Goal: Information Seeking & Learning: Learn about a topic

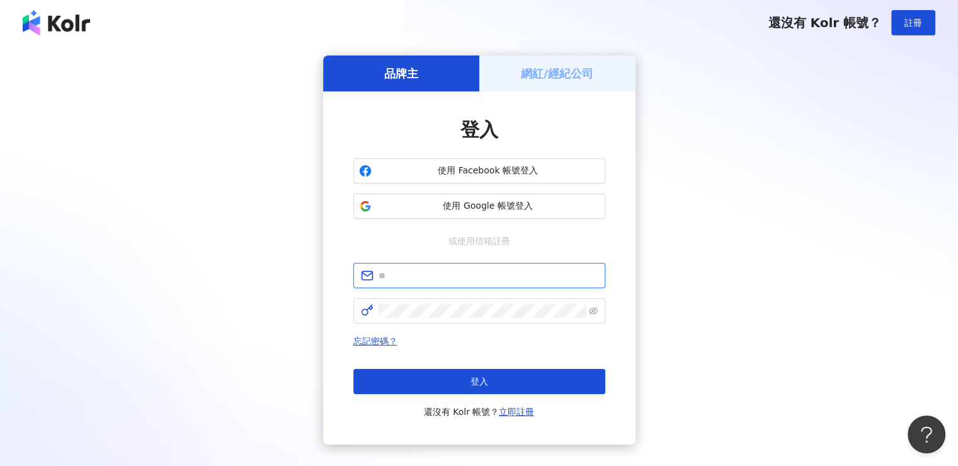
click at [452, 282] on input "text" at bounding box center [488, 275] width 219 height 14
paste input "**********"
type input "**********"
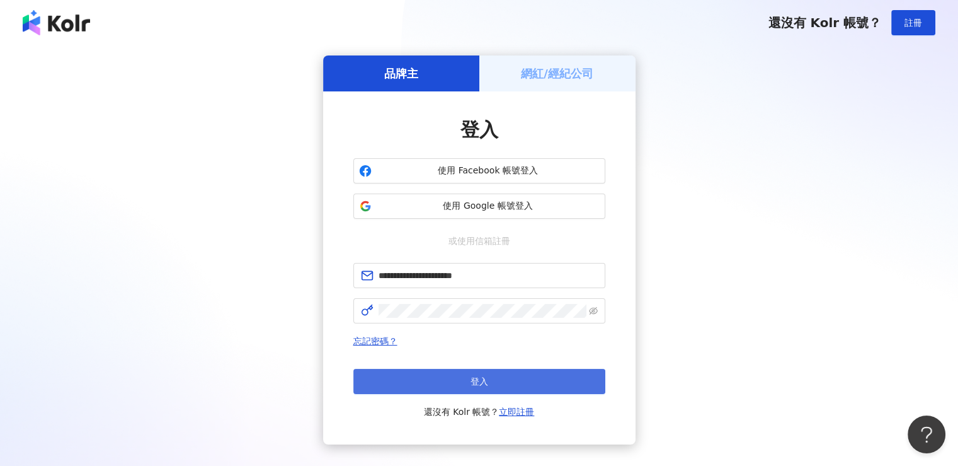
click at [517, 380] on button "登入" at bounding box center [480, 381] width 252 height 25
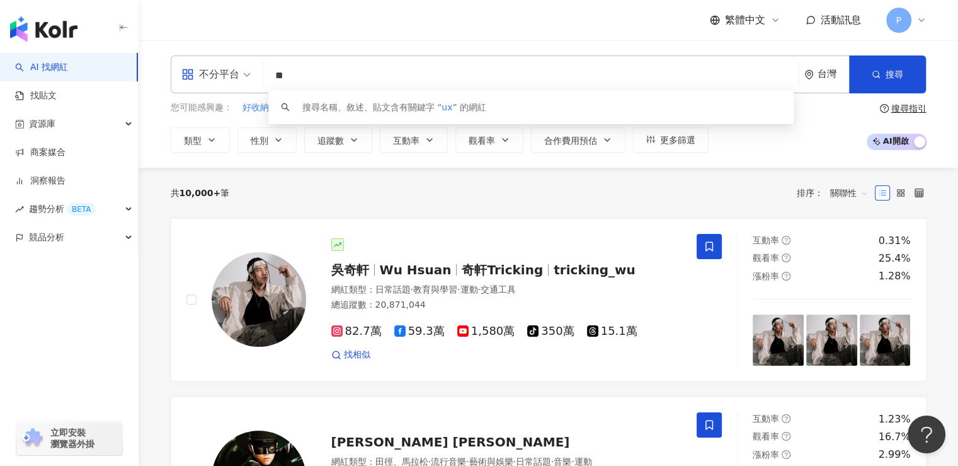
type input "*"
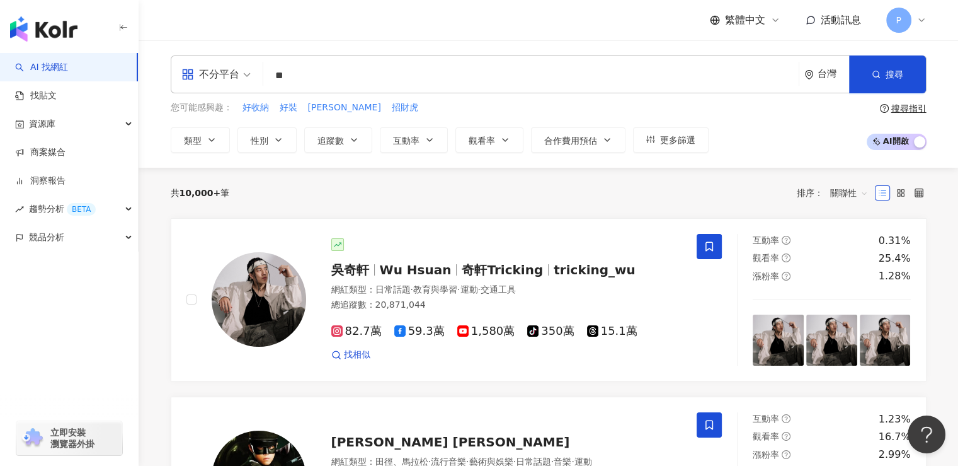
type input "**"
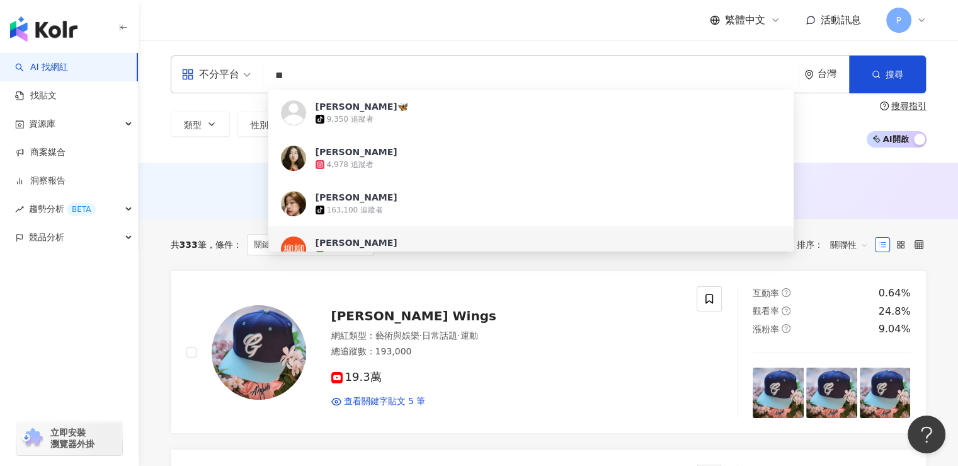
click at [192, 255] on div "共 333 筆 條件 ： 關鍵字：柳柳 重置 排序： 關聯性" at bounding box center [549, 245] width 756 height 52
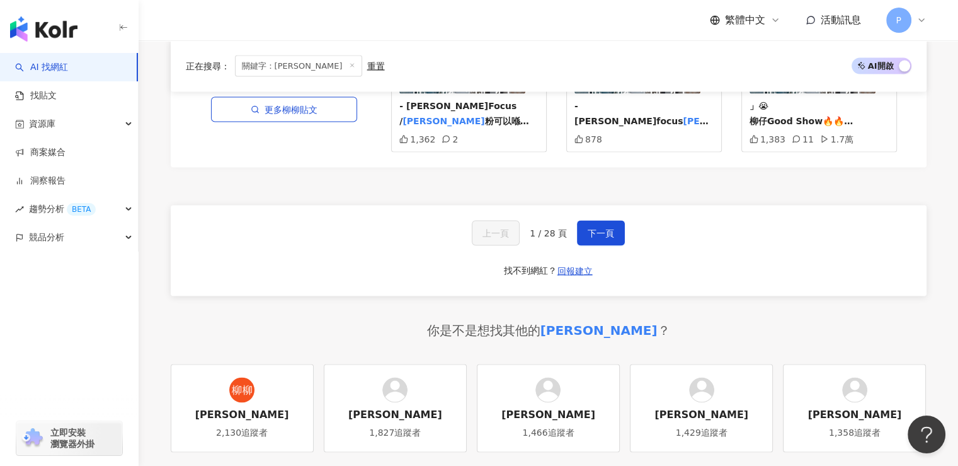
scroll to position [2584, 0]
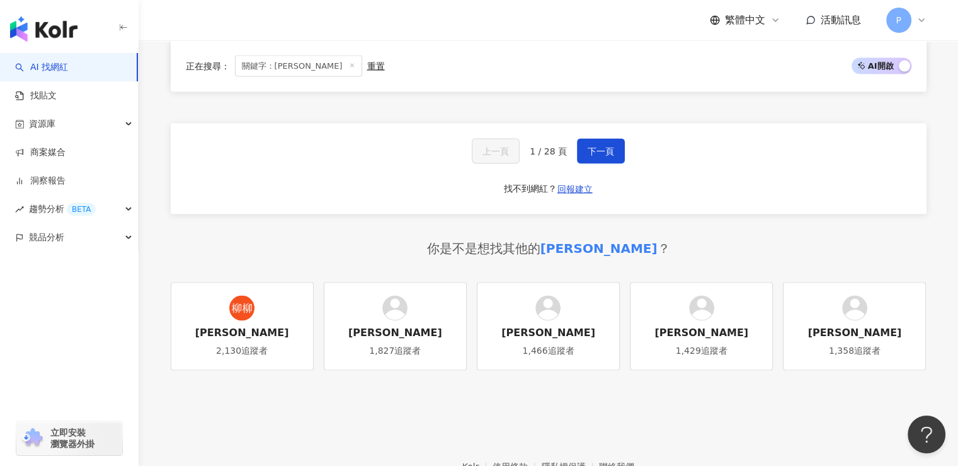
click at [367, 64] on div "重置" at bounding box center [376, 66] width 18 height 10
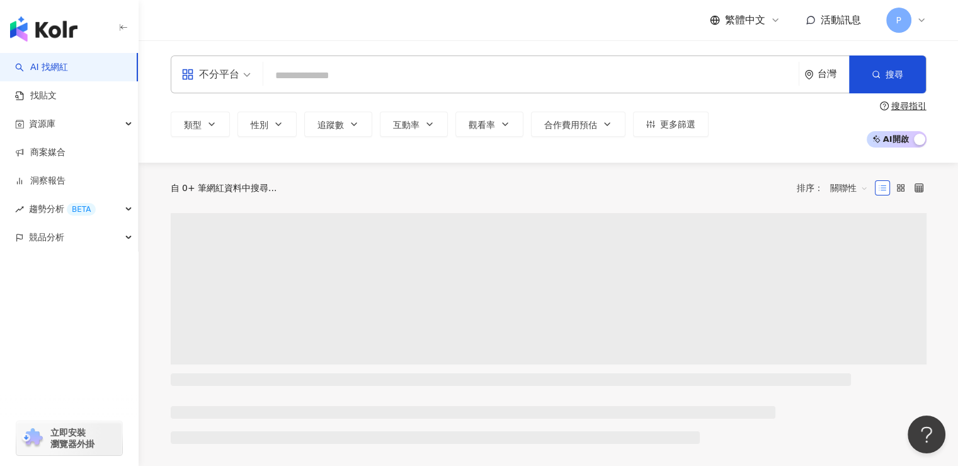
click at [341, 78] on input "search" at bounding box center [531, 76] width 526 height 24
paste input "*******"
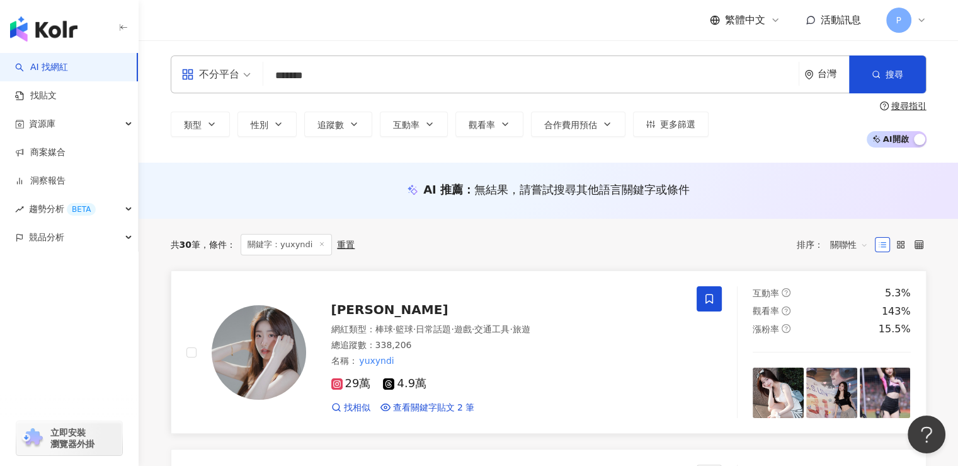
click at [343, 309] on span "柳昕" at bounding box center [389, 309] width 117 height 15
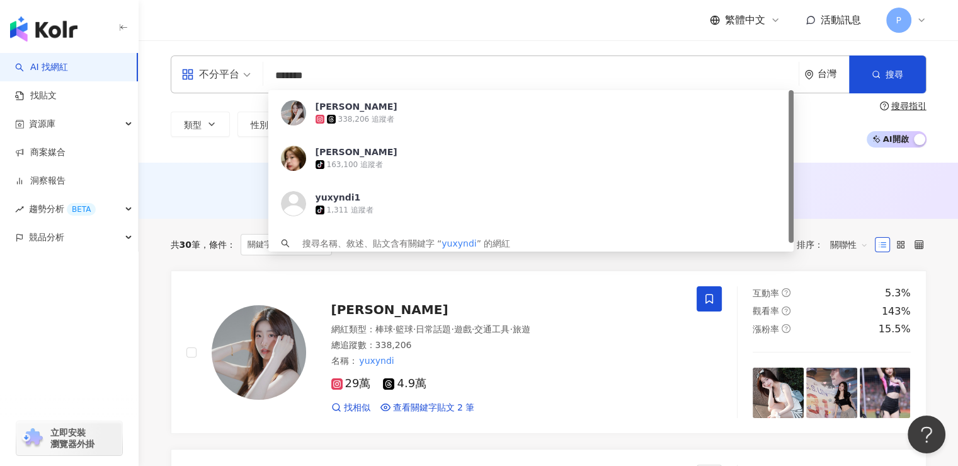
drag, startPoint x: 377, startPoint y: 83, endPoint x: 266, endPoint y: 78, distance: 111.1
click at [266, 78] on div "不分平台 ******* 台灣 搜尋 a426571a-3541-4efd-8455-0e55fd1170b6 柳昕 338,206 追蹤者 柳柳 tikto…" at bounding box center [549, 74] width 756 height 38
paste input "***"
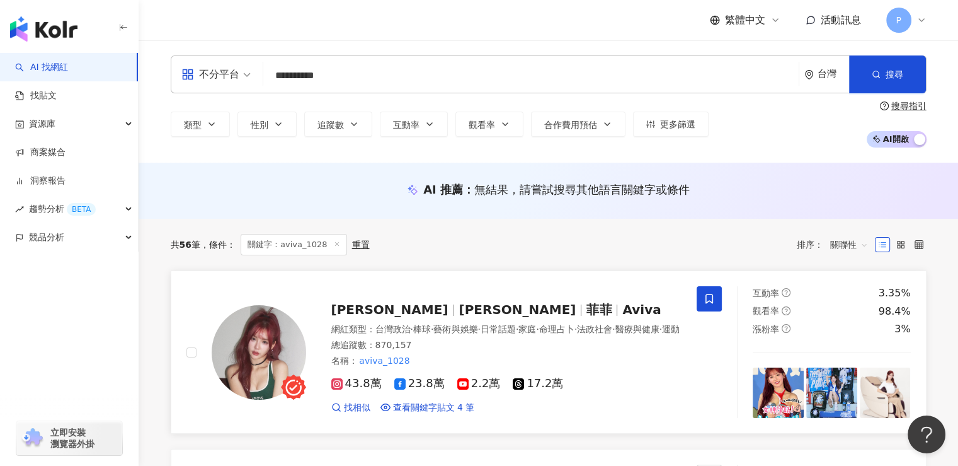
click at [468, 302] on span "李恩菲" at bounding box center [517, 309] width 117 height 15
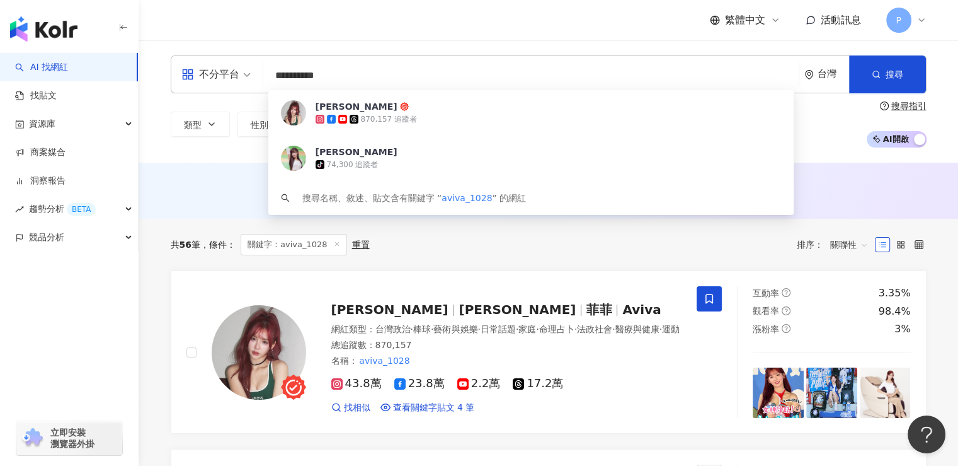
drag, startPoint x: 360, startPoint y: 77, endPoint x: 275, endPoint y: 84, distance: 85.4
click at [275, 84] on input "**********" at bounding box center [531, 76] width 526 height 24
paste input "search"
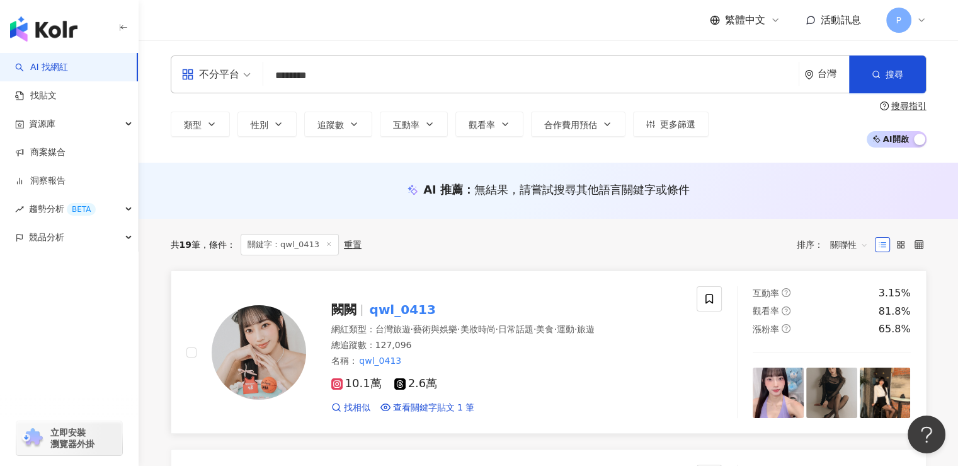
click at [415, 311] on mark "qwl_0413" at bounding box center [402, 309] width 71 height 20
drag, startPoint x: 367, startPoint y: 72, endPoint x: 255, endPoint y: 78, distance: 112.3
click at [255, 78] on div "不分平台 ******** 台灣 搜尋 ef109eb0-83d1-41b6-bf19-a6effb09d2be keyword 闕闕 127,096 追蹤者…" at bounding box center [549, 74] width 756 height 38
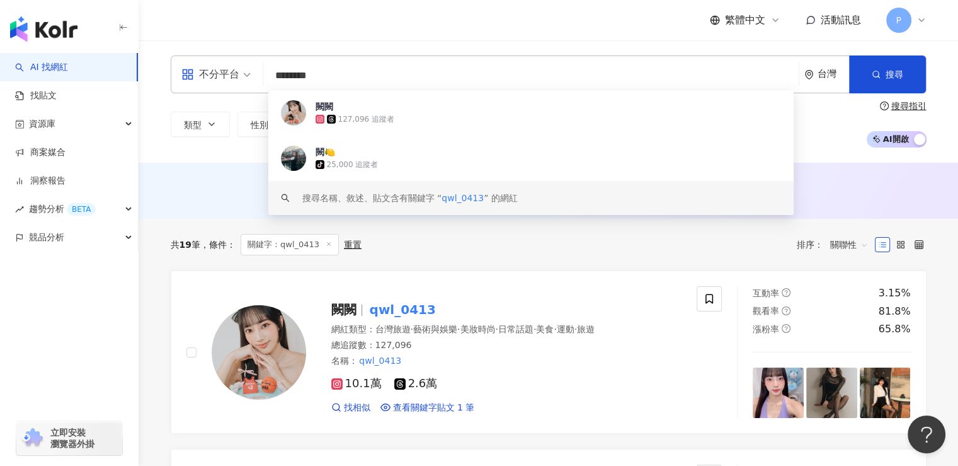
paste input "search"
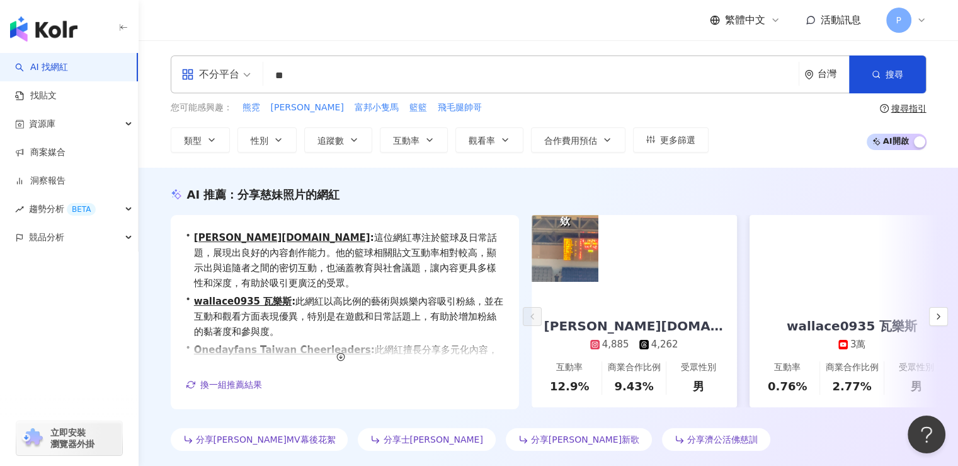
type input "**"
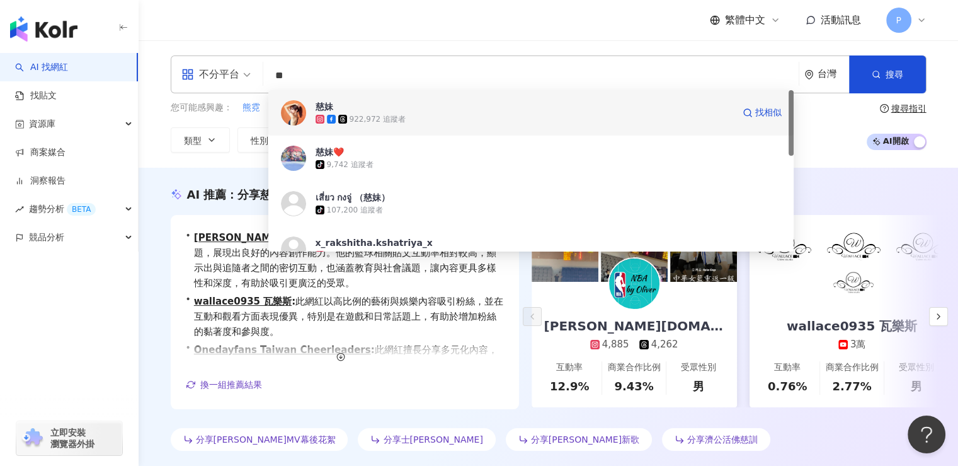
click at [479, 112] on span "慈妹" at bounding box center [525, 106] width 418 height 13
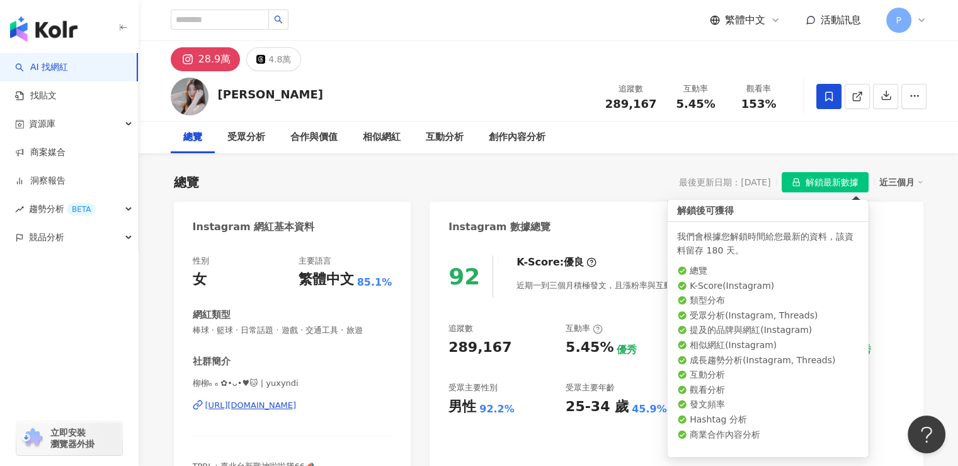
click at [225, 98] on div "柳昕" at bounding box center [270, 94] width 105 height 16
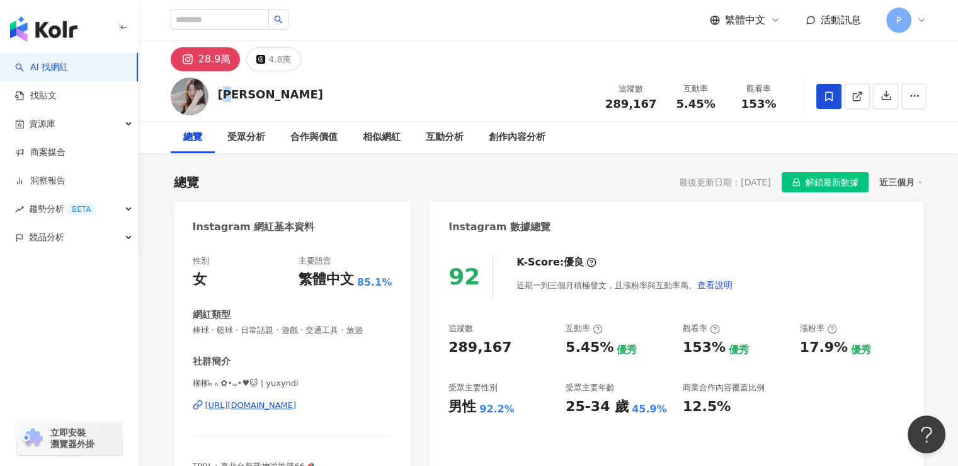
click at [239, 94] on div "柳昕" at bounding box center [270, 94] width 105 height 16
drag, startPoint x: 217, startPoint y: 95, endPoint x: 239, endPoint y: 96, distance: 22.7
click at [239, 96] on div "柳昕" at bounding box center [270, 94] width 105 height 16
copy div "柳昕"
click at [272, 187] on div "總覽 最後更新日期：2025/9/13 解鎖最新數據 近三個月" at bounding box center [549, 182] width 750 height 20
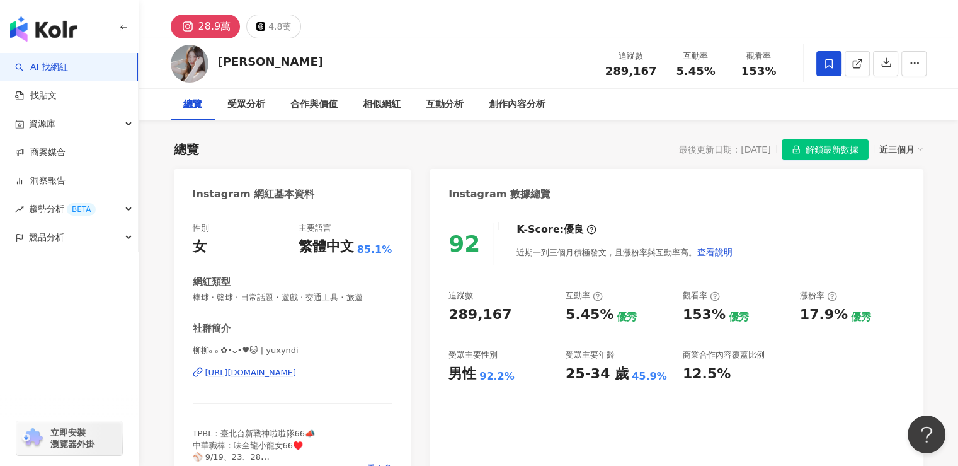
scroll to position [63, 0]
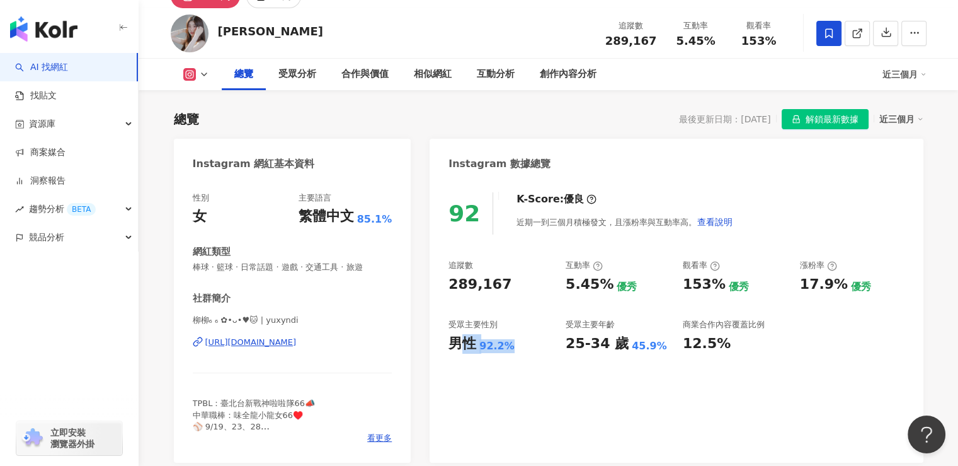
drag, startPoint x: 456, startPoint y: 345, endPoint x: 518, endPoint y: 346, distance: 61.8
click at [518, 346] on div "男性 92.2%" at bounding box center [501, 344] width 105 height 20
drag, startPoint x: 471, startPoint y: 371, endPoint x: 451, endPoint y: 357, distance: 24.5
click at [471, 371] on div "92 K-Score : 優良 近期一到三個月積極發文，且漲粉率與互動率高。 查看說明 追蹤數 289,167 互動率 5.45% 優秀 觀看率 153% 優…" at bounding box center [676, 321] width 493 height 283
drag, startPoint x: 447, startPoint y: 348, endPoint x: 518, endPoint y: 346, distance: 70.6
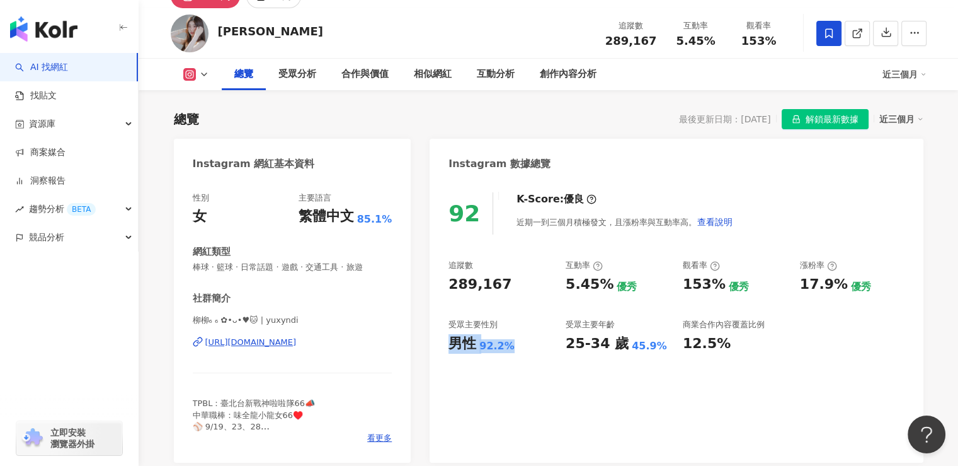
click at [518, 346] on div "92 K-Score : 優良 近期一到三個月積極發文，且漲粉率與互動率高。 查看說明 追蹤數 289,167 互動率 5.45% 優秀 觀看率 153% 優…" at bounding box center [676, 321] width 493 height 283
copy div "男性 92.2%"
drag, startPoint x: 567, startPoint y: 348, endPoint x: 658, endPoint y: 351, distance: 90.8
click at [658, 351] on div "25-34 歲 45.9%" at bounding box center [618, 344] width 105 height 20
copy div "25-34 歲 45.9%"
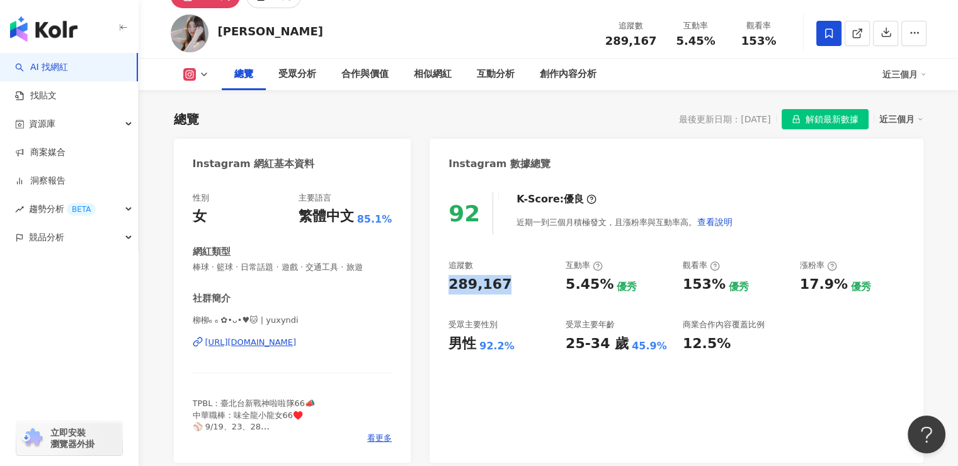
drag, startPoint x: 451, startPoint y: 288, endPoint x: 507, endPoint y: 288, distance: 56.1
click at [507, 288] on div "289,167" at bounding box center [501, 285] width 105 height 20
copy div "289,167"
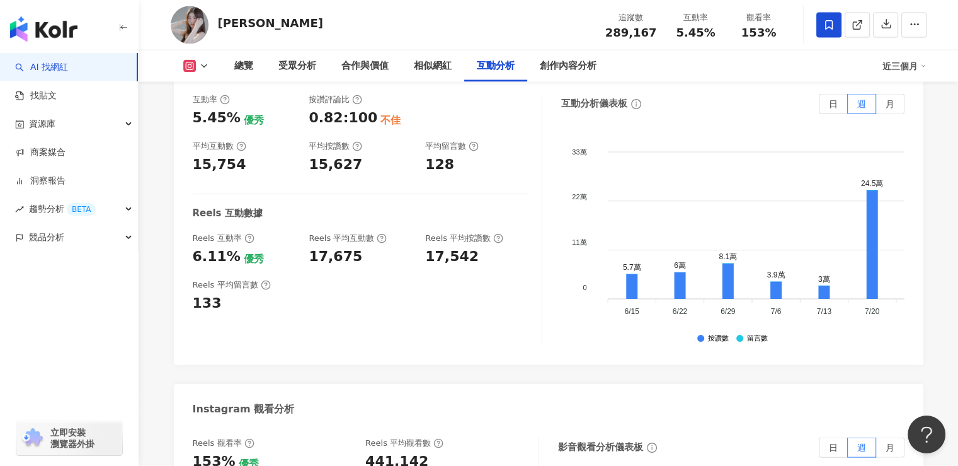
scroll to position [2647, 0]
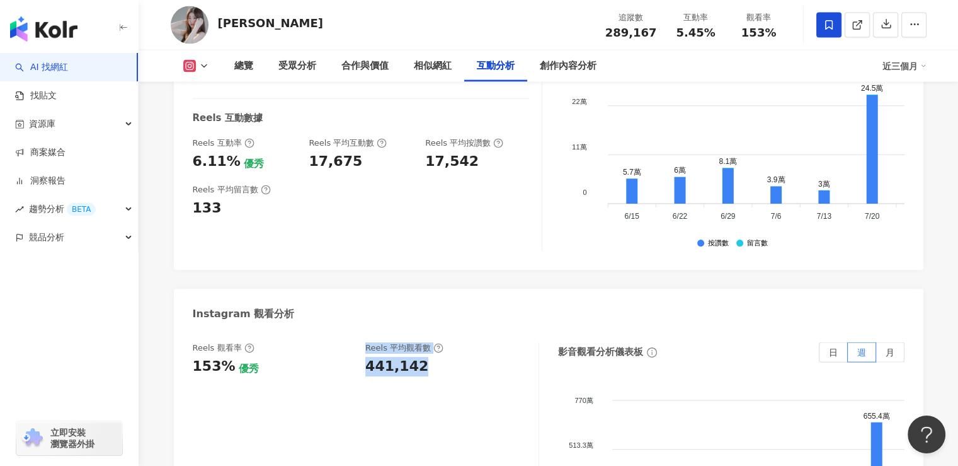
drag, startPoint x: 367, startPoint y: 355, endPoint x: 439, endPoint y: 355, distance: 71.8
click at [439, 355] on div "Reels 觀看率 153% 優秀 Reels 平均觀看數 441,142" at bounding box center [359, 359] width 333 height 34
click at [408, 359] on div "441,142" at bounding box center [396, 367] width 63 height 20
drag, startPoint x: 421, startPoint y: 356, endPoint x: 370, endPoint y: 356, distance: 51.0
click at [370, 357] on div "441,142" at bounding box center [445, 367] width 161 height 20
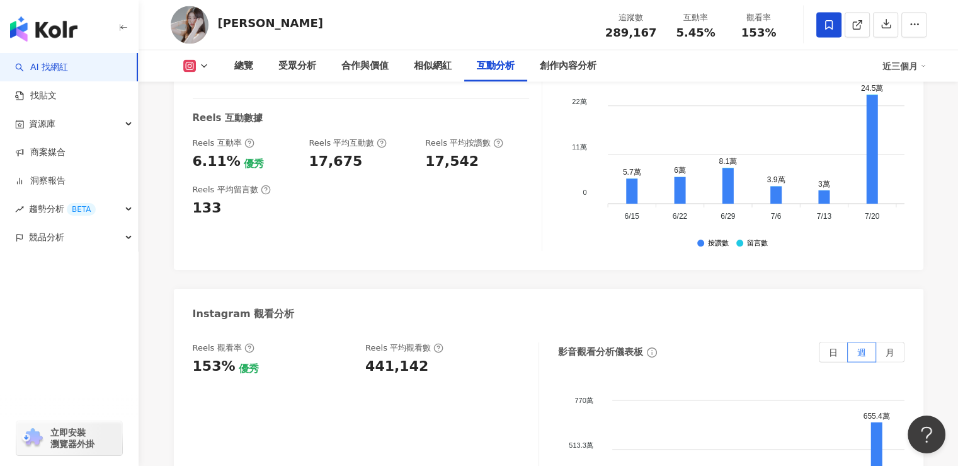
click at [361, 356] on div "Reels 觀看率 153% 優秀 Reels 平均觀看數 441,142" at bounding box center [359, 359] width 333 height 34
drag, startPoint x: 428, startPoint y: 356, endPoint x: 361, endPoint y: 356, distance: 66.8
click at [361, 356] on div "Reels 觀看率 153% 優秀 Reels 平均觀看數 441,142" at bounding box center [359, 359] width 333 height 34
copy div "441,142"
drag, startPoint x: 229, startPoint y: 356, endPoint x: 193, endPoint y: 356, distance: 36.5
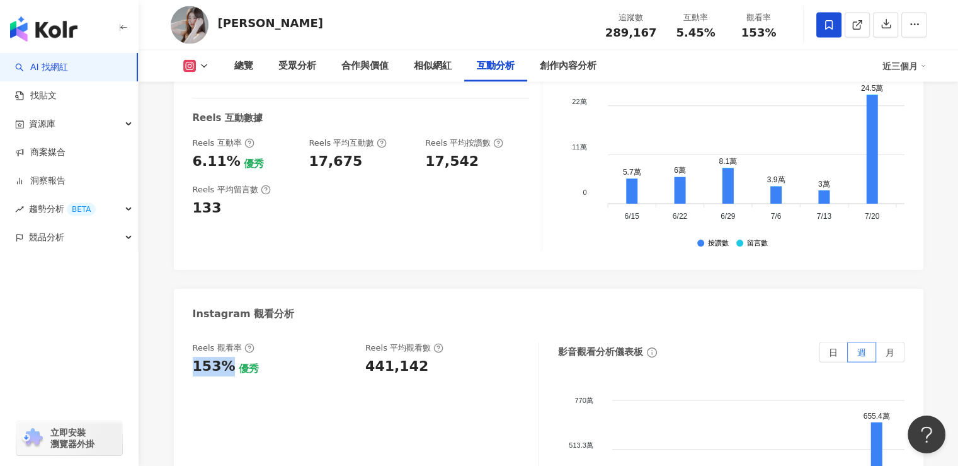
click at [193, 357] on div "153%" at bounding box center [214, 367] width 43 height 20
copy div "153%"
drag, startPoint x: 362, startPoint y: 154, endPoint x: 292, endPoint y: 148, distance: 69.6
click at [292, 148] on div "Reels 互動率 6.11% 優秀 Reels 平均互動數 17,675 Reels 平均按讚數 17,542" at bounding box center [361, 154] width 337 height 34
click at [423, 184] on div "Reels 平均留言數 133" at bounding box center [361, 201] width 337 height 34
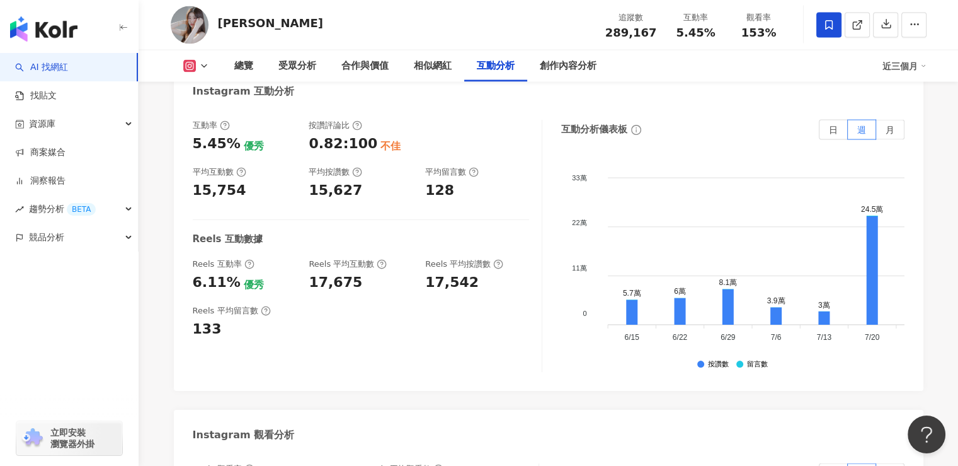
scroll to position [2458, 0]
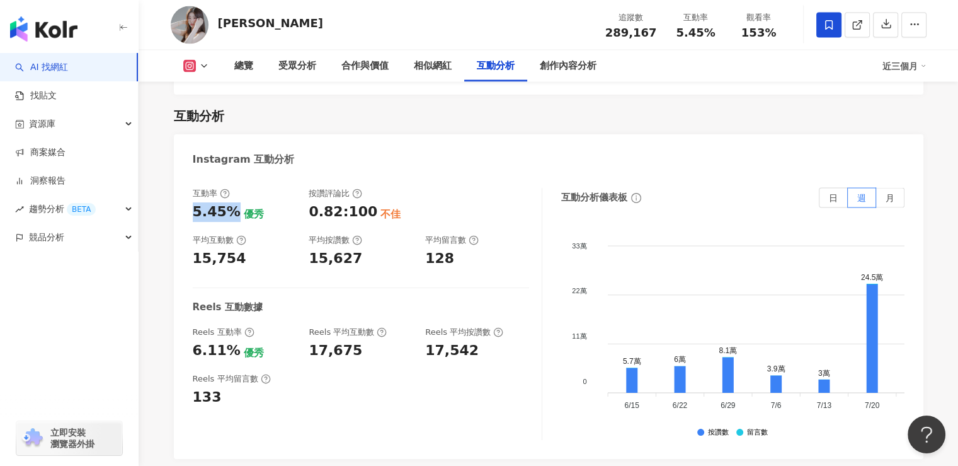
drag, startPoint x: 233, startPoint y: 203, endPoint x: 170, endPoint y: 205, distance: 63.1
click at [170, 205] on div "總覽 最後更新日期：2025/9/13 解鎖最新數據 近三個月 Instagram 網紅基本資料 性別 女 主要語言 繁體中文 85.1% 網紅類型 棒球 ·…" at bounding box center [549, 8] width 807 height 4627
copy div "5.45%"
drag, startPoint x: 245, startPoint y: 248, endPoint x: 173, endPoint y: 248, distance: 71.8
click at [174, 248] on div "互動率 5.45% 優秀 按讚評論比 0.82:100 不佳 平均互動數 15,754 平均按讚數 15,627 平均留言數 128 Reels 互動數據 R…" at bounding box center [549, 317] width 750 height 284
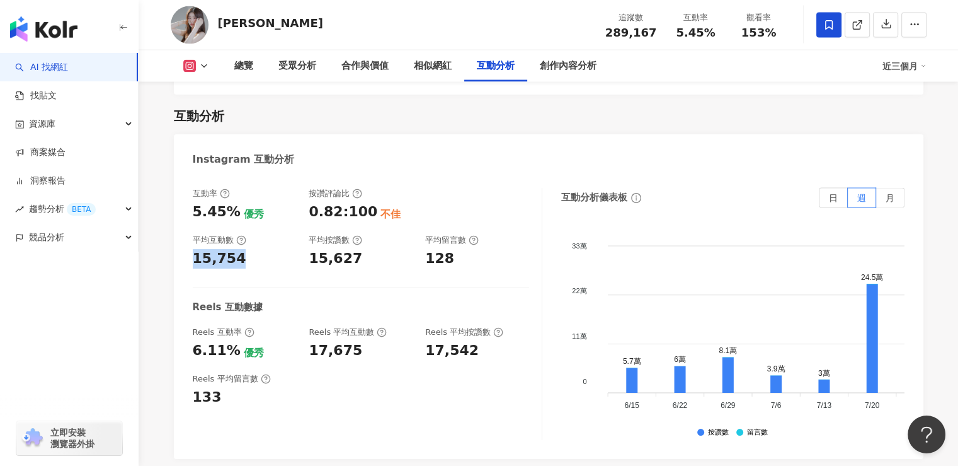
copy div "15,754"
drag, startPoint x: 232, startPoint y: 340, endPoint x: 187, endPoint y: 343, distance: 45.5
click at [187, 343] on div "互動率 5.45% 優秀 按讚評論比 0.82:100 不佳 平均互動數 15,754 平均按讚數 15,627 平均留言數 128 Reels 互動數據 R…" at bounding box center [549, 317] width 750 height 284
copy div "6.11%"
click at [360, 345] on div "17,675" at bounding box center [361, 351] width 104 height 20
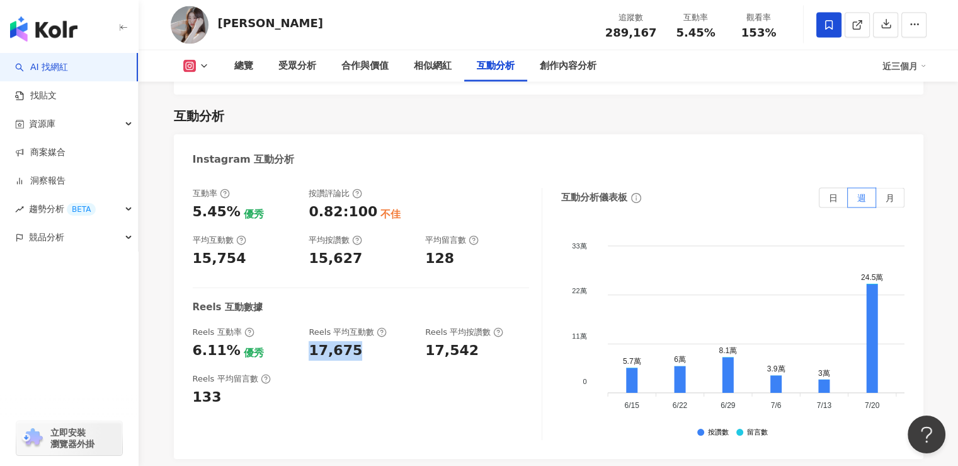
drag, startPoint x: 361, startPoint y: 345, endPoint x: 306, endPoint y: 342, distance: 54.9
click at [306, 342] on div "Reels 互動率 6.11% 優秀 Reels 平均互動數 17,675 Reels 平均按讚數 17,542" at bounding box center [361, 343] width 337 height 34
copy div "17,675"
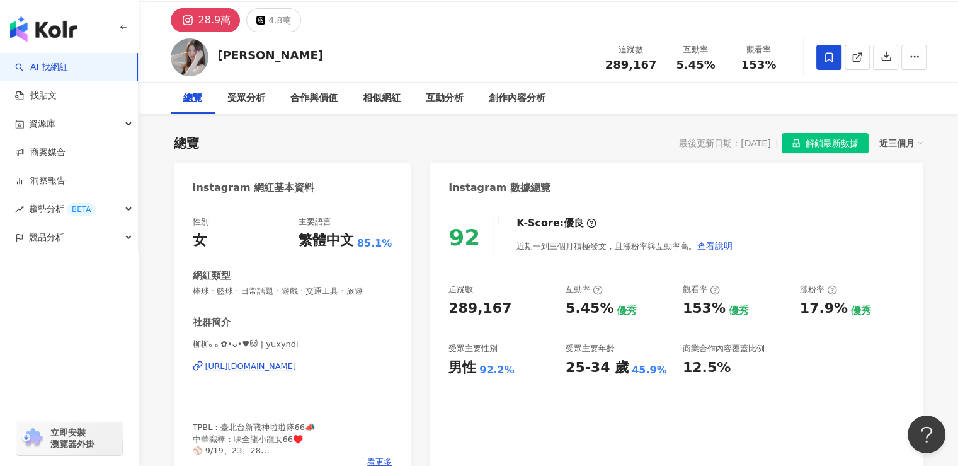
scroll to position [0, 0]
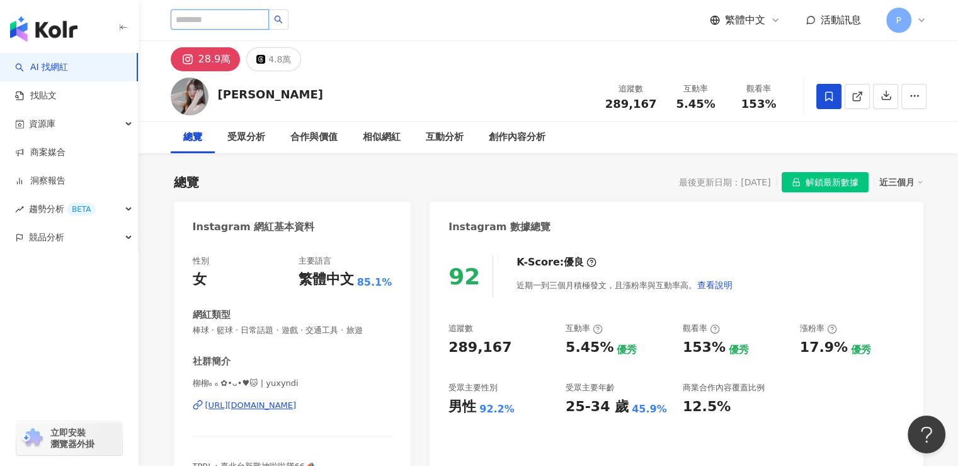
click at [269, 19] on input "search" at bounding box center [220, 19] width 98 height 20
type input "*"
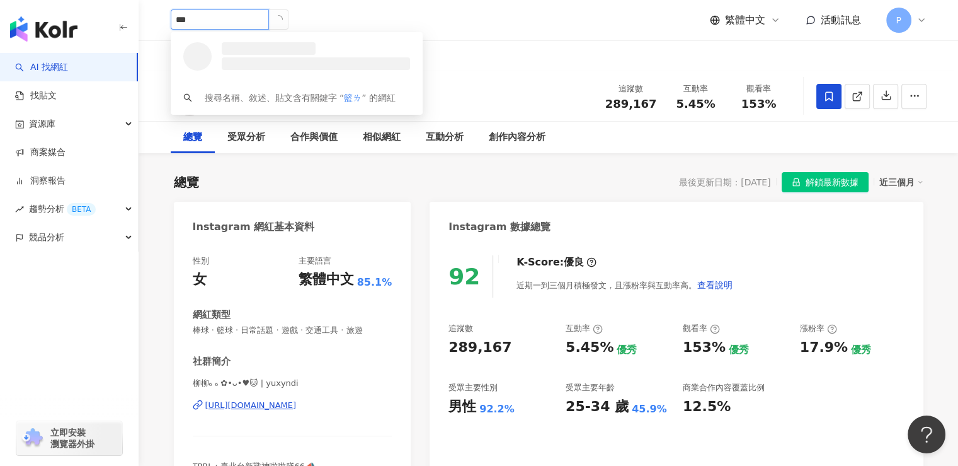
type input "**"
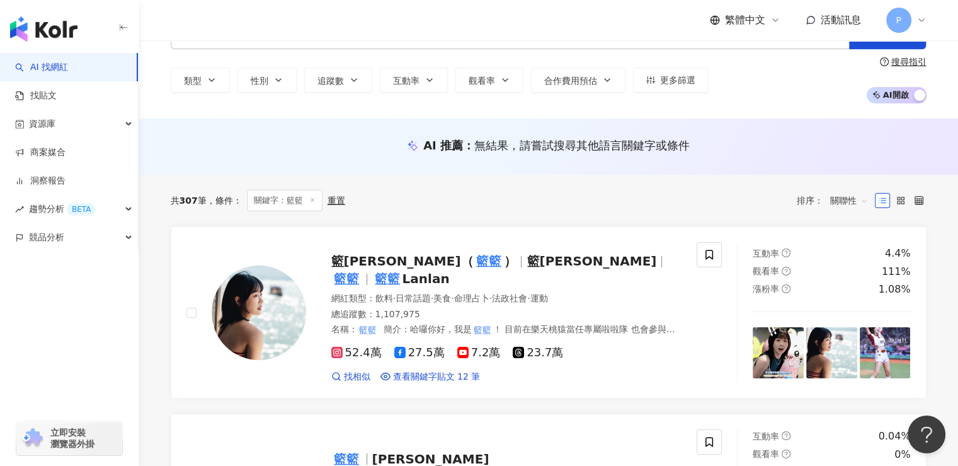
scroll to position [63, 0]
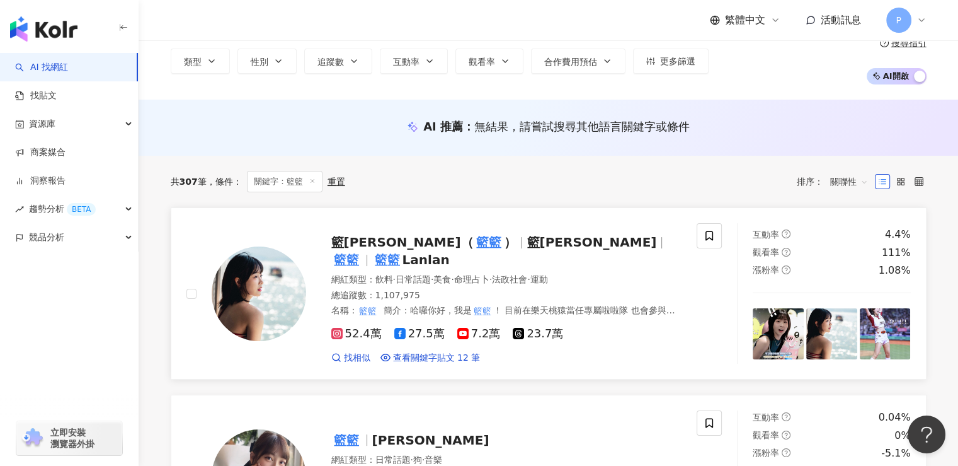
click at [527, 243] on span "籃靖玟" at bounding box center [592, 241] width 130 height 15
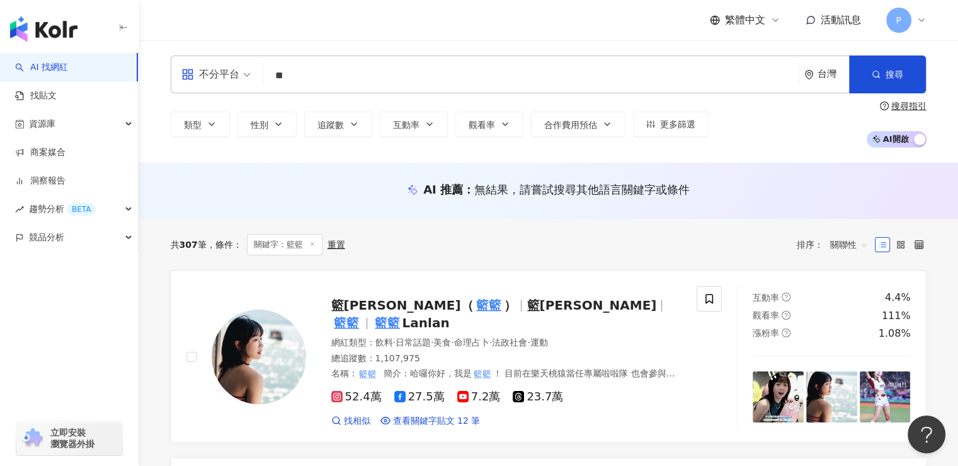
click at [350, 78] on input "**" at bounding box center [531, 76] width 526 height 24
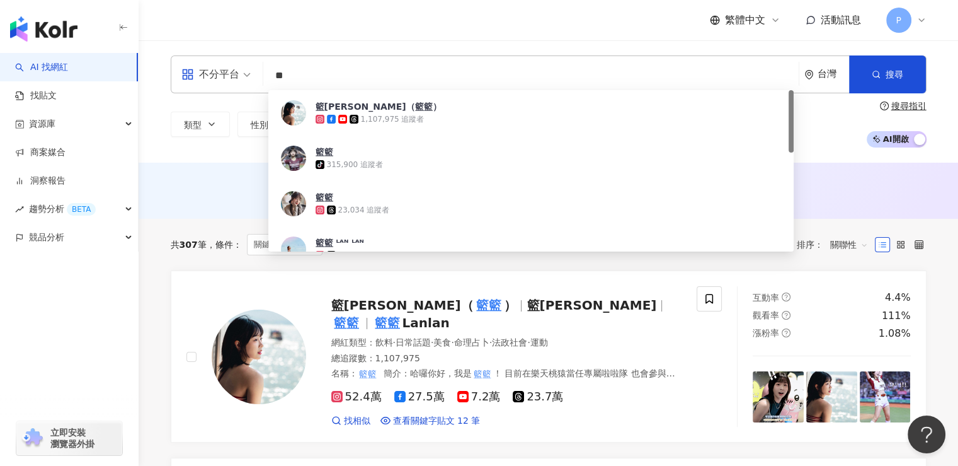
type input "*"
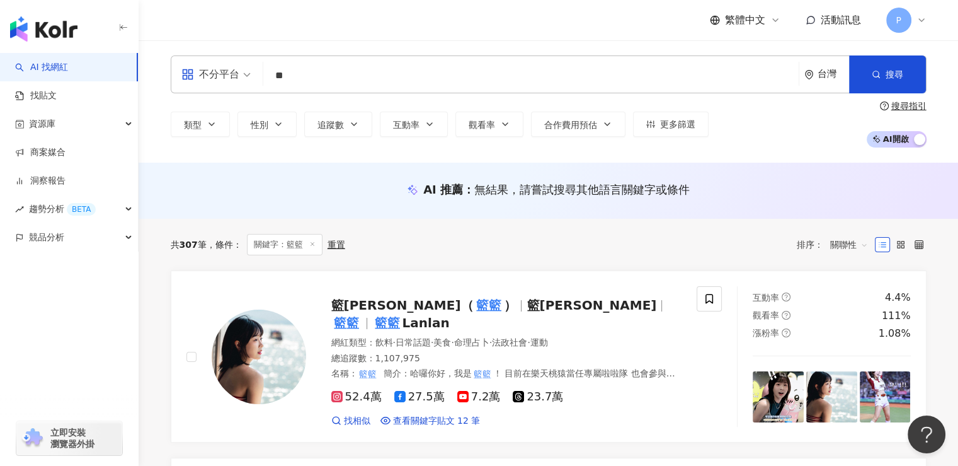
type input "**"
click at [866, 71] on button "搜尋" at bounding box center [887, 74] width 77 height 38
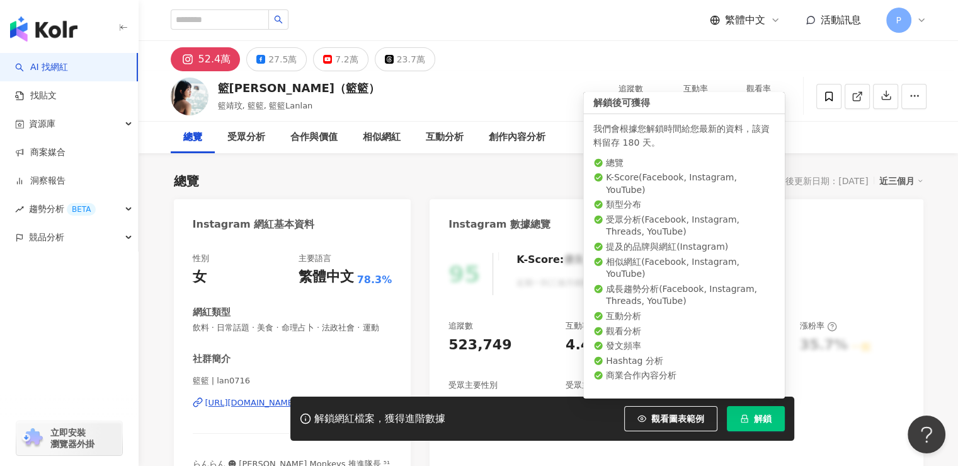
click at [756, 413] on span "解鎖" at bounding box center [763, 418] width 18 height 10
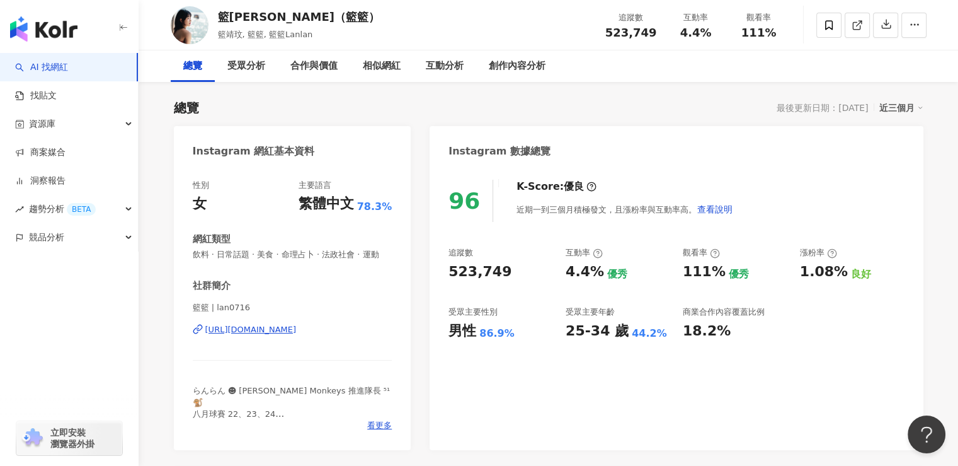
scroll to position [126, 0]
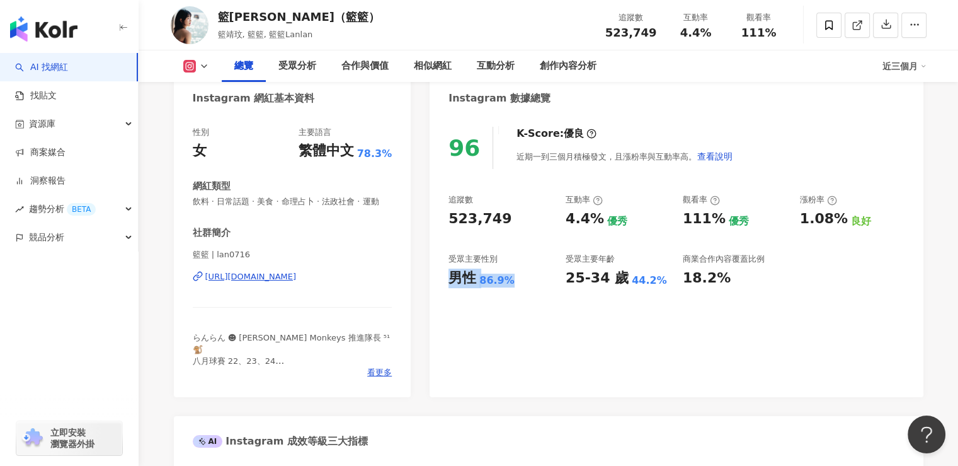
drag, startPoint x: 443, startPoint y: 285, endPoint x: 509, endPoint y: 284, distance: 66.2
click at [509, 284] on div "96 K-Score : 優良 近期一到三個月積極發文，且漲粉率與互動率高。 查看說明 追蹤數 523,749 互動率 4.4% 優秀 觀看率 111% 優秀…" at bounding box center [676, 255] width 493 height 283
click at [520, 326] on div "96 K-Score : 優良 近期一到三個月積極發文，且漲粉率與互動率高。 查看說明 追蹤數 523,749 互動率 4.4% 優秀 觀看率 111% 優秀…" at bounding box center [676, 255] width 493 height 283
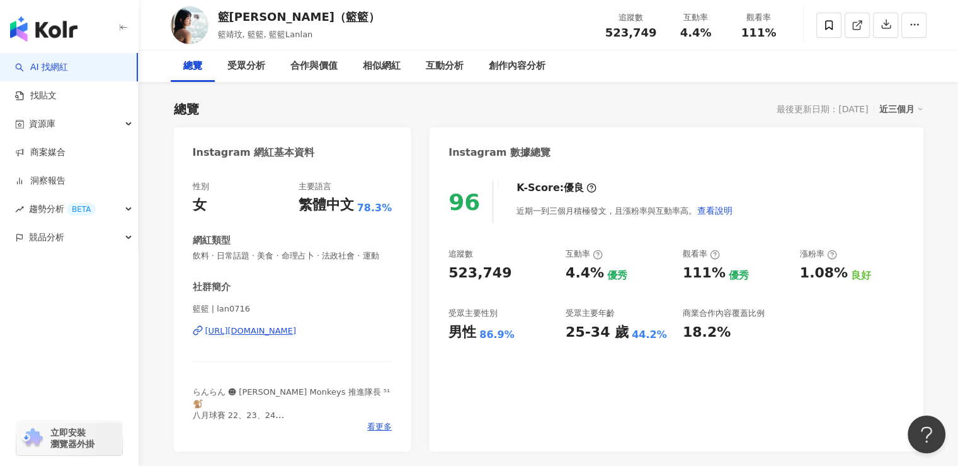
scroll to position [0, 0]
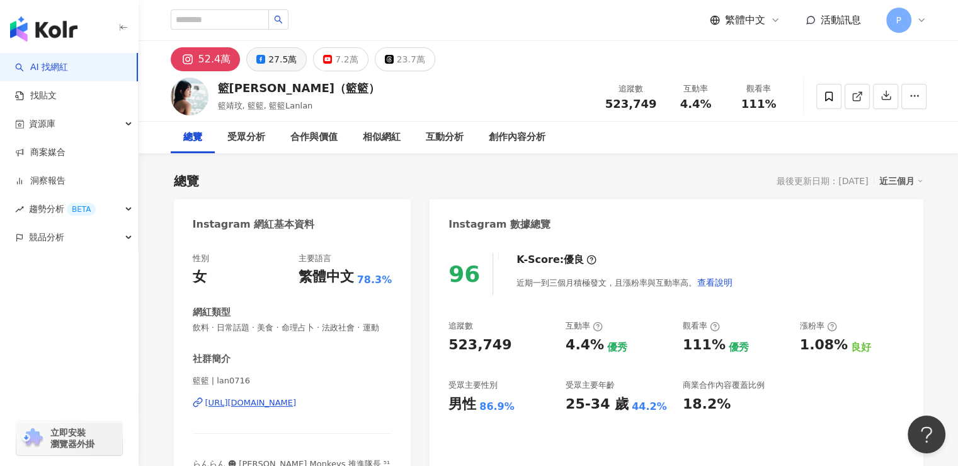
click at [275, 50] on div "27.5萬" at bounding box center [282, 59] width 28 height 18
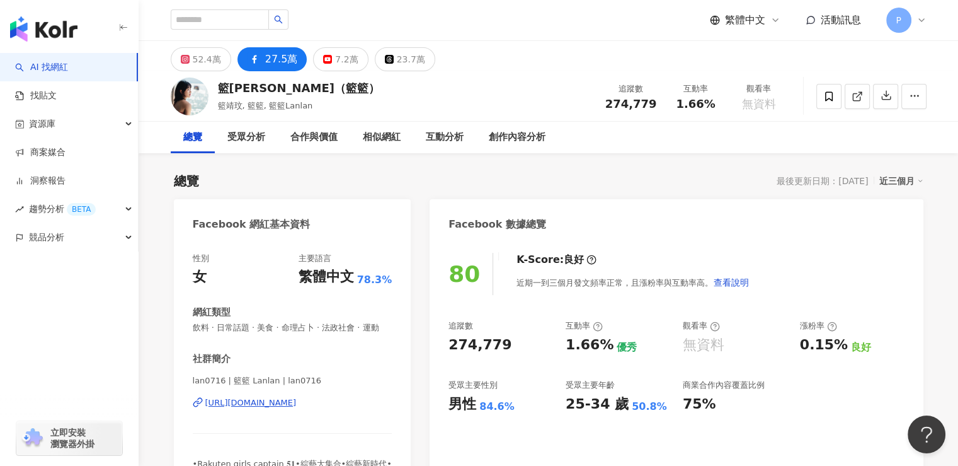
click at [501, 394] on div "男性 84.6%" at bounding box center [501, 404] width 105 height 20
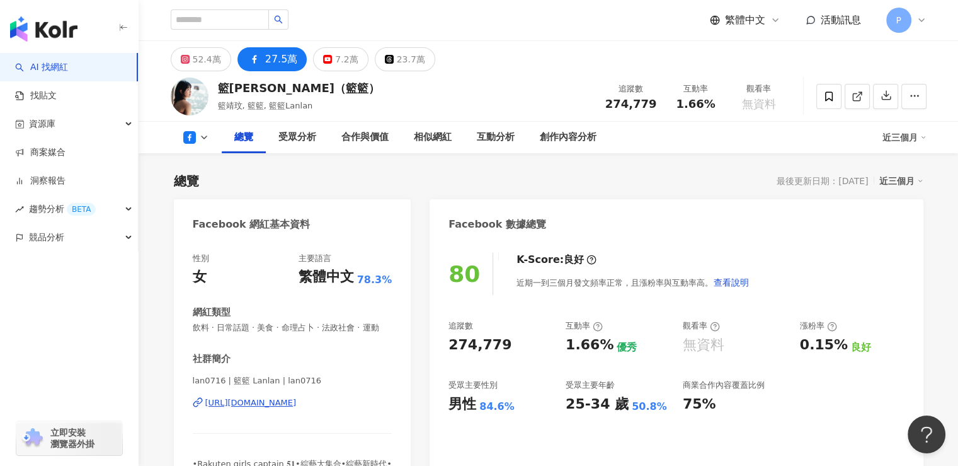
scroll to position [63, 0]
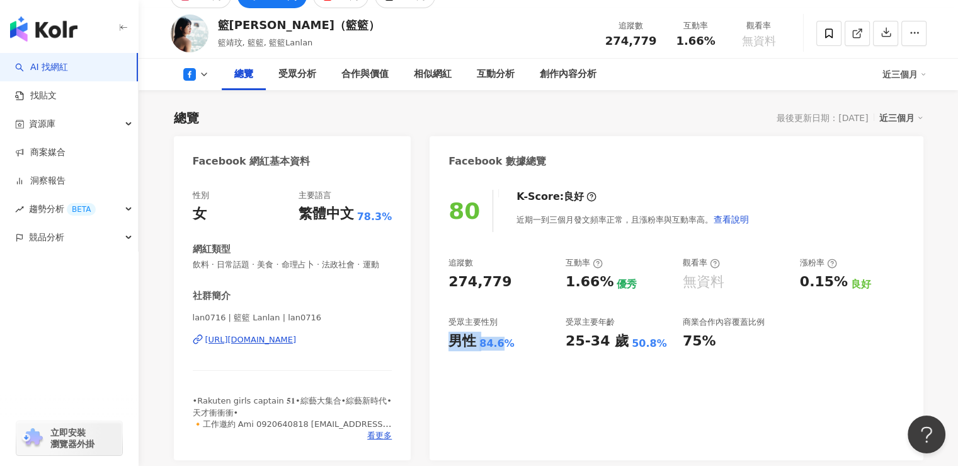
click at [454, 346] on div "男性" at bounding box center [463, 341] width 28 height 20
click at [512, 345] on div "男性 84.6%" at bounding box center [501, 341] width 105 height 20
drag, startPoint x: 533, startPoint y: 335, endPoint x: 569, endPoint y: 348, distance: 38.5
click at [533, 335] on div "男性 84.6%" at bounding box center [501, 341] width 105 height 20
drag, startPoint x: 568, startPoint y: 346, endPoint x: 653, endPoint y: 342, distance: 84.6
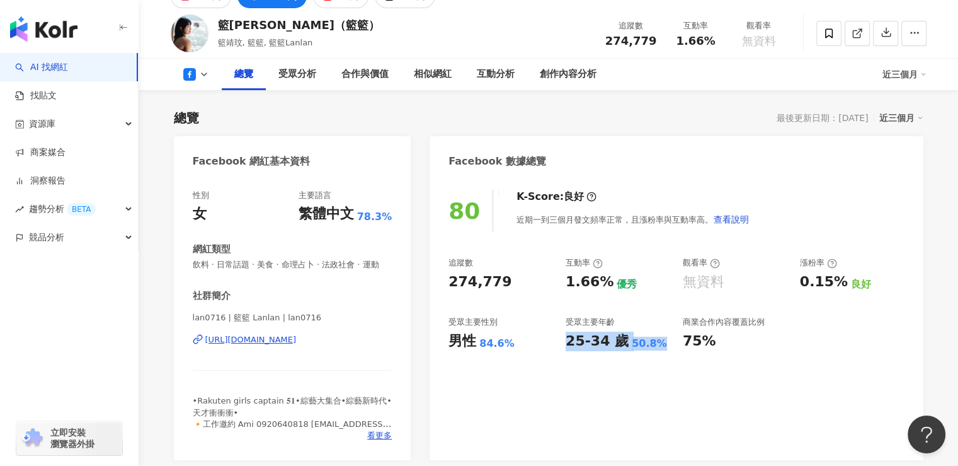
click at [653, 342] on div "25-34 歲 50.8%" at bounding box center [618, 341] width 105 height 20
copy div "25-34 歲 50.8%"
drag, startPoint x: 480, startPoint y: 288, endPoint x: 497, endPoint y: 291, distance: 17.8
click at [497, 291] on div "80 K-Score : 良好 近期一到三個月發文頻率正常，且漲粉率與互動率高。 查看說明 追蹤數 274,779 互動率 1.66% 優秀 觀看率 無資料 …" at bounding box center [676, 318] width 493 height 283
drag, startPoint x: 511, startPoint y: 289, endPoint x: 442, endPoint y: 285, distance: 69.5
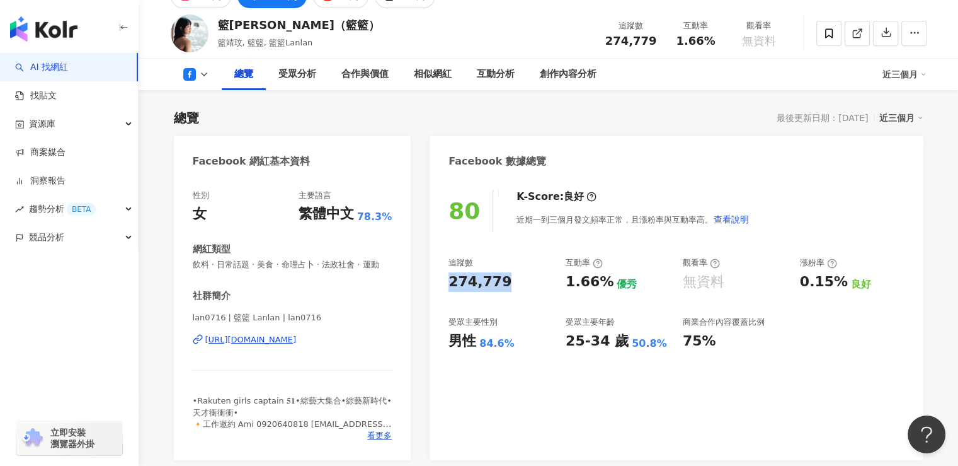
click at [442, 285] on div "80 K-Score : 良好 近期一到三個月發文頻率正常，且漲粉率與互動率高。 查看說明 追蹤數 274,779 互動率 1.66% 優秀 觀看率 無資料 …" at bounding box center [676, 318] width 493 height 283
copy div "274,779"
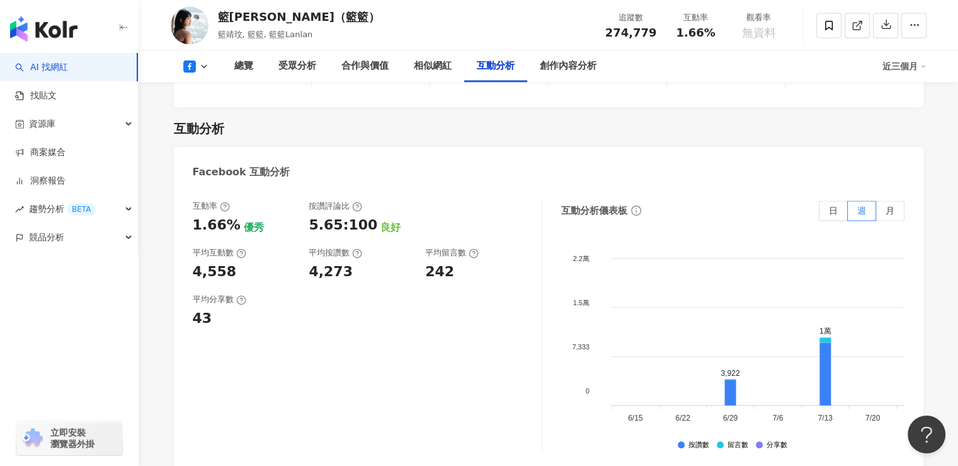
scroll to position [2080, 0]
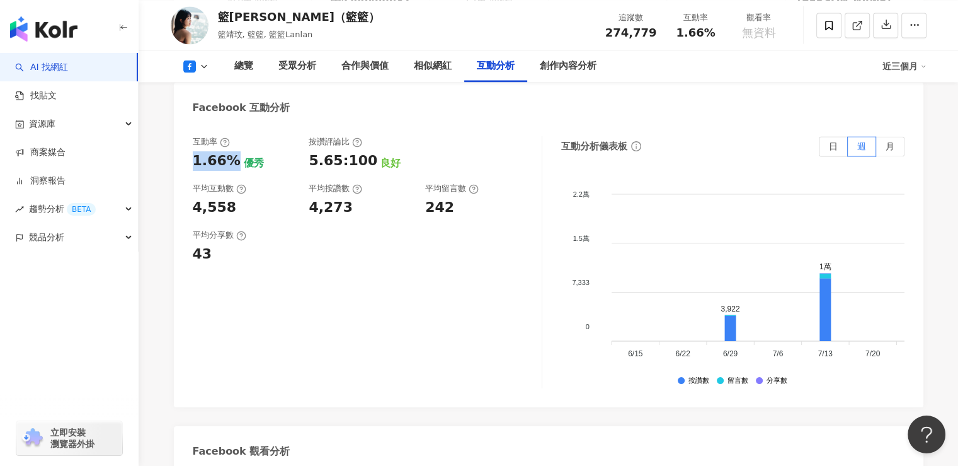
drag, startPoint x: 236, startPoint y: 164, endPoint x: 195, endPoint y: 161, distance: 40.5
click at [195, 161] on div "1.66% 優秀" at bounding box center [245, 161] width 104 height 20
copy div "1.66%"
drag, startPoint x: 234, startPoint y: 207, endPoint x: 171, endPoint y: 207, distance: 63.0
click at [171, 207] on div "總覽 最後更新日期：[DATE] 近三個月 Facebook 網紅基本資料 性別 女 主要語言 繁體中文 78.3% 網紅類型 飲料 · 日常話題 · 美食 …" at bounding box center [549, 143] width 807 height 4138
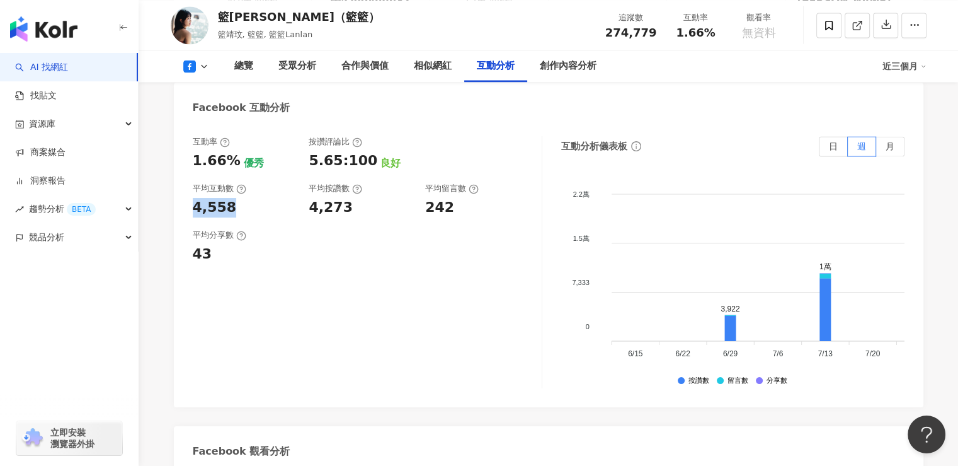
copy div "4,558"
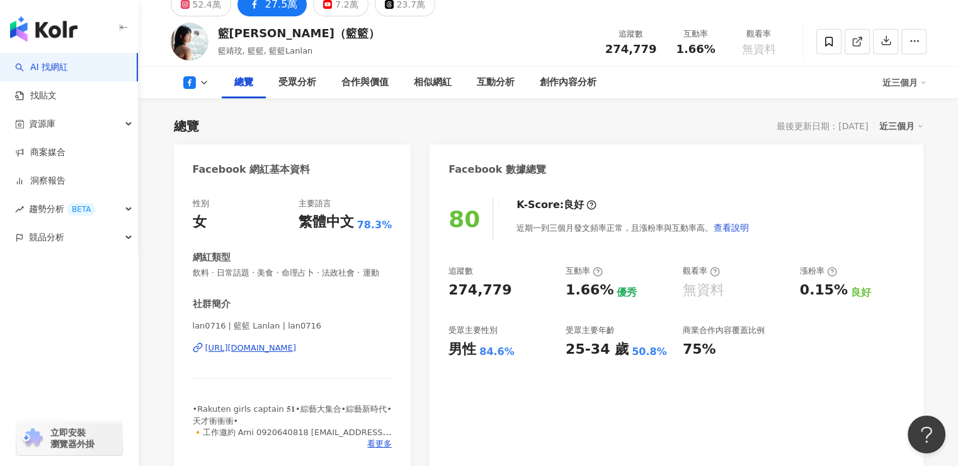
scroll to position [0, 0]
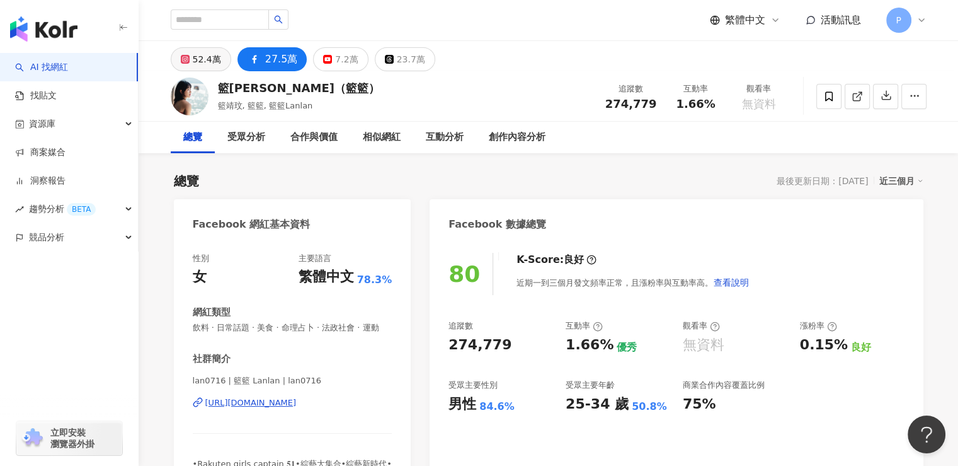
click at [200, 63] on div "52.4萬" at bounding box center [207, 59] width 28 height 18
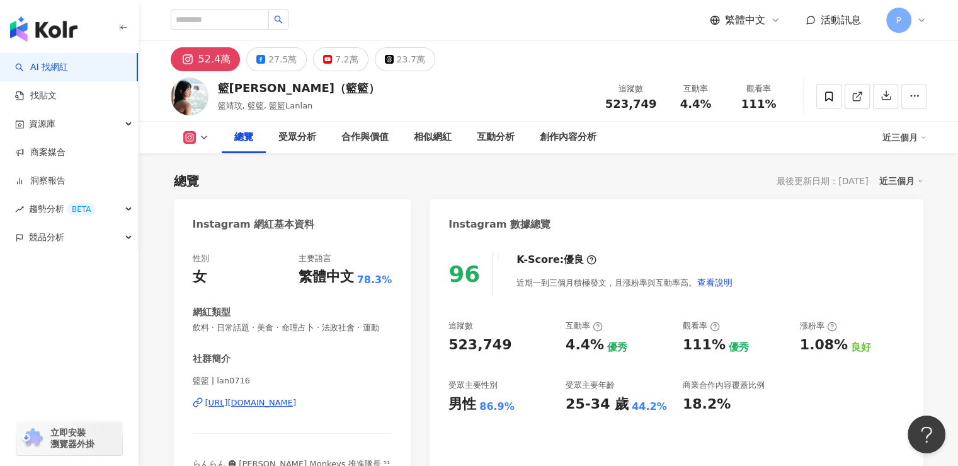
scroll to position [126, 0]
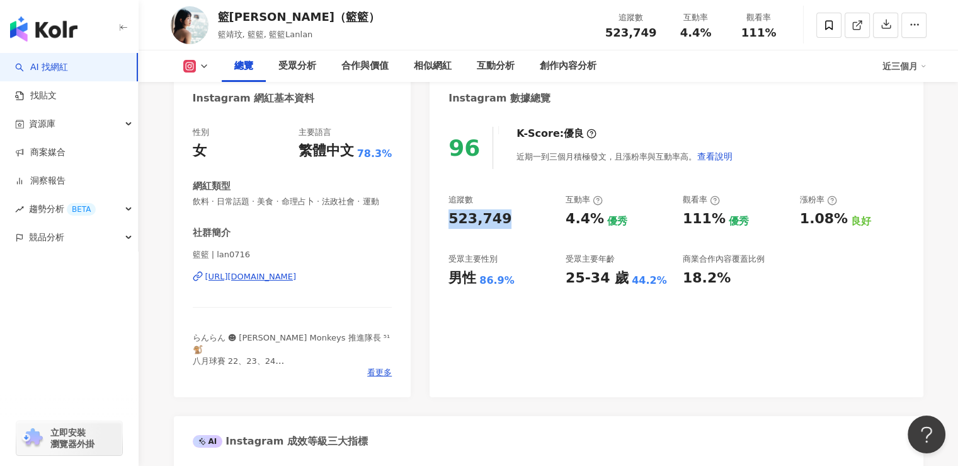
drag, startPoint x: 454, startPoint y: 222, endPoint x: 522, endPoint y: 229, distance: 67.8
click at [522, 229] on div "追蹤數 523,749 互動率 4.4% 優秀 觀看率 111% 優秀 漲粉率 1.08% 良好 受眾主要性別 男性 86.9% 受眾主要年齡 25-34 歲…" at bounding box center [677, 240] width 456 height 93
copy div "523,749"
drag, startPoint x: 453, startPoint y: 291, endPoint x: 506, endPoint y: 286, distance: 53.1
click at [506, 286] on div "96 K-Score : 優良 近期一到三個月積極發文，且漲粉率與互動率高。 查看說明 追蹤數 523,749 互動率 4.4% 優秀 觀看率 111% 優秀…" at bounding box center [676, 255] width 493 height 283
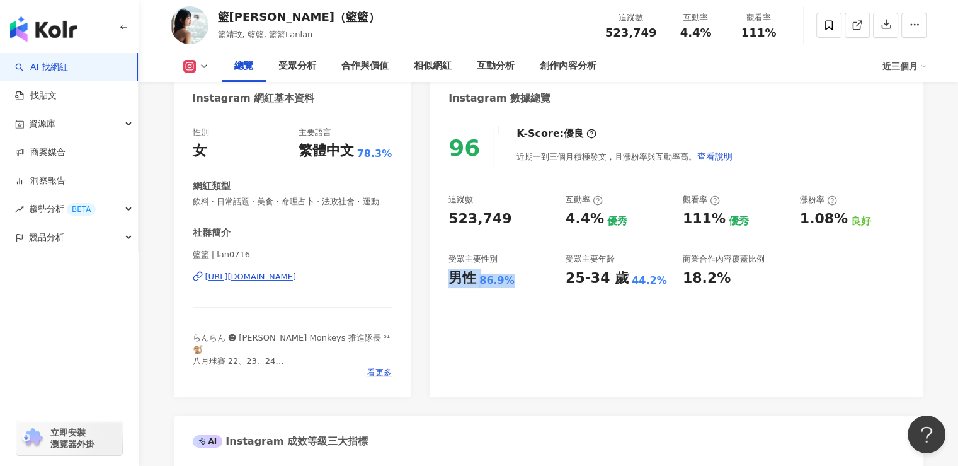
copy div "男性 86.9%"
click at [526, 280] on div "男性 86.9%" at bounding box center [501, 278] width 105 height 20
drag, startPoint x: 449, startPoint y: 280, endPoint x: 514, endPoint y: 289, distance: 66.1
click at [514, 289] on div "96 K-Score : 優良 近期一到三個月積極發文，且漲粉率與互動率高。 查看說明 追蹤數 523,749 互動率 4.4% 優秀 觀看率 111% 優秀…" at bounding box center [676, 255] width 493 height 283
copy div "男性 86.9%"
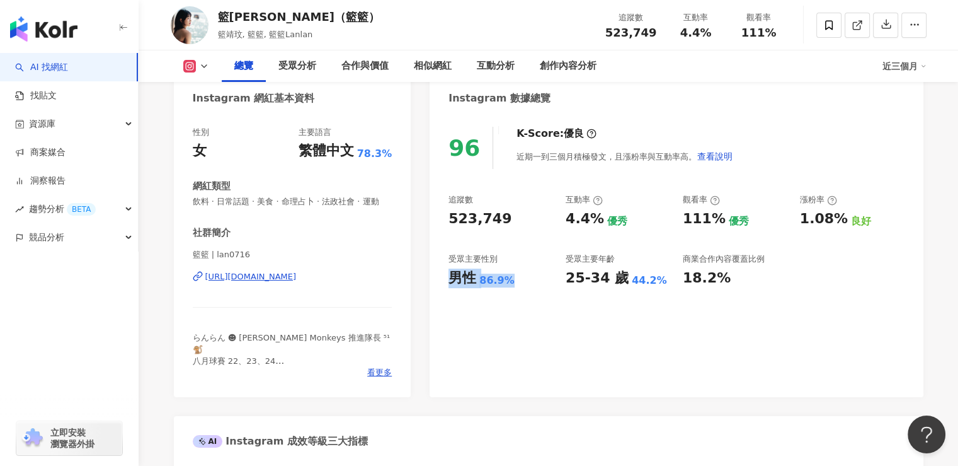
click at [631, 314] on div "96 K-Score : 優良 近期一到三個月積極發文，且漲粉率與互動率高。 查看說明 追蹤數 523,749 互動率 4.4% 優秀 觀看率 111% 優秀…" at bounding box center [676, 255] width 493 height 283
drag, startPoint x: 572, startPoint y: 283, endPoint x: 663, endPoint y: 283, distance: 90.7
click at [663, 283] on div "25-34 歲 44.2%" at bounding box center [618, 278] width 105 height 20
click at [637, 316] on div "96 K-Score : 優良 近期一到三個月積極發文，且漲粉率與互動率高。 查看說明 追蹤數 523,749 互動率 4.4% 優秀 觀看率 111% 優秀…" at bounding box center [676, 255] width 493 height 283
drag, startPoint x: 570, startPoint y: 284, endPoint x: 660, endPoint y: 280, distance: 90.2
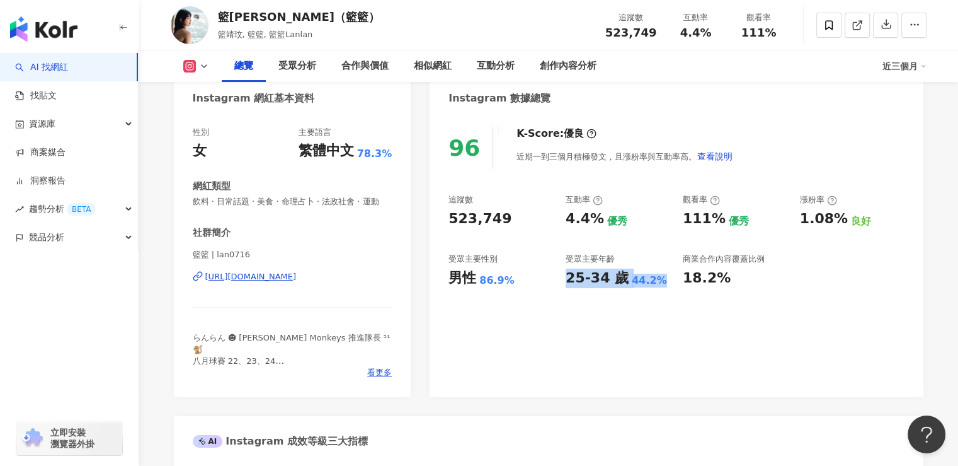
click at [660, 280] on div "25-34 歲 44.2%" at bounding box center [618, 278] width 105 height 20
copy div "25-34 歲 44.2%"
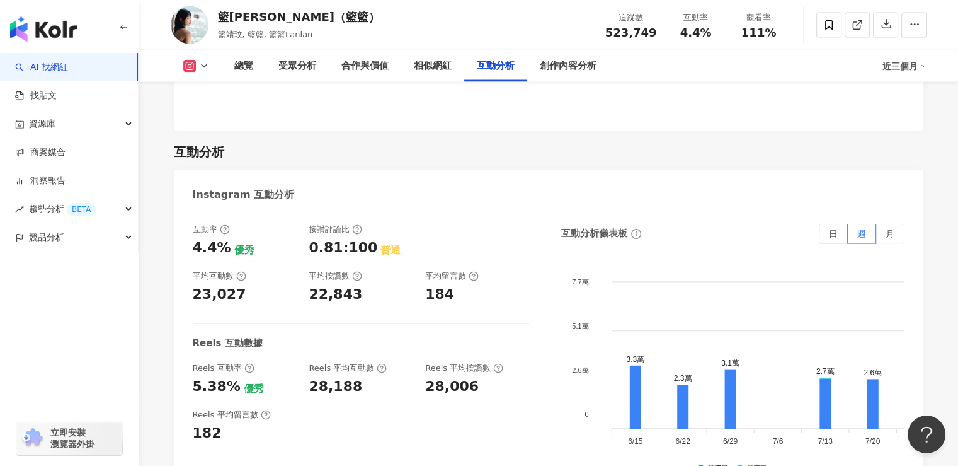
scroll to position [2773, 0]
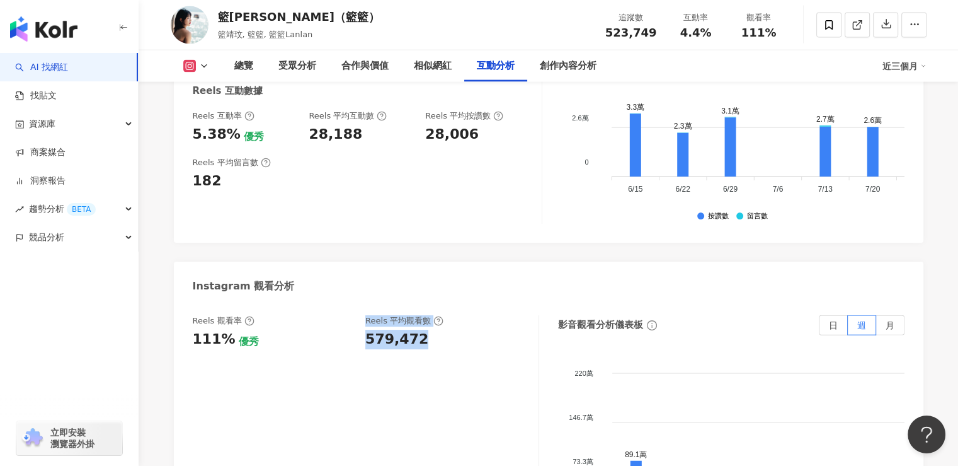
drag, startPoint x: 420, startPoint y: 267, endPoint x: 349, endPoint y: 265, distance: 70.6
click at [349, 315] on div "Reels 觀看率 111% 優秀 Reels 平均觀看數 579,472" at bounding box center [359, 332] width 333 height 34
click at [365, 315] on div "Reels 觀看率 111% 優秀 Reels 平均觀看數 579,472" at bounding box center [359, 332] width 333 height 34
click at [417, 330] on div "579,472" at bounding box center [396, 340] width 63 height 20
drag, startPoint x: 427, startPoint y: 263, endPoint x: 367, endPoint y: 267, distance: 60.6
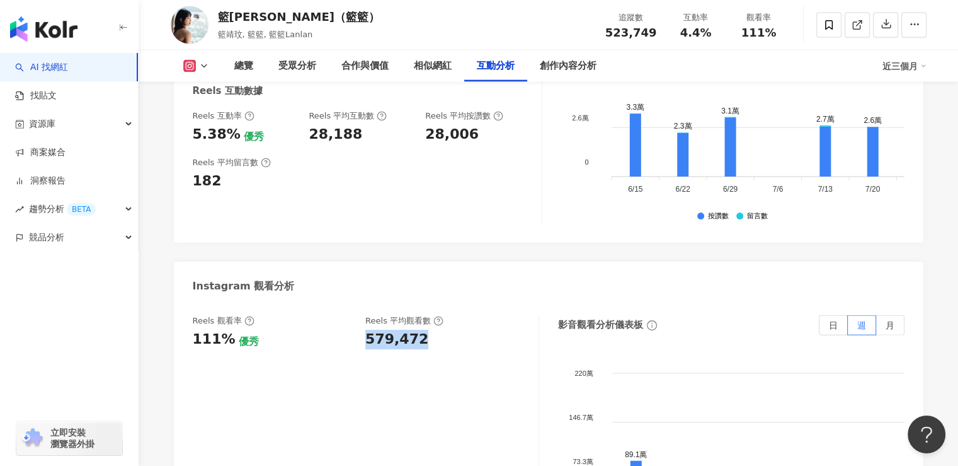
click at [367, 330] on div "579,472" at bounding box center [445, 340] width 161 height 20
copy div "579,472"
drag, startPoint x: 229, startPoint y: 264, endPoint x: 192, endPoint y: 268, distance: 38.1
click at [192, 302] on div "Reels 觀看率 111% 優秀 Reels 平均觀看數 579,472 影音觀看分析儀表板 日 週 月 220萬 220萬 146.7萬 146.7萬 7…" at bounding box center [549, 444] width 750 height 284
copy div "111%"
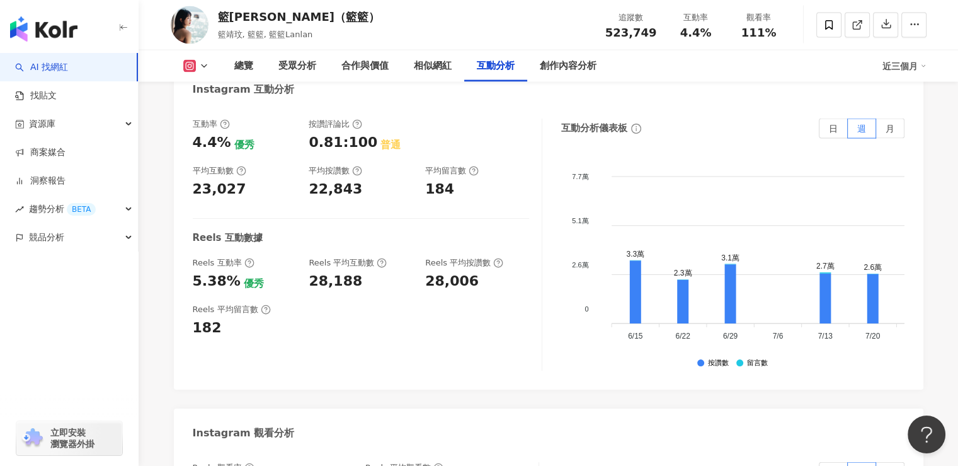
scroll to position [2521, 0]
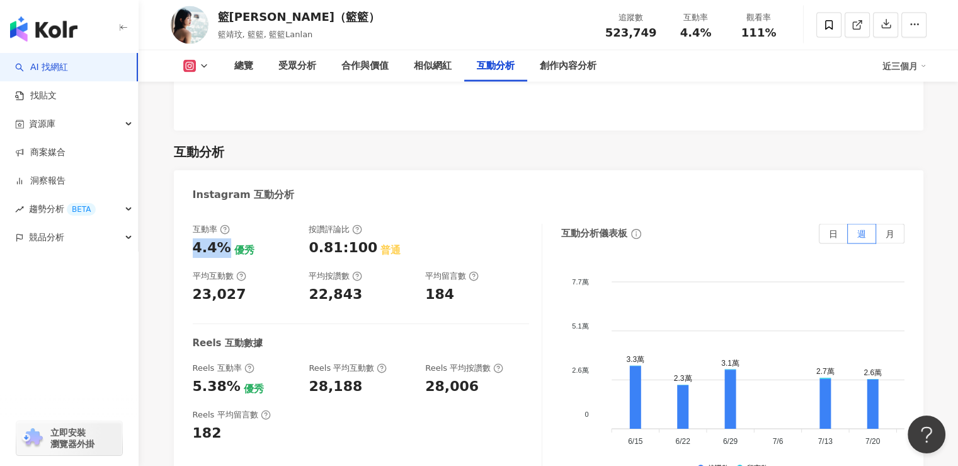
drag, startPoint x: 227, startPoint y: 171, endPoint x: 195, endPoint y: 171, distance: 32.1
click at [195, 238] on div "4.4% 優秀" at bounding box center [245, 248] width 104 height 20
drag, startPoint x: 297, startPoint y: 224, endPoint x: 359, endPoint y: 231, distance: 61.5
click at [359, 231] on div "互動率 4.4% 優秀 按讚評論比 0.81:100 普通 平均互動數 23,027 平均按讚數 22,843 平均留言數 184 Reels 互動數據 Re…" at bounding box center [368, 350] width 350 height 252
click at [256, 230] on div "互動率 4.4% 優秀 按讚評論比 0.81:100 普通 平均互動數 23,027 平均按讚數 22,843 平均留言數 184 Reels 互動數據 Re…" at bounding box center [368, 350] width 350 height 252
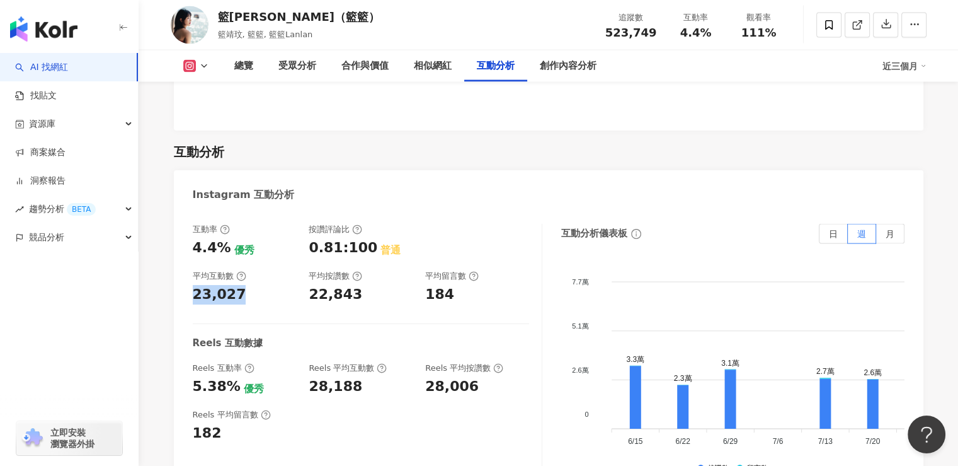
drag, startPoint x: 236, startPoint y: 220, endPoint x: 180, endPoint y: 222, distance: 56.1
click at [180, 222] on div "互動率 4.4% 優秀 按讚評論比 0.81:100 普通 平均互動數 23,027 平均按讚數 22,843 平均留言數 184 Reels 互動數據 Re…" at bounding box center [549, 353] width 750 height 284
drag, startPoint x: 232, startPoint y: 315, endPoint x: 188, endPoint y: 316, distance: 43.5
click at [188, 316] on div "互動率 4.4% 優秀 按讚評論比 0.81:100 普通 平均互動數 23,027 平均按讚數 22,843 平均留言數 184 Reels 互動數據 Re…" at bounding box center [549, 353] width 750 height 284
drag, startPoint x: 361, startPoint y: 315, endPoint x: 306, endPoint y: 311, distance: 55.6
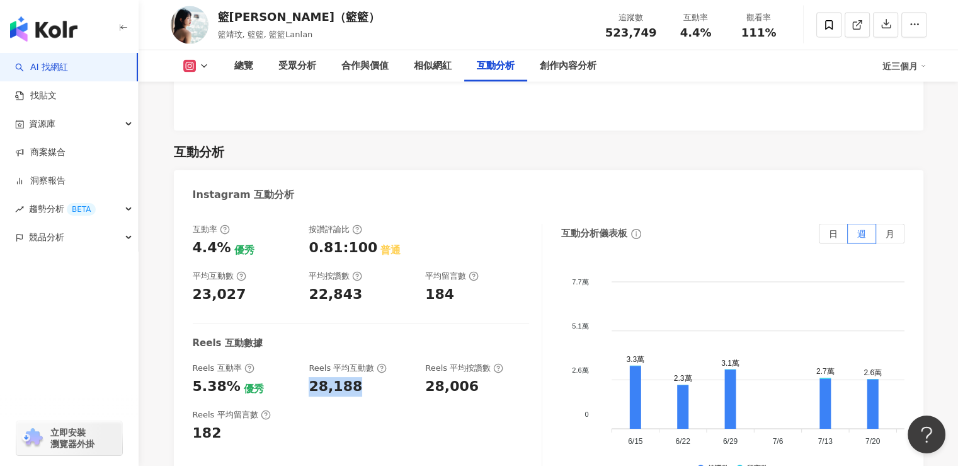
click at [306, 362] on div "Reels 互動率 5.38% 優秀 Reels 平均互動數 28,188 Reels 平均按讚數 28,006" at bounding box center [361, 379] width 337 height 34
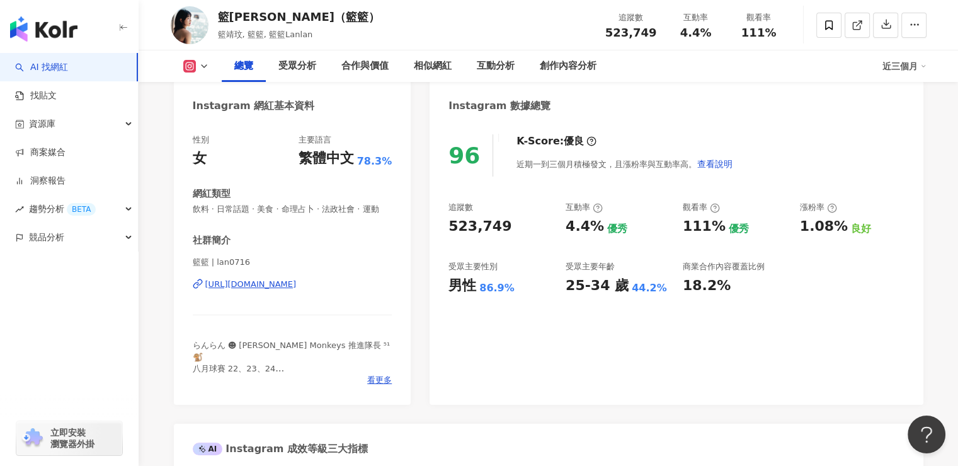
scroll to position [0, 0]
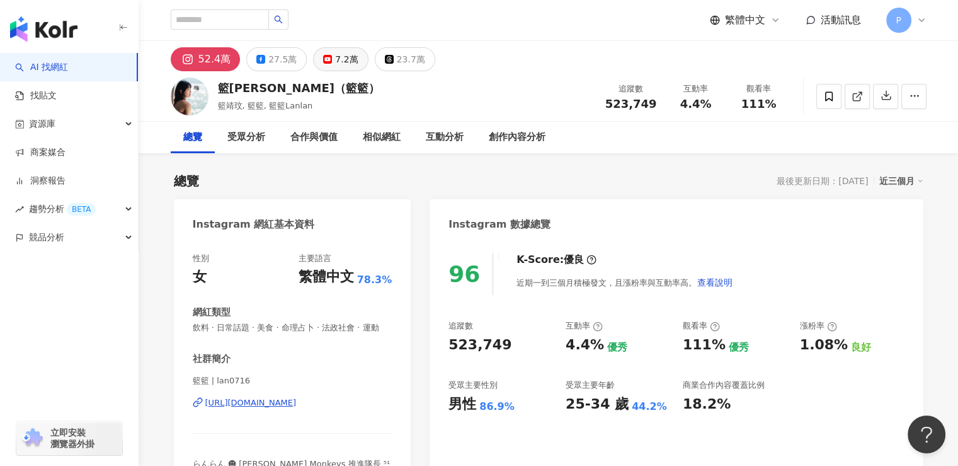
click at [327, 64] on button "7.2萬" at bounding box center [340, 59] width 55 height 24
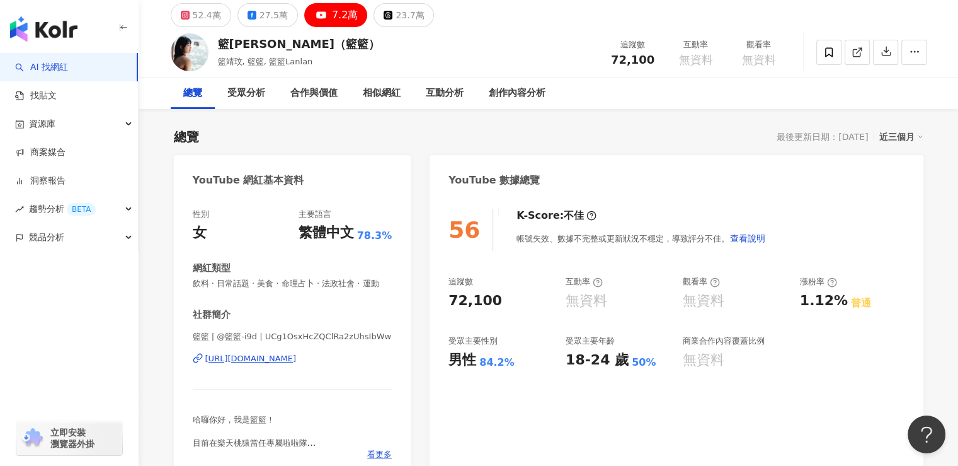
scroll to position [63, 0]
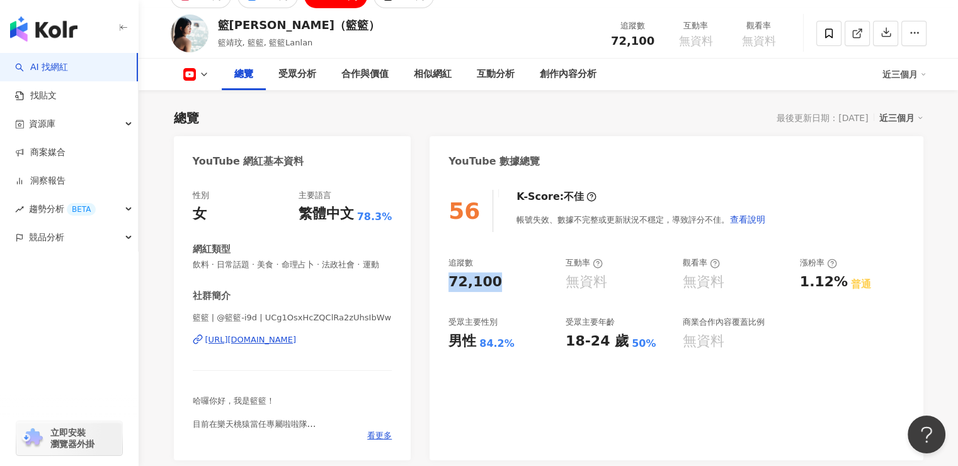
drag, startPoint x: 500, startPoint y: 285, endPoint x: 436, endPoint y: 285, distance: 63.6
click at [436, 285] on div "56 K-Score : 不佳 帳號失效、數據不完整或更新狀況不穩定，導致評分不佳。 查看說明 追蹤數 72,100 互動率 無資料 觀看率 無資料 漲粉率 …" at bounding box center [676, 318] width 493 height 283
drag, startPoint x: 444, startPoint y: 348, endPoint x: 510, endPoint y: 348, distance: 66.2
click at [510, 348] on div "56 K-Score : 不佳 帳號失效、數據不完整或更新狀況不穩定，導致評分不佳。 查看說明 追蹤數 72,100 互動率 無資料 觀看率 無資料 漲粉率 …" at bounding box center [676, 318] width 493 height 283
drag, startPoint x: 566, startPoint y: 343, endPoint x: 653, endPoint y: 355, distance: 88.4
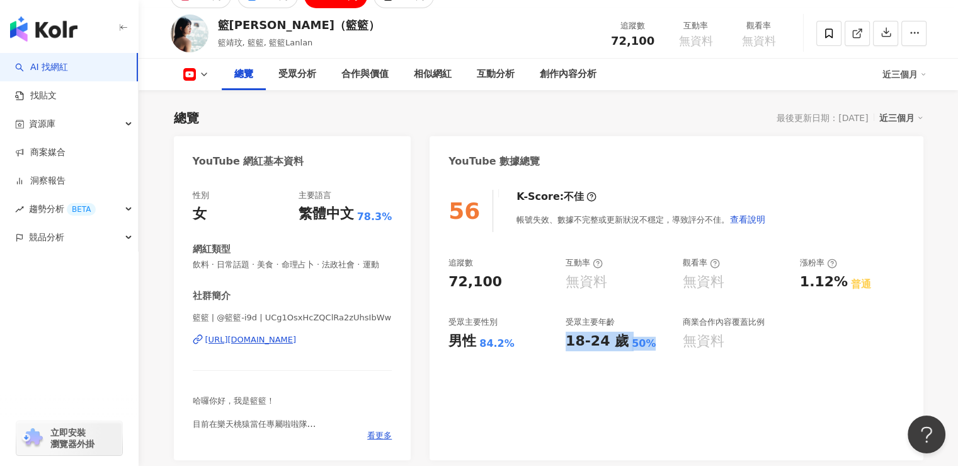
click at [653, 355] on div "56 K-Score : 不佳 帳號失效、數據不完整或更新狀況不穩定，導致評分不佳。 查看說明 追蹤數 72,100 互動率 無資料 觀看率 無資料 漲粉率 …" at bounding box center [676, 318] width 493 height 283
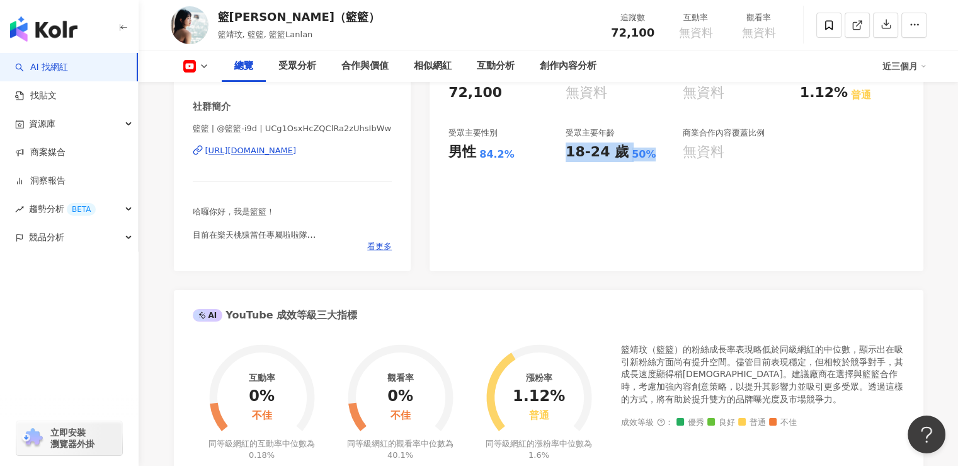
click at [597, 184] on div "56 K-Score : 不佳 帳號失效、數據不完整或更新狀況不穩定，導致評分不佳。 查看說明 追蹤數 72,100 互動率 無資料 觀看率 無資料 漲粉率 …" at bounding box center [676, 129] width 493 height 283
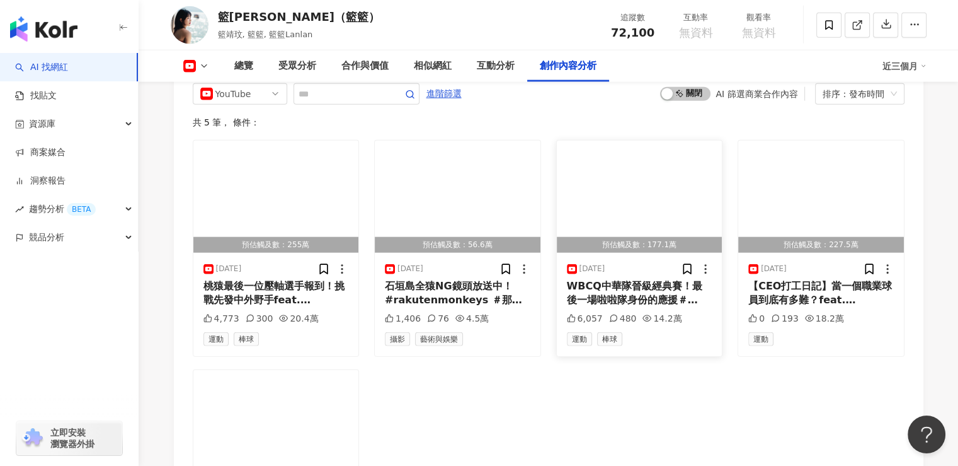
scroll to position [3088, 0]
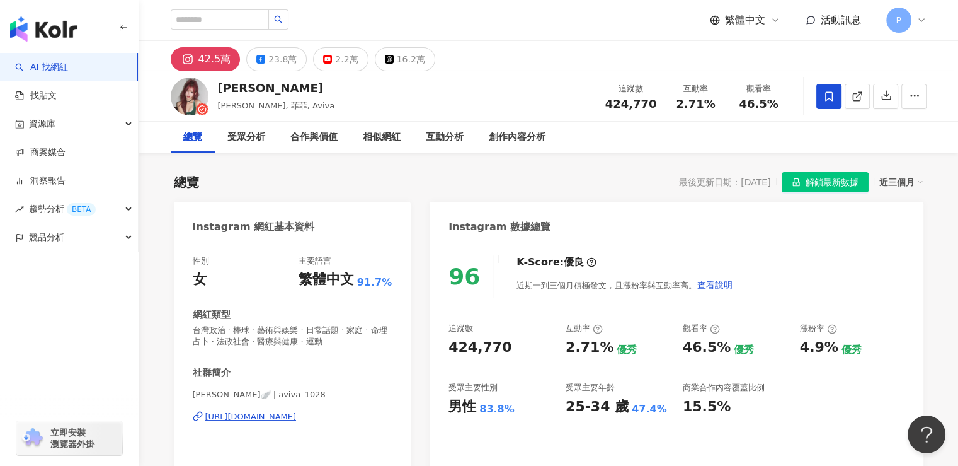
click at [231, 89] on div "李恩菲x菲菲 Aviva 李恩菲, 菲菲, Aviva 追蹤數 424,770 互動率 2.71% 觀看率 46.5%" at bounding box center [549, 96] width 807 height 50
click at [219, 87] on div "李恩菲x菲菲 Aviva" at bounding box center [276, 88] width 117 height 16
drag, startPoint x: 261, startPoint y: 88, endPoint x: 206, endPoint y: 88, distance: 54.8
click at [206, 88] on div "李恩菲x菲菲 Aviva 李恩菲, 菲菲, Aviva 追蹤數 424,770 互動率 2.71% 觀看率 46.5%" at bounding box center [549, 96] width 807 height 50
click at [270, 45] on div "42.5萬 23.8萬 2.2萬 16.2萬" at bounding box center [549, 56] width 807 height 30
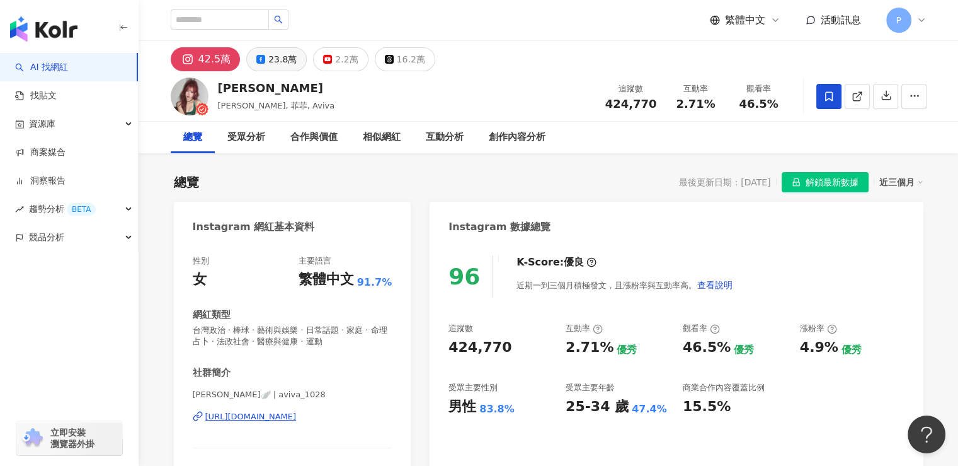
click at [270, 62] on div "23.8萬" at bounding box center [282, 59] width 28 height 18
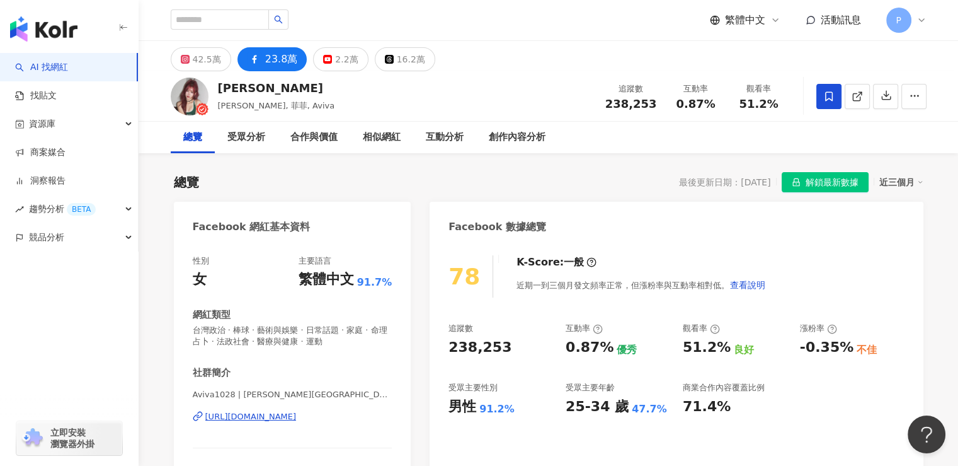
drag, startPoint x: 502, startPoint y: 347, endPoint x: 451, endPoint y: 341, distance: 51.4
click at [451, 341] on div "238,253" at bounding box center [501, 348] width 105 height 20
drag, startPoint x: 448, startPoint y: 409, endPoint x: 517, endPoint y: 411, distance: 68.7
click at [517, 411] on div "78 K-Score : 一般 近期一到三個月發文頻率正常，但漲粉率與互動率相對低。 查看說明 追蹤數 238,253 互動率 0.87% 優秀 觀看率 51…" at bounding box center [676, 390] width 493 height 294
copy div "男性 91.2%"
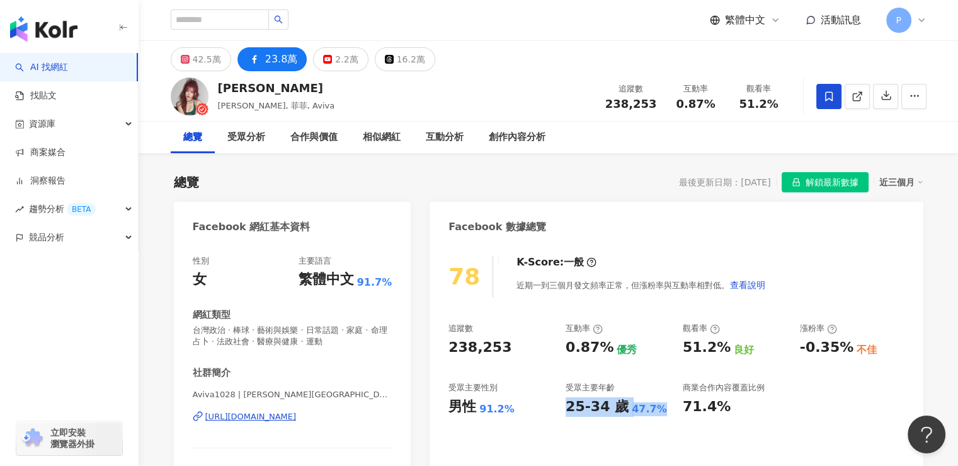
drag, startPoint x: 569, startPoint y: 407, endPoint x: 650, endPoint y: 409, distance: 80.7
click at [650, 409] on div "25-34 歲 47.7%" at bounding box center [618, 407] width 105 height 20
copy div "25-34 歲 47.7%"
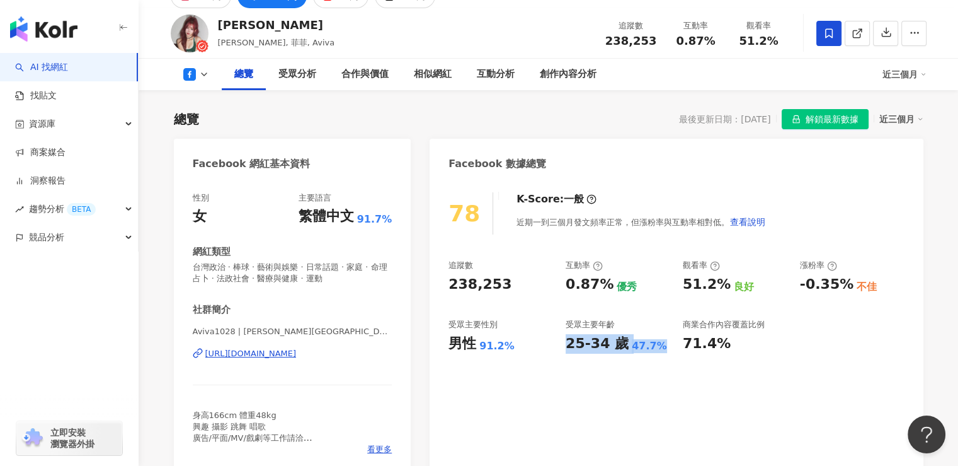
drag, startPoint x: 590, startPoint y: 347, endPoint x: 551, endPoint y: 347, distance: 39.1
click at [590, 347] on div "25-34 歲" at bounding box center [597, 344] width 63 height 20
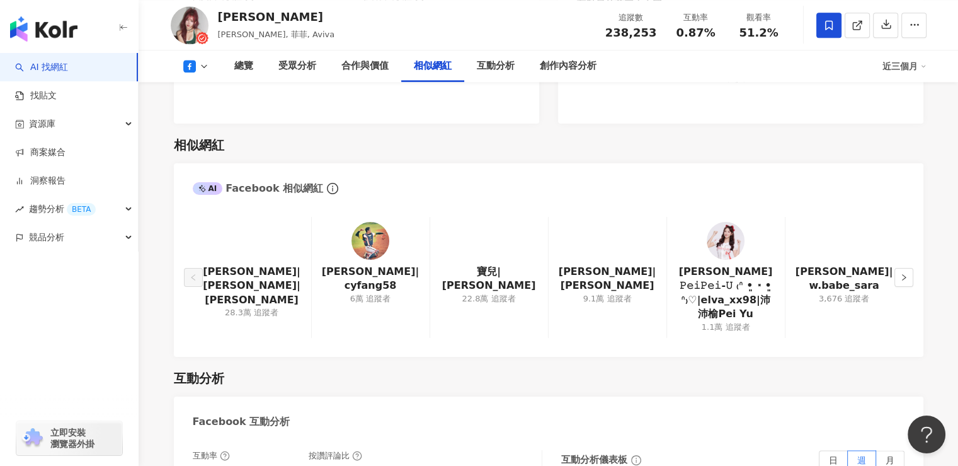
scroll to position [1827, 0]
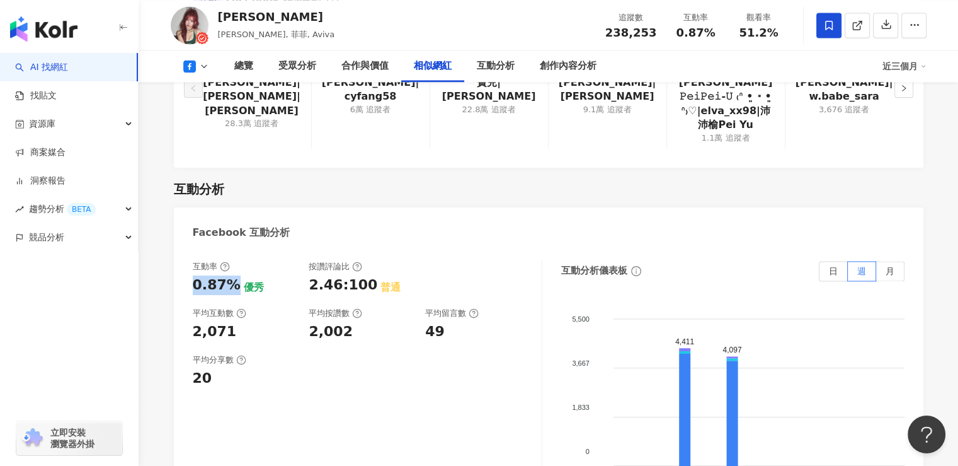
drag, startPoint x: 188, startPoint y: 273, endPoint x: 232, endPoint y: 273, distance: 44.1
click at [232, 273] on div "互動率 0.87% 優秀 按讚評論比 2.46:100 普通 平均互動數 2,071 平均按讚數 2,002 平均留言數 49 平均分享數 20 互動分析儀表…" at bounding box center [549, 390] width 750 height 284
click at [240, 322] on div "2,071" at bounding box center [245, 332] width 104 height 20
drag, startPoint x: 234, startPoint y: 273, endPoint x: 193, endPoint y: 272, distance: 41.0
click at [193, 275] on div "0.87%" at bounding box center [217, 285] width 48 height 20
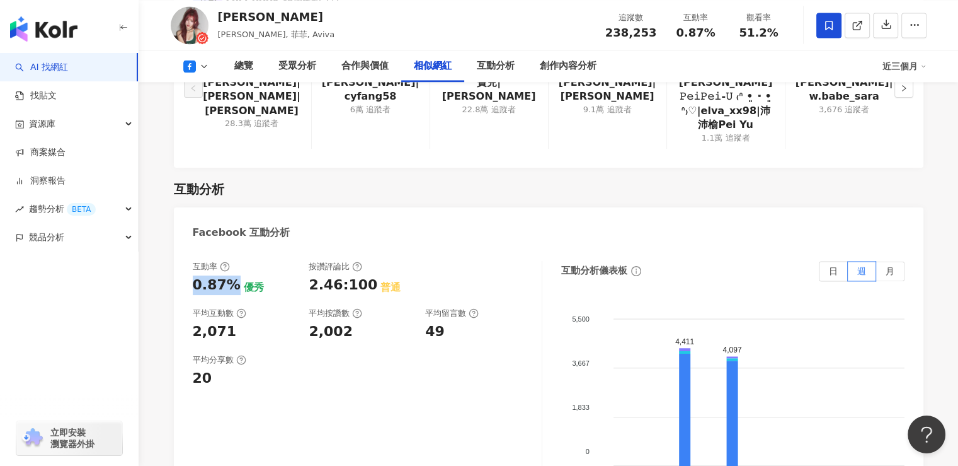
copy div "0.87%"
drag, startPoint x: 232, startPoint y: 318, endPoint x: 181, endPoint y: 318, distance: 50.4
click at [181, 318] on div "互動率 0.87% 優秀 按讚評論比 2.46:100 普通 平均互動數 2,071 平均按讚數 2,002 平均留言數 49 平均分享數 20 互動分析儀表…" at bounding box center [549, 390] width 750 height 284
copy div "2,071"
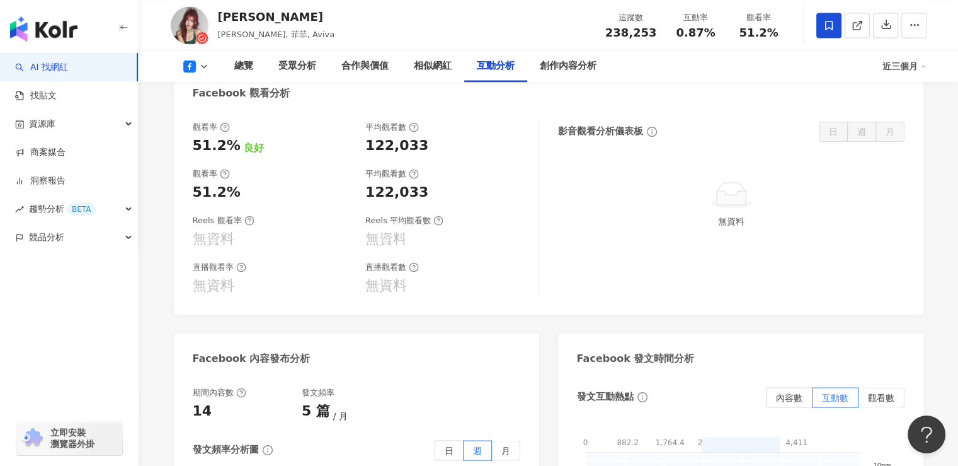
scroll to position [2206, 0]
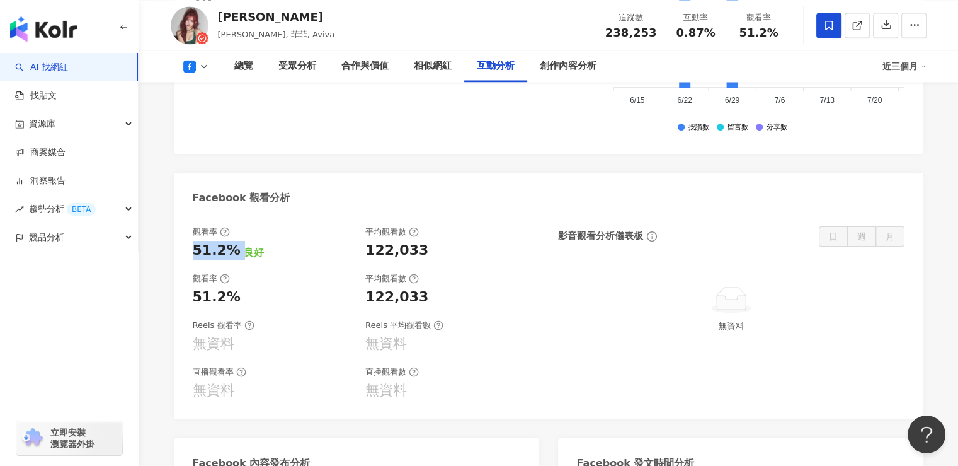
drag, startPoint x: 237, startPoint y: 239, endPoint x: 189, endPoint y: 240, distance: 47.9
click at [189, 240] on div "觀看率 51.2% 良好 平均觀看數 122,033 觀看率 51.2% 平均觀看數 122,033 Reels 觀看率 無資料 Reels 平均觀看數 無資…" at bounding box center [549, 316] width 750 height 205
copy div "51.2%"
drag, startPoint x: 430, startPoint y: 232, endPoint x: 342, endPoint y: 234, distance: 88.3
click at [342, 234] on div "觀看率 51.2% 良好 平均觀看數 122,033" at bounding box center [359, 243] width 333 height 34
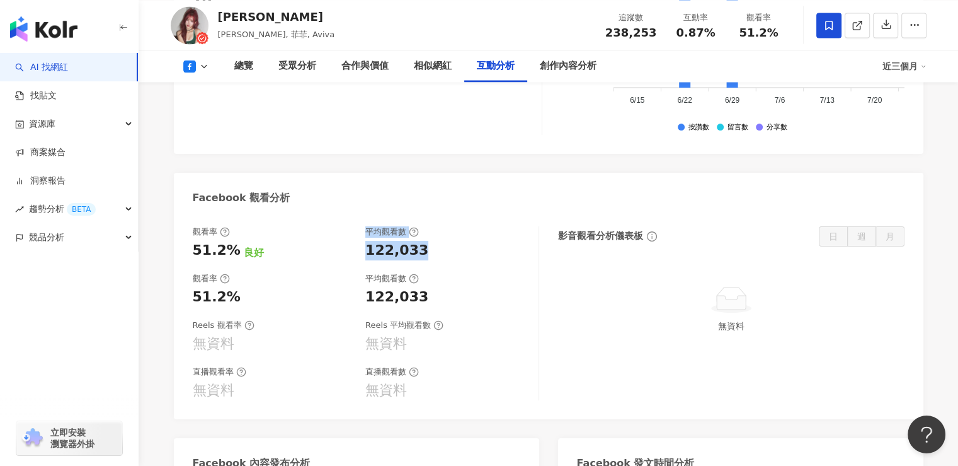
click at [424, 241] on div "122,033" at bounding box center [445, 251] width 161 height 20
drag, startPoint x: 426, startPoint y: 237, endPoint x: 368, endPoint y: 238, distance: 58.0
click at [368, 241] on div "122,033" at bounding box center [445, 251] width 161 height 20
copy div "122,033"
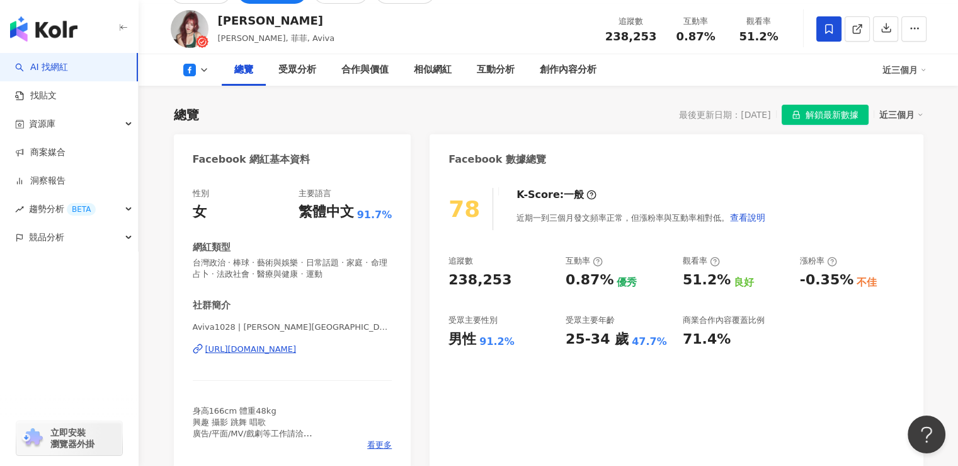
scroll to position [0, 0]
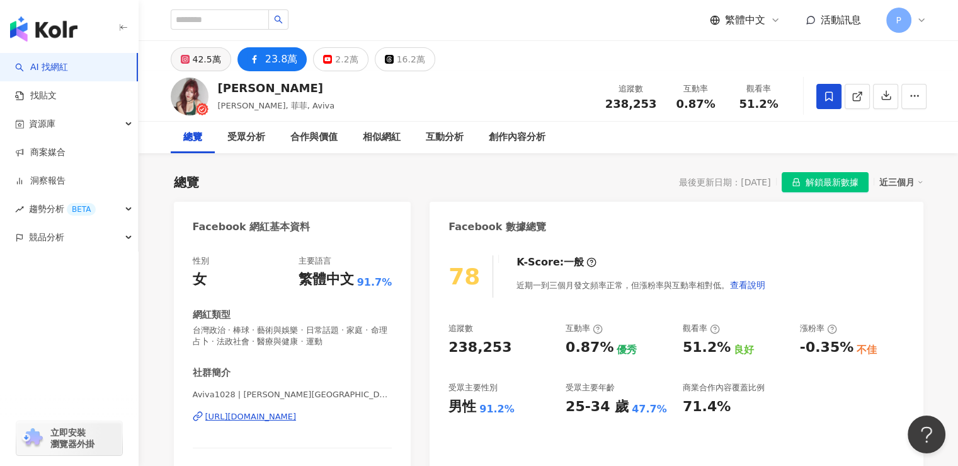
click at [193, 59] on div "42.5萬" at bounding box center [207, 59] width 28 height 18
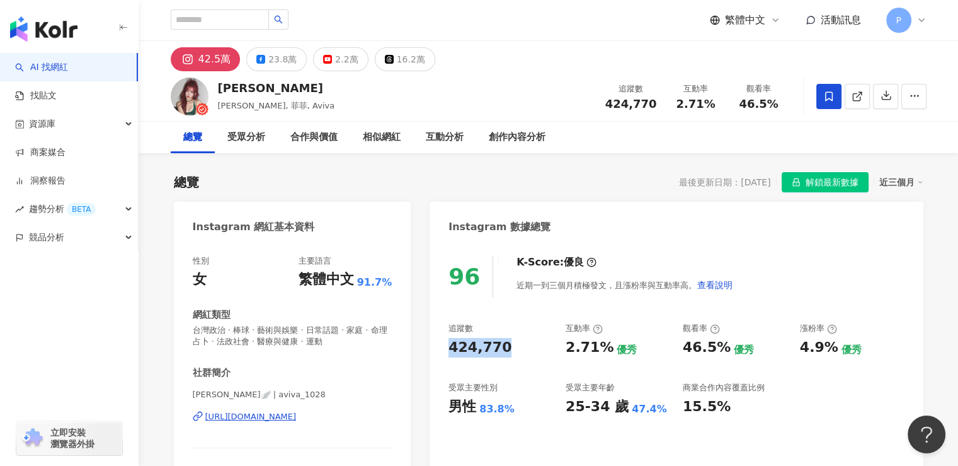
drag, startPoint x: 509, startPoint y: 355, endPoint x: 451, endPoint y: 355, distance: 58.0
click at [451, 355] on div "424,770" at bounding box center [501, 348] width 105 height 20
copy div "424,770"
drag, startPoint x: 444, startPoint y: 411, endPoint x: 524, endPoint y: 417, distance: 80.8
click at [524, 417] on div "96 K-Score : 優良 近期一到三個月積極發文，且漲粉率與互動率高。 查看說明 追蹤數 424,770 互動率 2.71% 優秀 觀看率 46.5% …" at bounding box center [676, 390] width 493 height 294
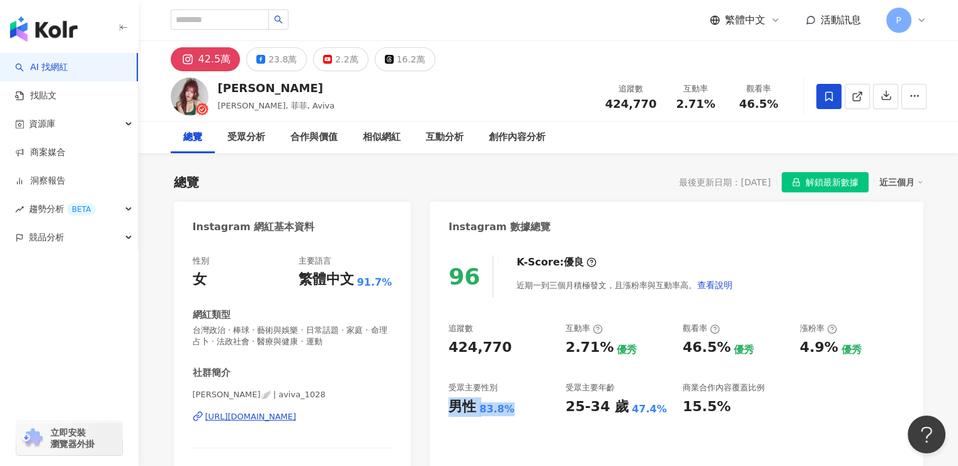
copy div "男性 83.8%"
drag, startPoint x: 568, startPoint y: 410, endPoint x: 655, endPoint y: 411, distance: 87.0
click at [655, 411] on div "25-34 歲 47.4%" at bounding box center [618, 407] width 105 height 20
copy div "25-34 歲 47.4%"
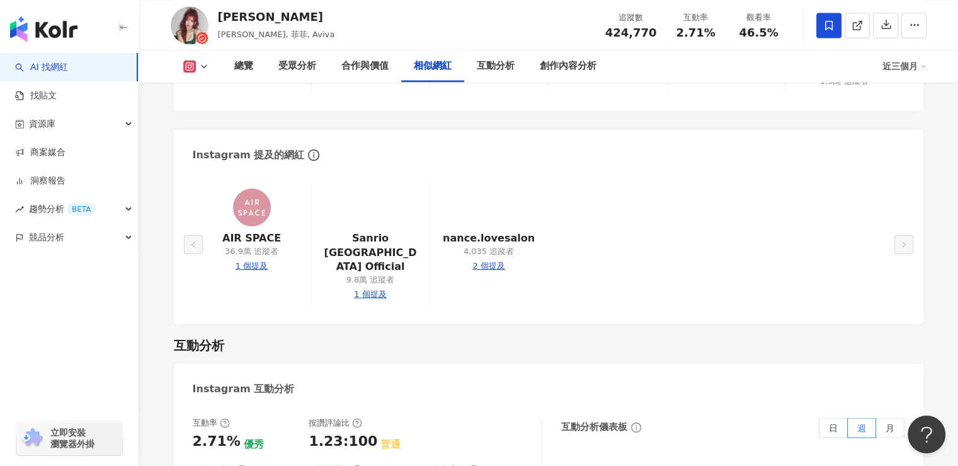
scroll to position [2395, 0]
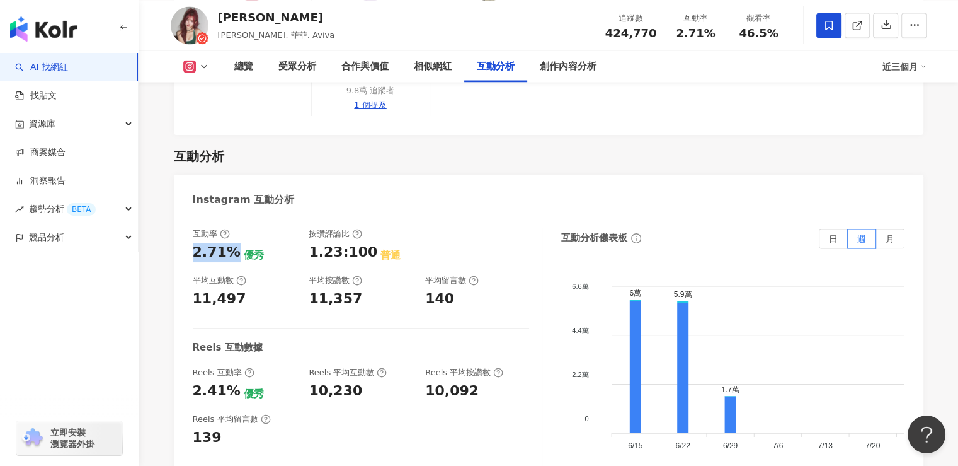
drag, startPoint x: 192, startPoint y: 207, endPoint x: 232, endPoint y: 212, distance: 40.0
click at [232, 243] on div "2.71%" at bounding box center [217, 253] width 48 height 20
copy div "2.71%"
drag, startPoint x: 250, startPoint y: 259, endPoint x: 188, endPoint y: 256, distance: 61.8
click at [188, 256] on div "互動率 2.71% 優秀 按讚評論比 1.23:100 普通 平均互動數 11,497 平均按讚數 11,357 平均留言數 140 Reels 互動數據 R…" at bounding box center [549, 358] width 750 height 284
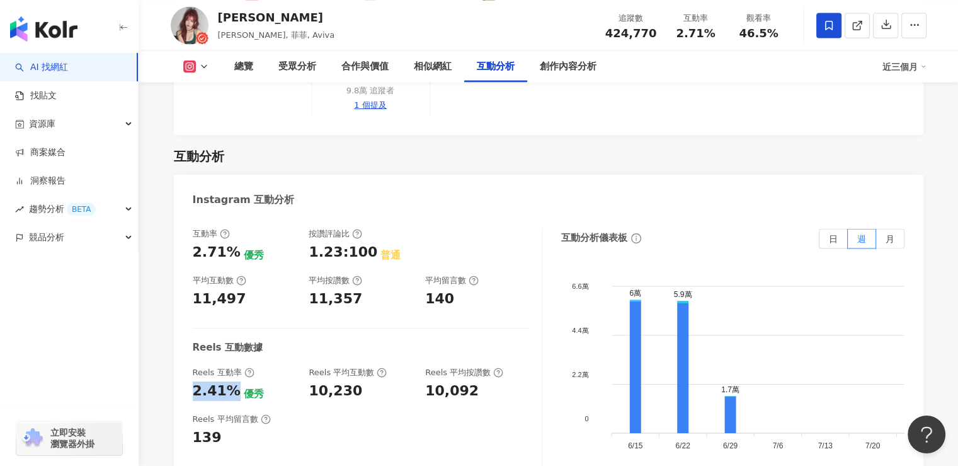
drag, startPoint x: 231, startPoint y: 349, endPoint x: 187, endPoint y: 349, distance: 44.1
click at [187, 349] on div "互動率 2.71% 優秀 按讚評論比 1.23:100 普通 平均互動數 11,497 平均按讚數 11,357 平均留言數 140 Reels 互動數據 R…" at bounding box center [549, 358] width 750 height 284
drag, startPoint x: 365, startPoint y: 348, endPoint x: 311, endPoint y: 348, distance: 53.6
click at [311, 381] on div "10,230" at bounding box center [361, 391] width 104 height 20
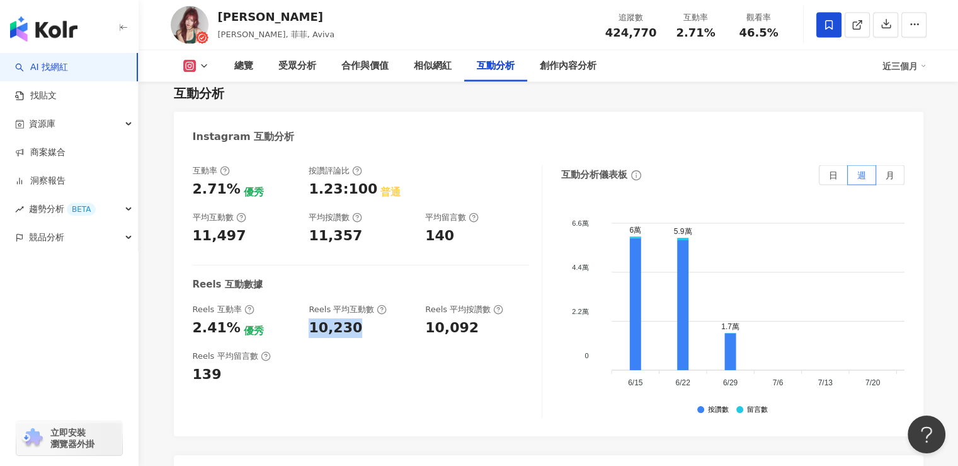
click at [344, 343] on div "互動率 2.71% 優秀 按讚評論比 1.23:100 普通 平均互動數 11,497 平均按讚數 11,357 平均留言數 140 Reels 互動數據 R…" at bounding box center [368, 291] width 350 height 252
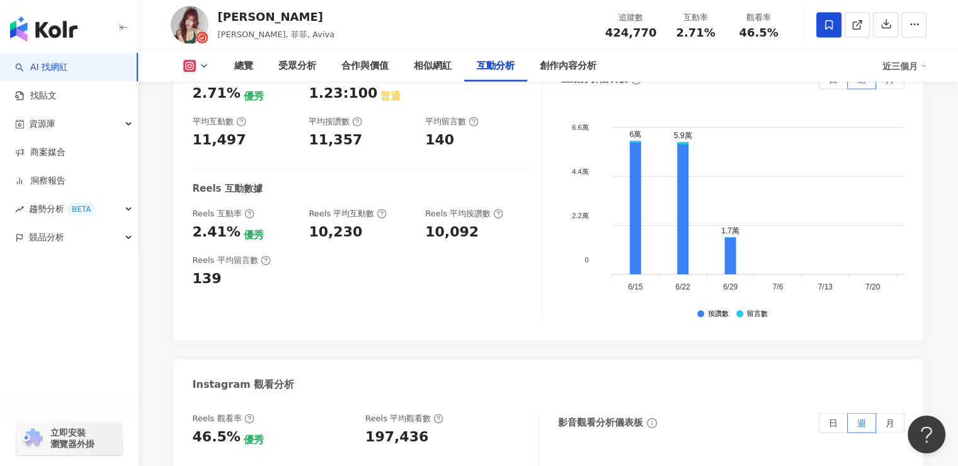
scroll to position [2647, 0]
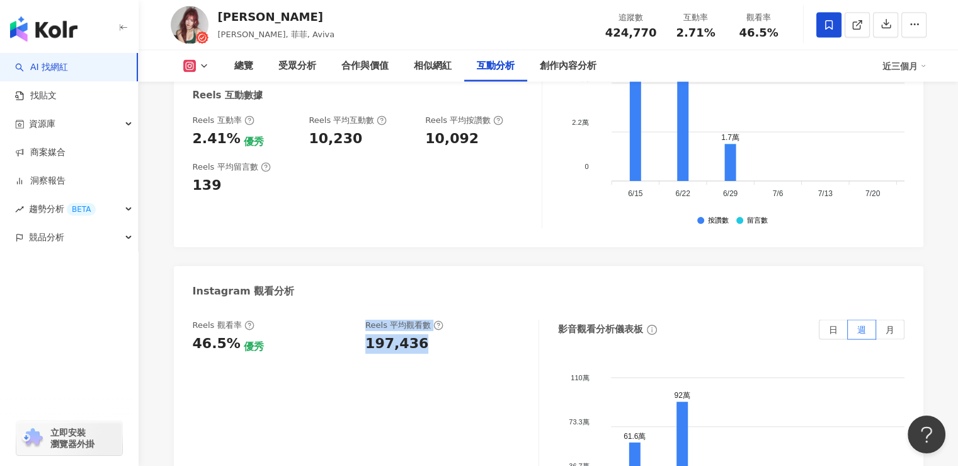
drag, startPoint x: 424, startPoint y: 301, endPoint x: 358, endPoint y: 301, distance: 66.2
click at [358, 319] on div "Reels 觀看率 46.5% 優秀 Reels 平均觀看數 197,436" at bounding box center [359, 336] width 333 height 34
click at [433, 334] on div "197,436" at bounding box center [445, 344] width 161 height 20
drag, startPoint x: 424, startPoint y: 299, endPoint x: 359, endPoint y: 298, distance: 64.9
click at [359, 319] on div "Reels 觀看率 46.5% 優秀 Reels 平均觀看數 197,436" at bounding box center [359, 336] width 333 height 34
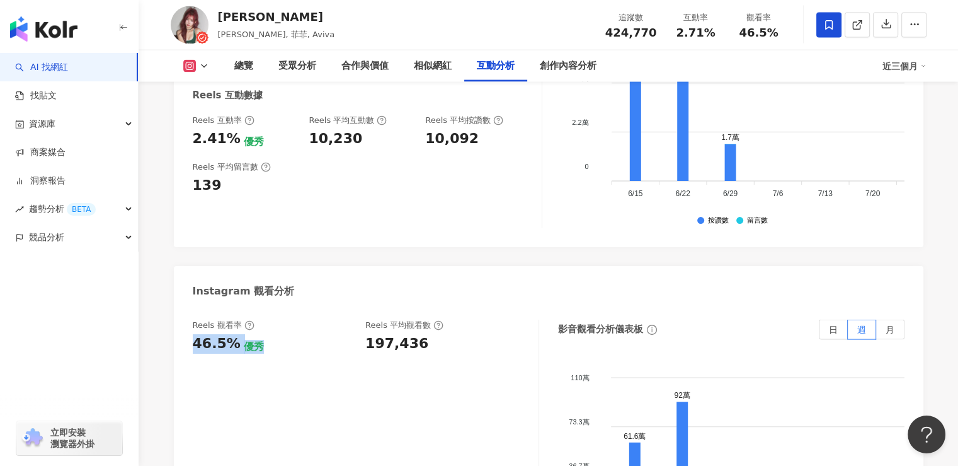
drag, startPoint x: 258, startPoint y: 305, endPoint x: 184, endPoint y: 302, distance: 73.8
click at [184, 307] on div "Reels 觀看率 46.5% 優秀 Reels 平均觀看數 197,436 影音觀看分析儀表板 日 週 月 110萬 110萬 73.3萬 73.3萬 36…" at bounding box center [549, 449] width 750 height 284
click at [195, 334] on div "46.5%" at bounding box center [217, 344] width 48 height 20
drag, startPoint x: 234, startPoint y: 297, endPoint x: 196, endPoint y: 298, distance: 38.4
click at [196, 334] on div "46.5%" at bounding box center [217, 344] width 48 height 20
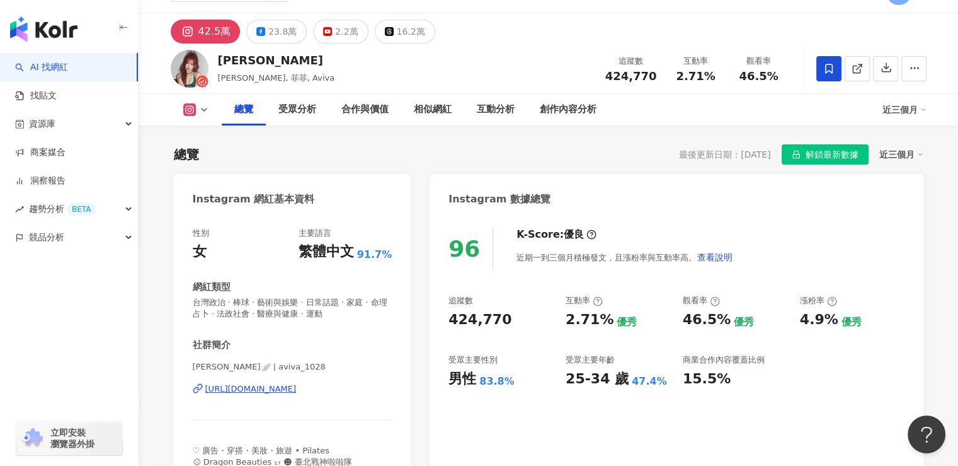
scroll to position [0, 0]
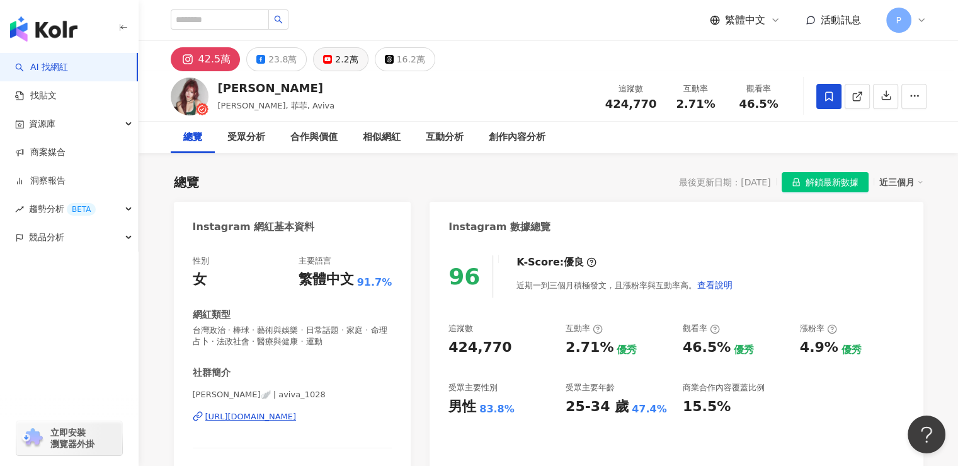
click at [335, 61] on div "2.2萬" at bounding box center [346, 59] width 23 height 18
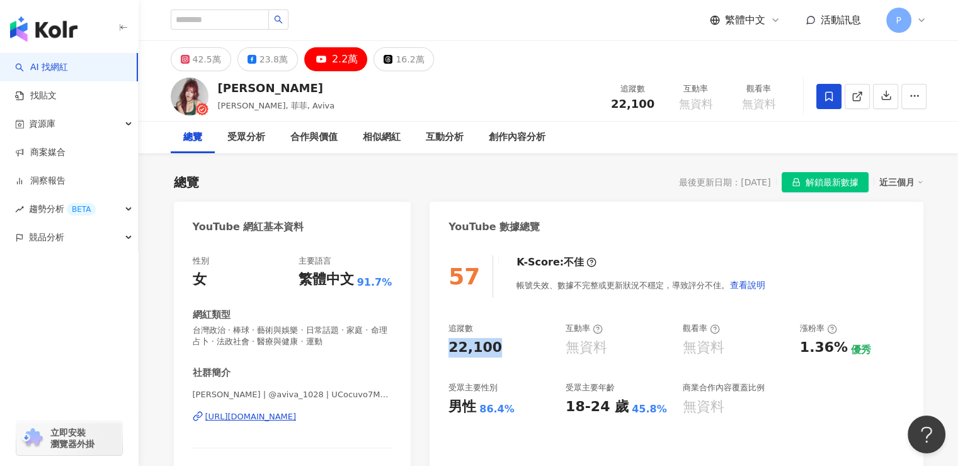
drag, startPoint x: 495, startPoint y: 356, endPoint x: 447, endPoint y: 363, distance: 47.8
click at [447, 363] on div "57 K-Score : 不佳 帳號失效、數據不完整或更新狀況不穩定，導致評分不佳。 查看說明 追蹤數 22,100 互動率 無資料 觀看率 無資料 漲粉率 …" at bounding box center [676, 383] width 493 height 280
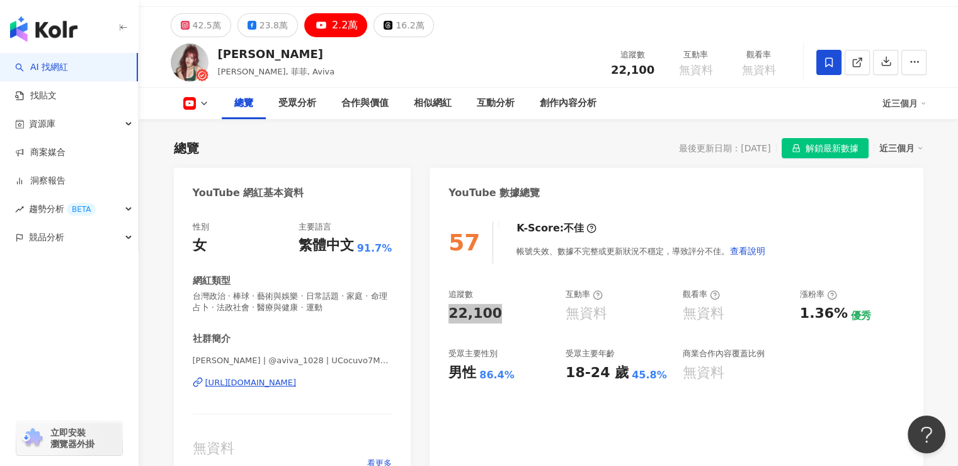
scroll to position [63, 0]
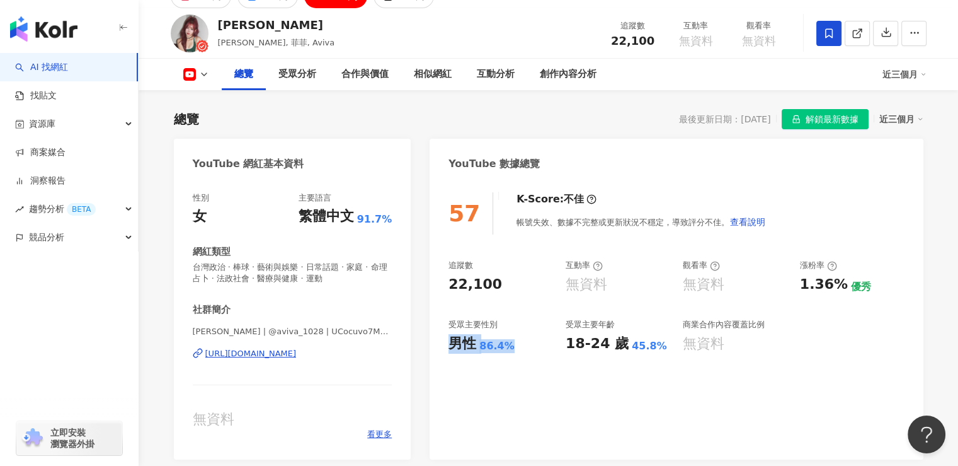
drag, startPoint x: 448, startPoint y: 348, endPoint x: 513, endPoint y: 348, distance: 64.9
click at [513, 348] on div "57 K-Score : 不佳 帳號失效、數據不完整或更新狀況不穩定，導致評分不佳。 查看說明 追蹤數 22,100 互動率 無資料 觀看率 無資料 漲粉率 …" at bounding box center [676, 320] width 493 height 280
drag, startPoint x: 561, startPoint y: 345, endPoint x: 652, endPoint y: 351, distance: 90.9
click at [652, 351] on div "追蹤數 22,100 互動率 無資料 觀看率 無資料 漲粉率 1.36% 優秀 受眾主要性別 男性 86.4% 受眾主要年齡 18-24 歲 45.8% 商業…" at bounding box center [677, 306] width 456 height 93
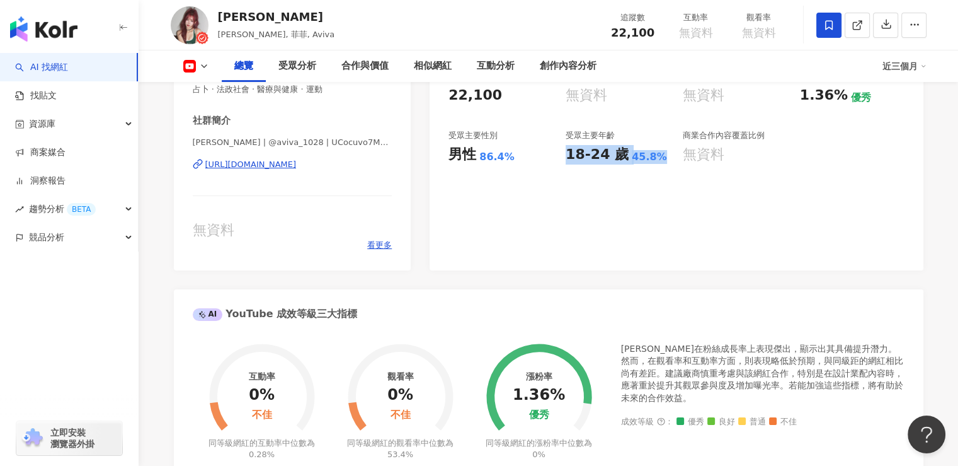
click at [597, 197] on div "57 K-Score : 不佳 帳號失效、數據不完整或更新狀況不穩定，導致評分不佳。 查看說明 追蹤數 22,100 互動率 無資料 觀看率 無資料 漲粉率 …" at bounding box center [676, 131] width 493 height 280
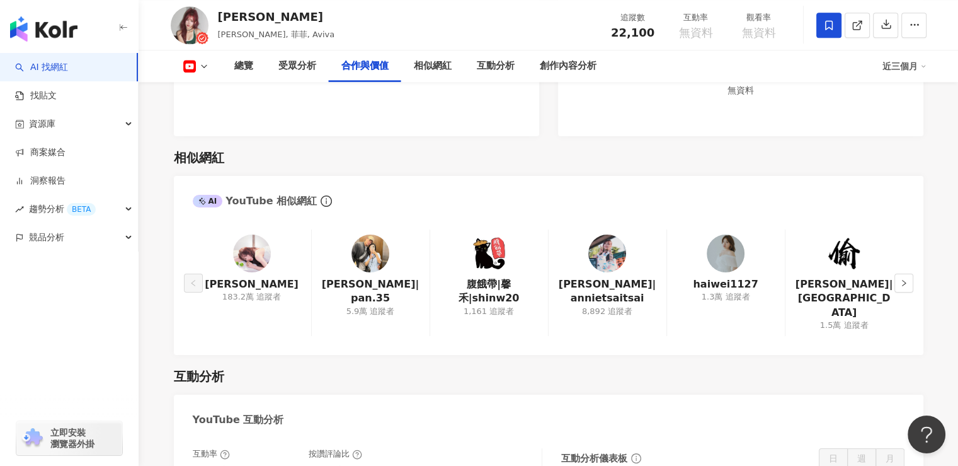
scroll to position [1512, 0]
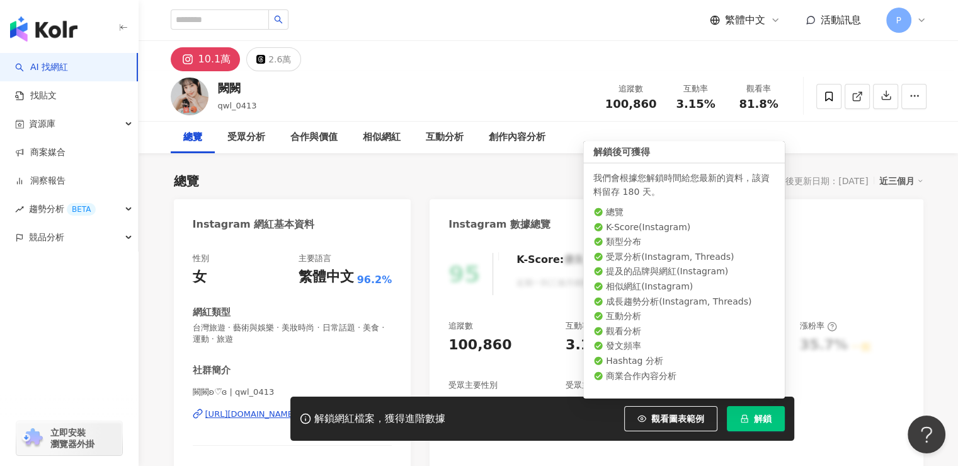
click at [771, 418] on button "解鎖" at bounding box center [756, 418] width 58 height 25
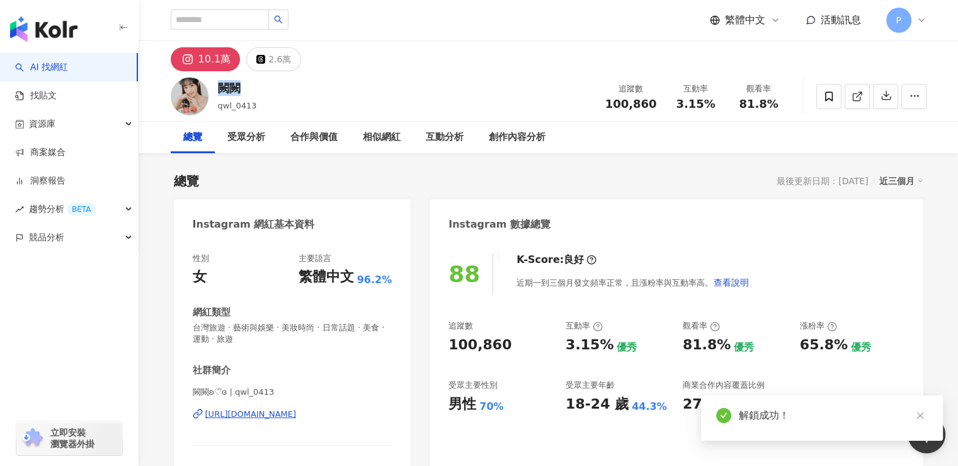
drag, startPoint x: 231, startPoint y: 89, endPoint x: 219, endPoint y: 88, distance: 12.1
click at [219, 88] on div "闕闕" at bounding box center [237, 88] width 39 height 16
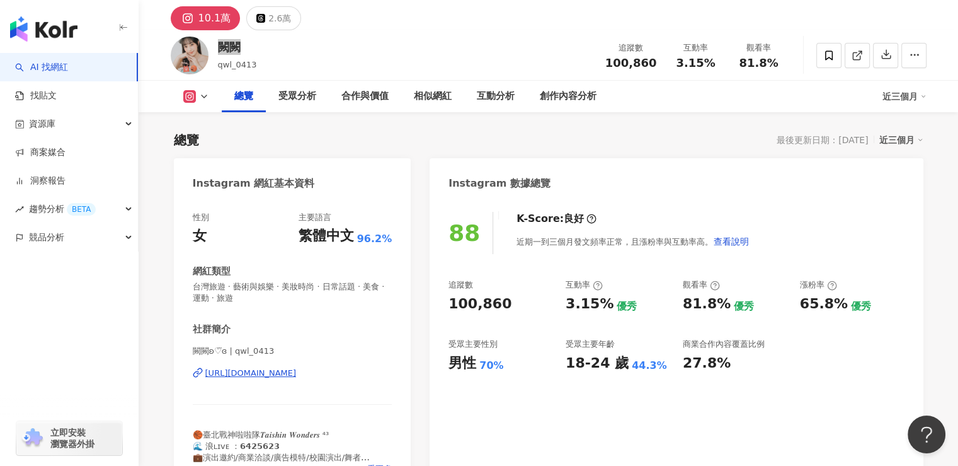
scroll to position [63, 0]
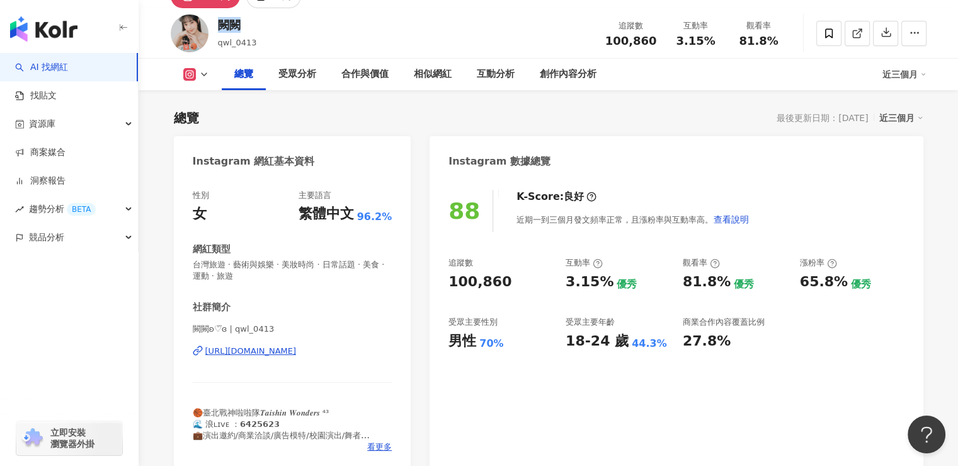
drag, startPoint x: 505, startPoint y: 288, endPoint x: 459, endPoint y: 285, distance: 46.1
click at [459, 285] on div "100,860" at bounding box center [501, 282] width 105 height 20
drag, startPoint x: 451, startPoint y: 285, endPoint x: 504, endPoint y: 285, distance: 53.6
click at [504, 285] on div "100,860" at bounding box center [501, 282] width 105 height 20
copy div "100,860"
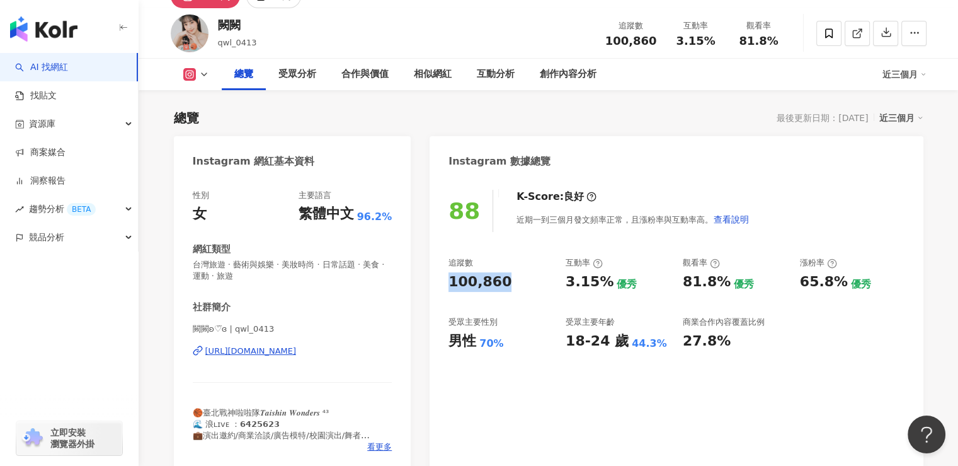
click at [595, 389] on div "88 K-Score : 良好 近期一到三個月發文頻率正常，且漲粉率與互動率高。 查看說明 追蹤數 100,860 互動率 3.15% 優秀 觀看率 81.8…" at bounding box center [676, 324] width 493 height 294
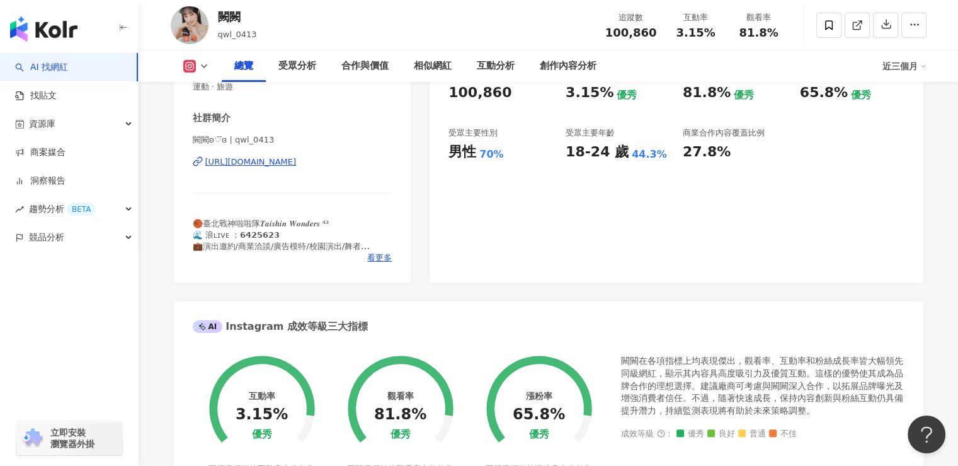
scroll to position [126, 0]
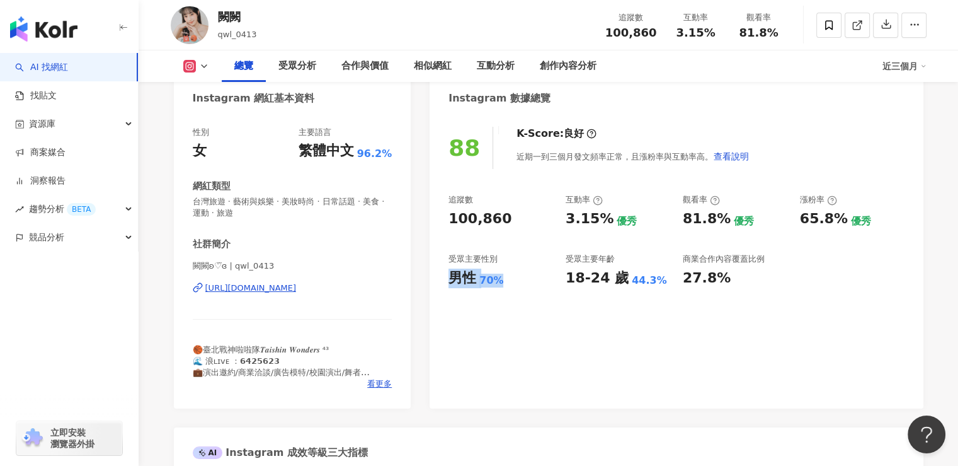
drag, startPoint x: 452, startPoint y: 280, endPoint x: 505, endPoint y: 280, distance: 52.3
click at [505, 280] on div "男性 70%" at bounding box center [501, 278] width 105 height 20
copy div "男性 70%"
drag, startPoint x: 567, startPoint y: 278, endPoint x: 650, endPoint y: 286, distance: 83.6
click at [650, 286] on div "18-24 歲 44.3%" at bounding box center [618, 278] width 105 height 20
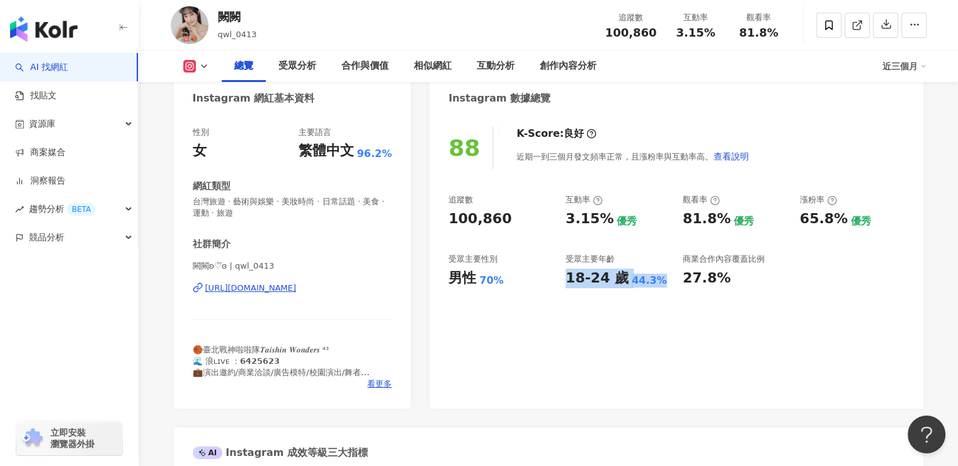
copy div "18-24 歲 44.3%"
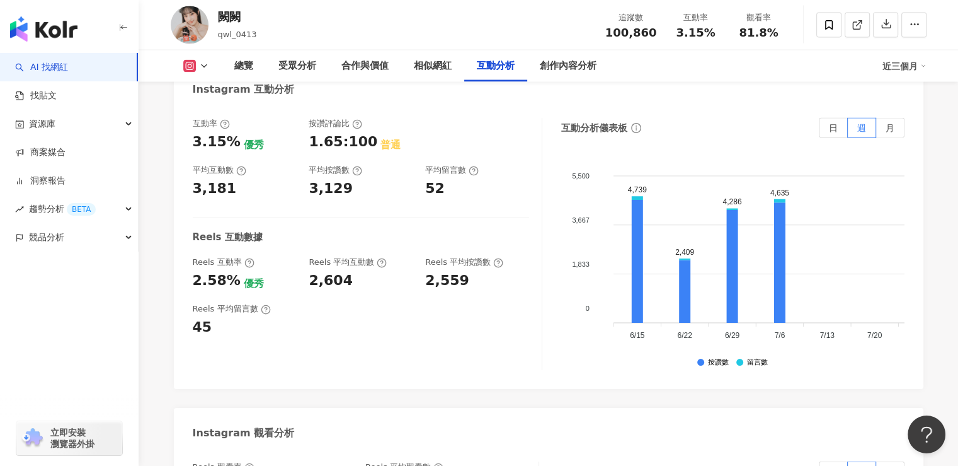
scroll to position [2521, 0]
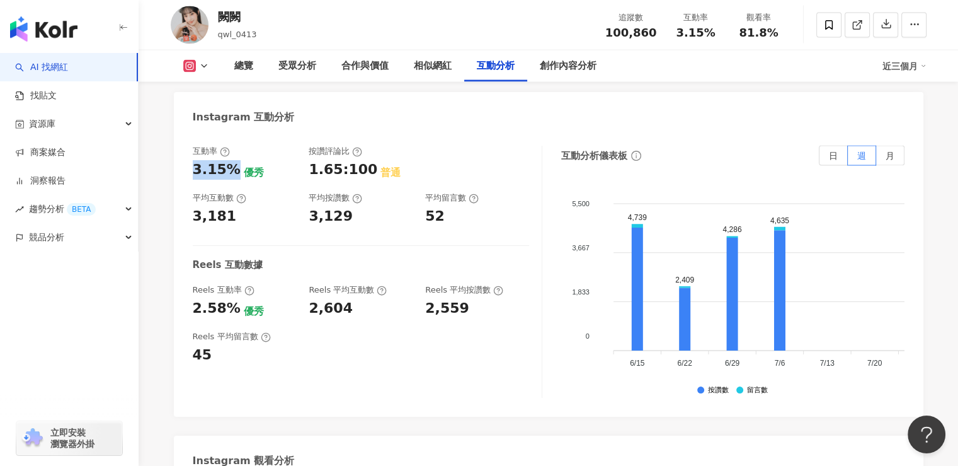
drag, startPoint x: 194, startPoint y: 147, endPoint x: 233, endPoint y: 149, distance: 39.1
click at [233, 160] on div "3.15%" at bounding box center [217, 170] width 48 height 20
copy div "3.15%"
click at [232, 207] on div "3,181" at bounding box center [245, 217] width 104 height 20
drag, startPoint x: 232, startPoint y: 195, endPoint x: 197, endPoint y: 190, distance: 35.6
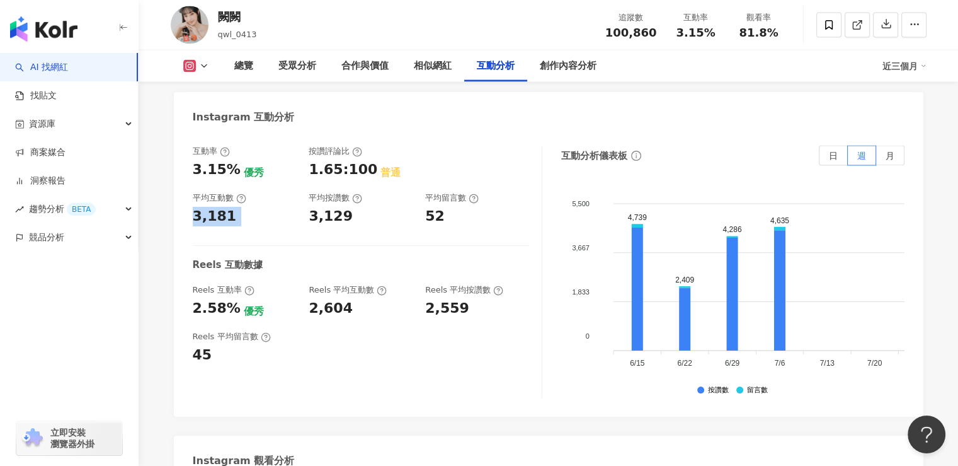
click at [197, 207] on div "3,181" at bounding box center [245, 217] width 104 height 20
copy div "3,181"
drag, startPoint x: 233, startPoint y: 287, endPoint x: 179, endPoint y: 284, distance: 53.7
click at [179, 284] on div "互動率 3.15% 優秀 按讚評論比 1.65:100 普通 平均互動數 3,181 平均按讚數 3,129 平均留言數 52 Reels 互動數據 Reel…" at bounding box center [549, 275] width 750 height 284
copy div "2.58%"
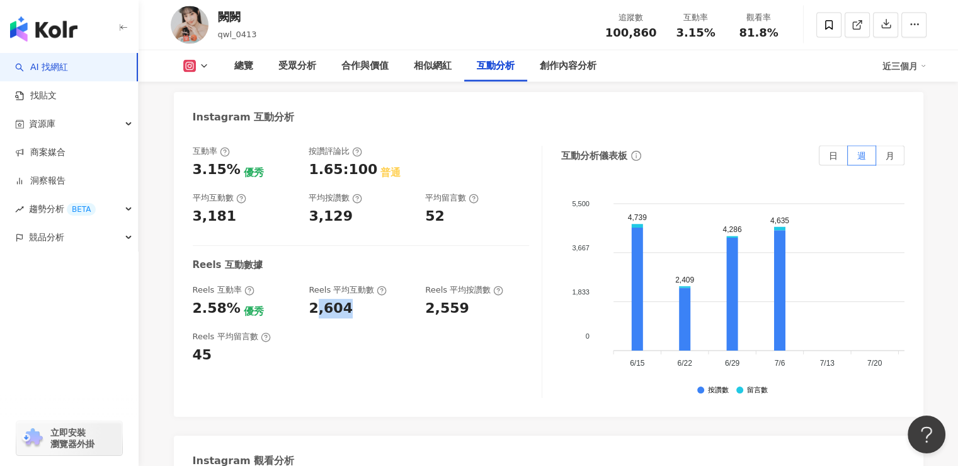
drag, startPoint x: 348, startPoint y: 288, endPoint x: 313, endPoint y: 289, distance: 35.3
click at [313, 299] on div "2,604" at bounding box center [361, 309] width 104 height 20
click at [311, 299] on div "2,604" at bounding box center [331, 309] width 44 height 20
drag, startPoint x: 363, startPoint y: 287, endPoint x: 292, endPoint y: 282, distance: 70.8
click at [292, 284] on div "Reels 互動率 2.58% 優秀 Reels 平均互動數 2,604 Reels 平均按讚數 2,559" at bounding box center [361, 301] width 337 height 34
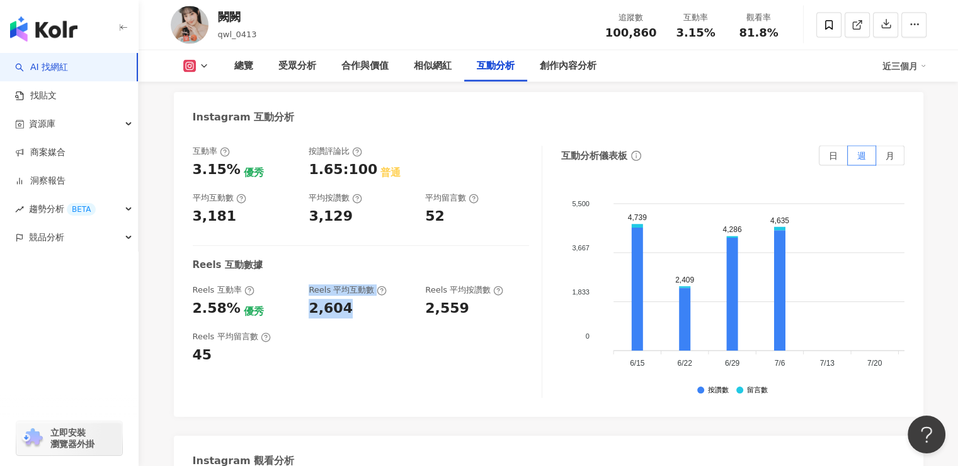
click at [344, 299] on div "2,604" at bounding box center [331, 309] width 44 height 20
drag, startPoint x: 346, startPoint y: 285, endPoint x: 300, endPoint y: 285, distance: 46.0
click at [300, 285] on div "Reels 互動率 2.58% 優秀 Reels 平均互動數 2,604 Reels 平均按讚數 2,559" at bounding box center [361, 301] width 337 height 34
click at [302, 286] on div "Reels 互動率 2.58% 優秀 Reels 平均互動數 2,604 Reels 平均按讚數 2,559" at bounding box center [361, 301] width 337 height 34
drag, startPoint x: 344, startPoint y: 285, endPoint x: 310, endPoint y: 285, distance: 34.0
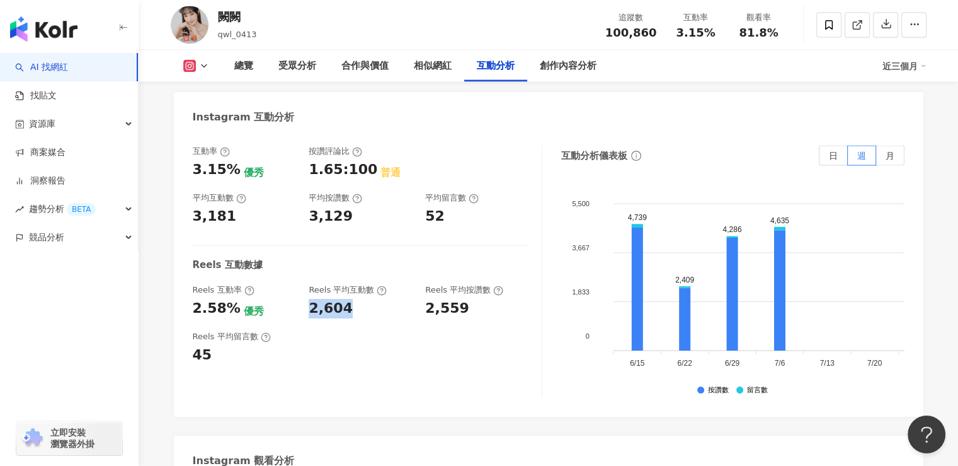
click at [310, 299] on div "2,604" at bounding box center [331, 309] width 44 height 20
copy div "2,604"
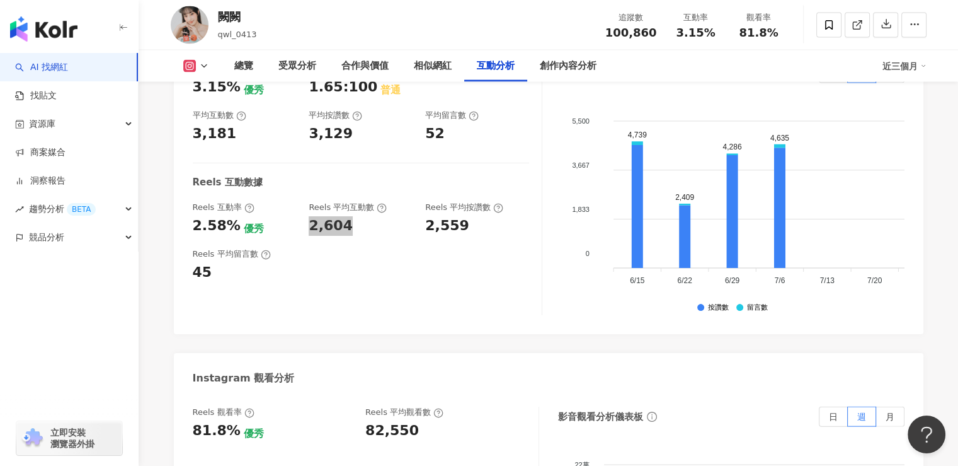
scroll to position [2710, 0]
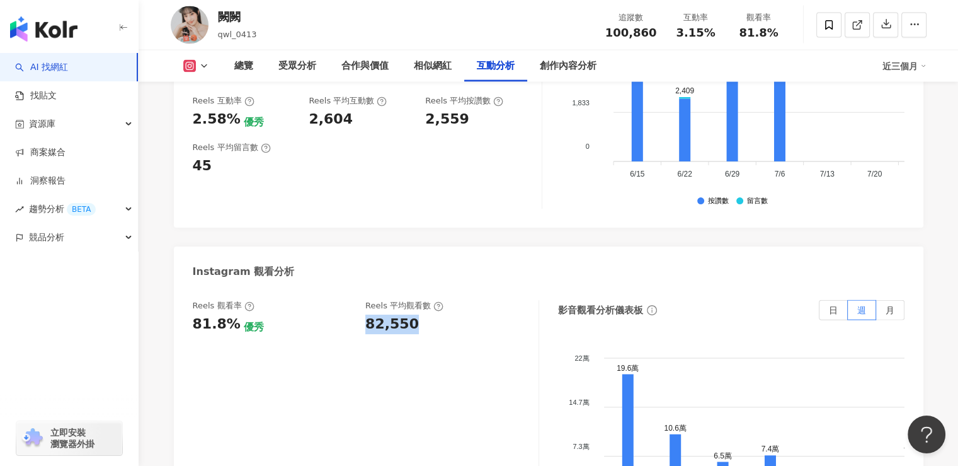
drag, startPoint x: 411, startPoint y: 301, endPoint x: 364, endPoint y: 301, distance: 47.9
click at [364, 301] on div "Reels 觀看率 81.8% 優秀 [PERSON_NAME] 平均觀看數 82,550" at bounding box center [359, 317] width 333 height 34
copy div "82,550"
drag, startPoint x: 234, startPoint y: 301, endPoint x: 192, endPoint y: 302, distance: 42.9
click at [193, 314] on div "81.8%" at bounding box center [217, 324] width 48 height 20
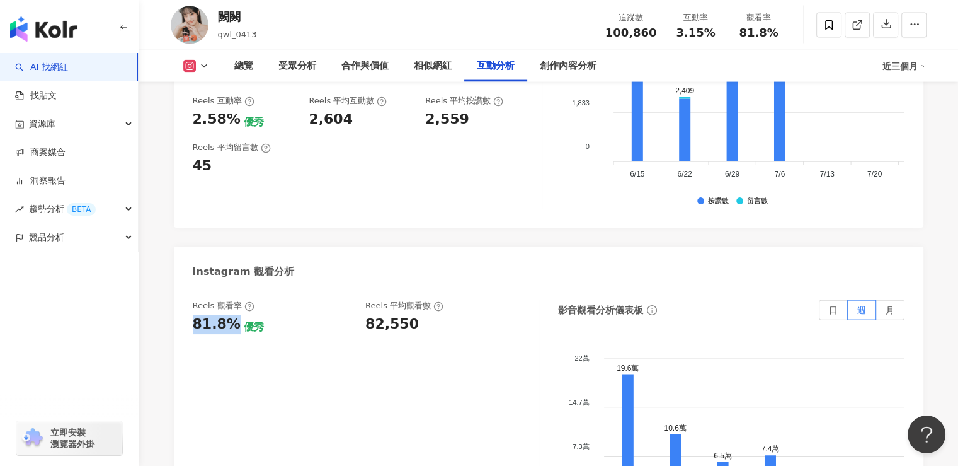
copy div "81.8%"
click at [331, 337] on div "Reels 觀看率 81.8% 優秀 [PERSON_NAME] 平均觀看數 82,550" at bounding box center [366, 426] width 347 height 252
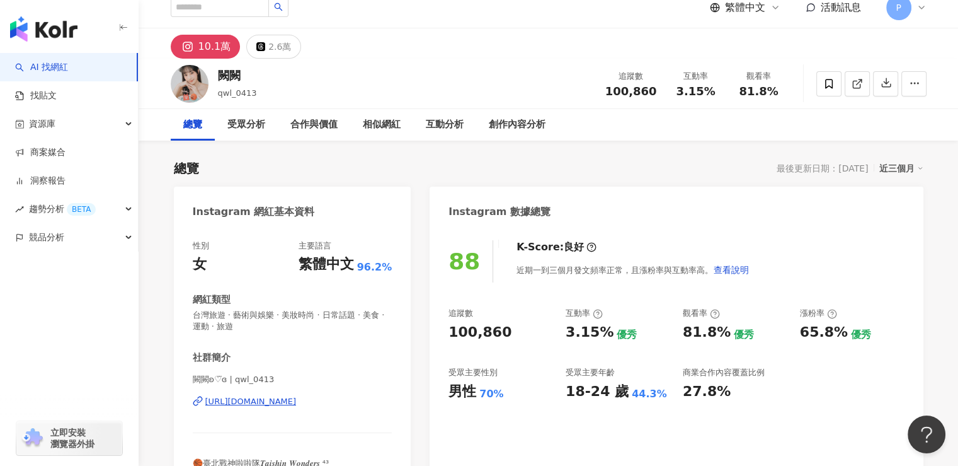
scroll to position [0, 0]
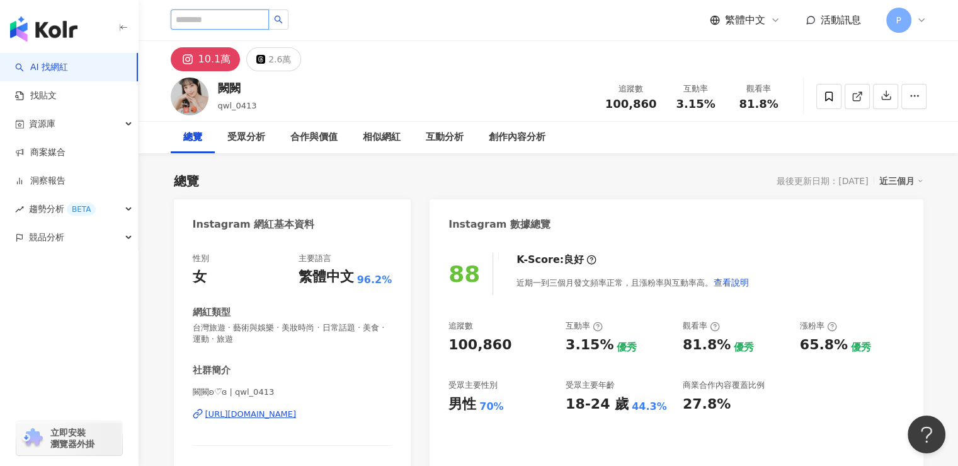
click at [202, 23] on input "search" at bounding box center [220, 19] width 98 height 20
paste input "*********"
type input "*********"
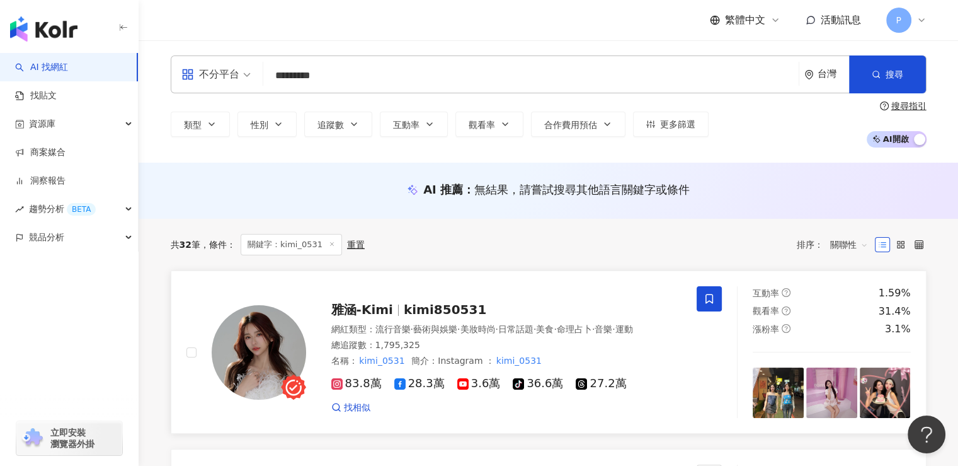
click at [423, 302] on span "kimi850531" at bounding box center [445, 309] width 83 height 15
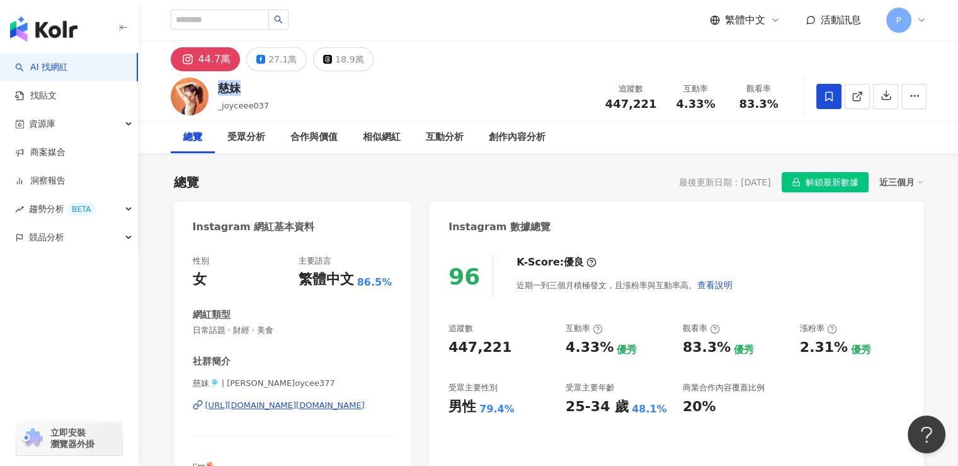
drag, startPoint x: 241, startPoint y: 87, endPoint x: 221, endPoint y: 88, distance: 20.2
click at [221, 88] on div "慈妹" at bounding box center [244, 88] width 52 height 16
copy div "慈妹"
click at [268, 66] on div "27.1萬" at bounding box center [282, 59] width 28 height 18
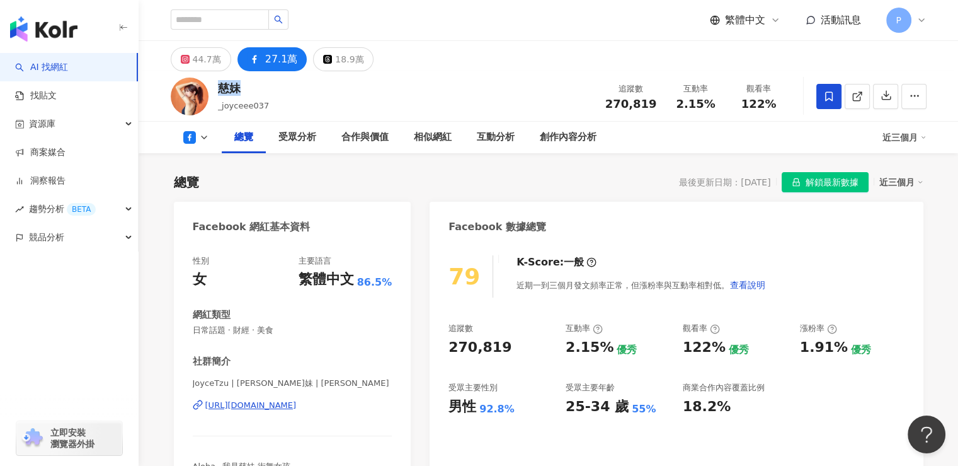
scroll to position [63, 0]
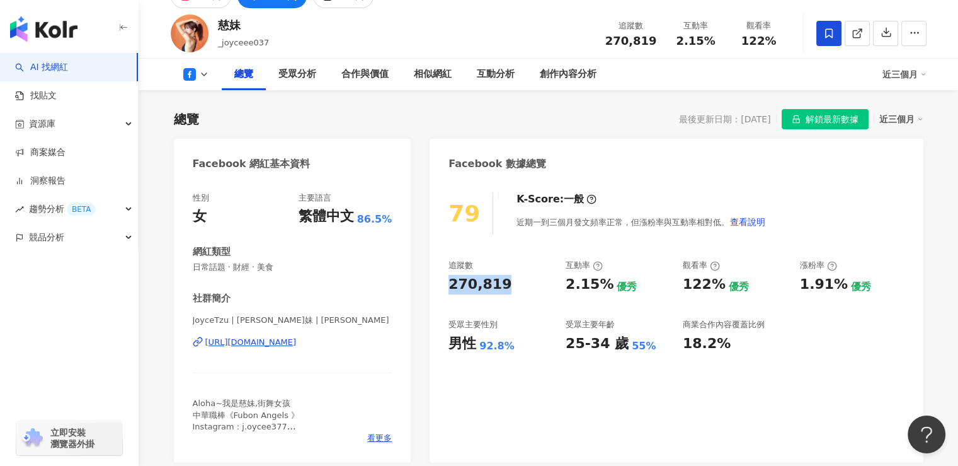
drag, startPoint x: 448, startPoint y: 290, endPoint x: 504, endPoint y: 290, distance: 56.1
click at [504, 290] on div "79 K-Score : 一般 近期一到三個月發文頻率正常，但漲粉率與互動率相對低。 查看說明 追蹤數 270,819 互動率 2.15% 優秀 觀看率 12…" at bounding box center [676, 321] width 493 height 283
copy div "270,819"
drag, startPoint x: 449, startPoint y: 343, endPoint x: 517, endPoint y: 347, distance: 68.2
click at [517, 347] on div "男性 92.8%" at bounding box center [501, 344] width 105 height 20
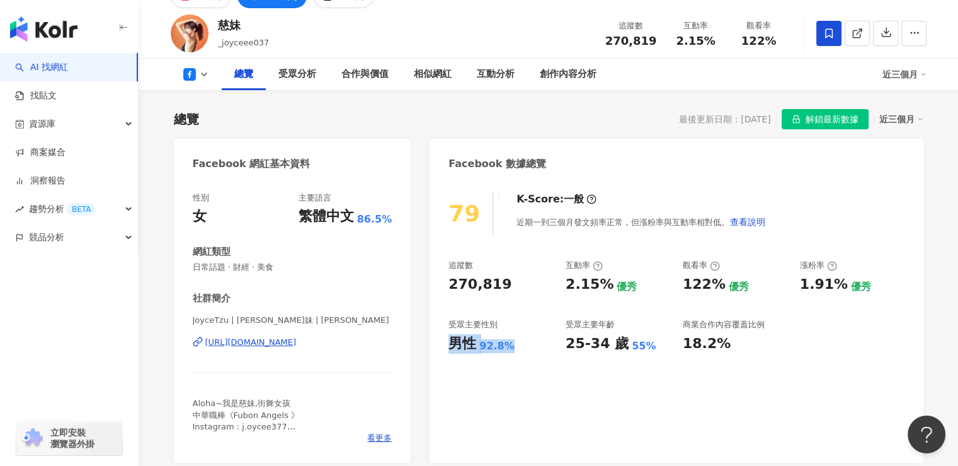
copy div "男性 92.8%"
click at [577, 368] on div "79 K-Score : 一般 近期一到三個月發文頻率正常，但漲粉率與互動率相對低。 查看說明 追蹤數 270,819 互動率 2.15% 優秀 觀看率 12…" at bounding box center [676, 321] width 493 height 283
click at [512, 411] on div "79 K-Score : 一般 近期一到三個月發文頻率正常，但漲粉率與互動率相對低。 查看說明 追蹤數 270,819 互動率 2.15% 優秀 觀看率 12…" at bounding box center [676, 321] width 493 height 283
click at [565, 379] on div "79 K-Score : 一般 近期一到三個月發文頻率正常，但漲粉率與互動率相對低。 查看說明 追蹤數 270,819 互動率 2.15% 優秀 觀看率 12…" at bounding box center [676, 321] width 493 height 283
click at [558, 349] on div "追蹤數 270,819 互動率 2.15% 優秀 觀看率 122% 優秀 漲粉率 1.91% 優秀 受眾主要性別 男性 92.8% 受眾主要年齡 25-34 …" at bounding box center [677, 306] width 456 height 93
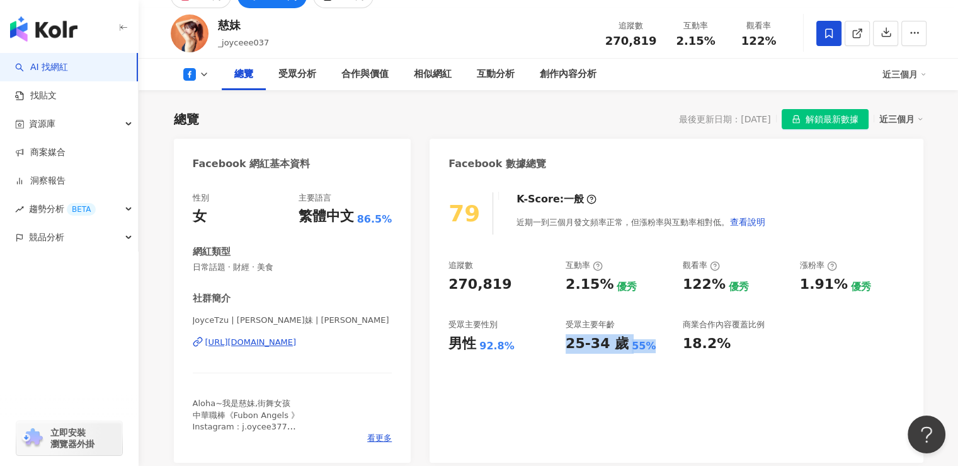
drag, startPoint x: 565, startPoint y: 347, endPoint x: 643, endPoint y: 346, distance: 77.5
click at [643, 346] on div "25-34 歲 55%" at bounding box center [618, 344] width 105 height 20
copy div "25-34 歲 55%"
click at [604, 377] on div "79 K-Score : 一般 近期一到三個月發文頻率正常，但漲粉率與互動率相對低。 查看說明 追蹤數 270,819 互動率 2.15% 優秀 觀看率 12…" at bounding box center [676, 321] width 493 height 283
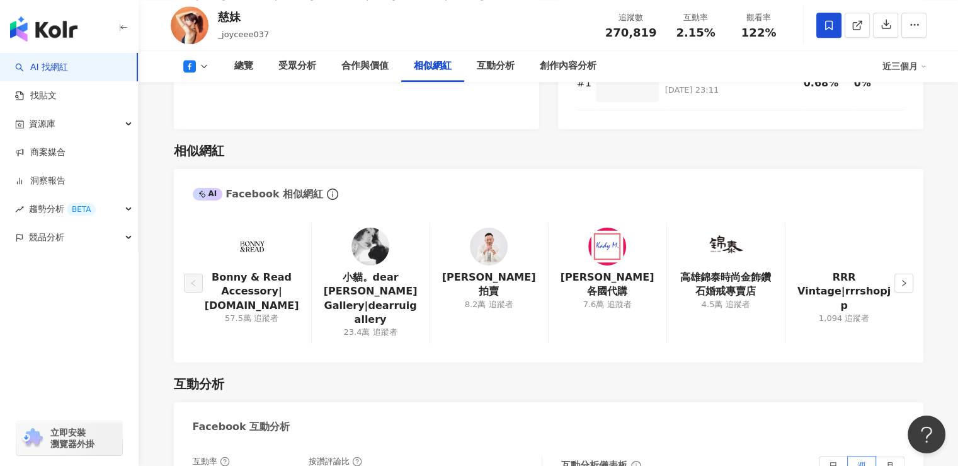
scroll to position [1827, 0]
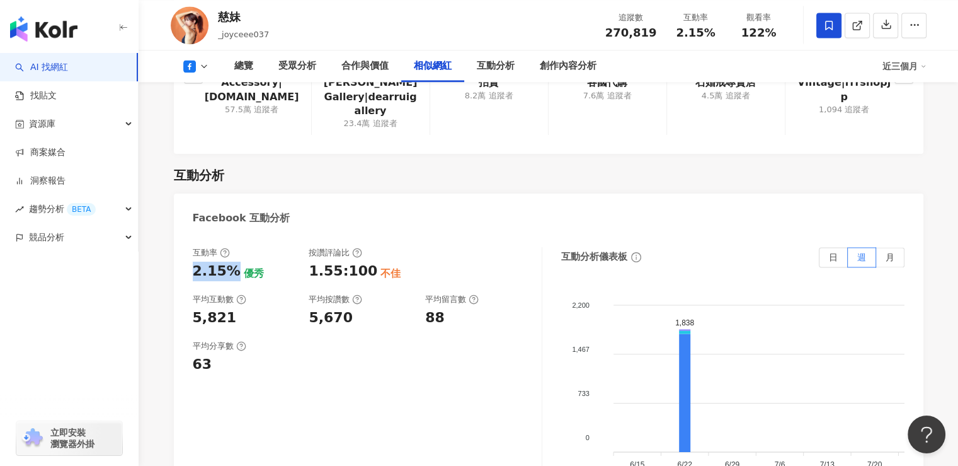
drag, startPoint x: 190, startPoint y: 258, endPoint x: 235, endPoint y: 262, distance: 45.6
click at [235, 262] on div "互動率 2.15% 優秀 按讚評論比 1.55:100 不佳 平均互動數 5,821 平均按讚數 5,670 平均留言數 88 平均分享數 63 互動分析儀表…" at bounding box center [549, 376] width 750 height 284
copy div "2.15%"
drag, startPoint x: 236, startPoint y: 308, endPoint x: 187, endPoint y: 306, distance: 49.2
click at [187, 306] on div "互動率 2.15% 優秀 按讚評論比 1.55:100 不佳 平均互動數 5,821 平均按讚數 5,670 平均留言數 88 平均分享數 63 互動分析儀表…" at bounding box center [549, 376] width 750 height 284
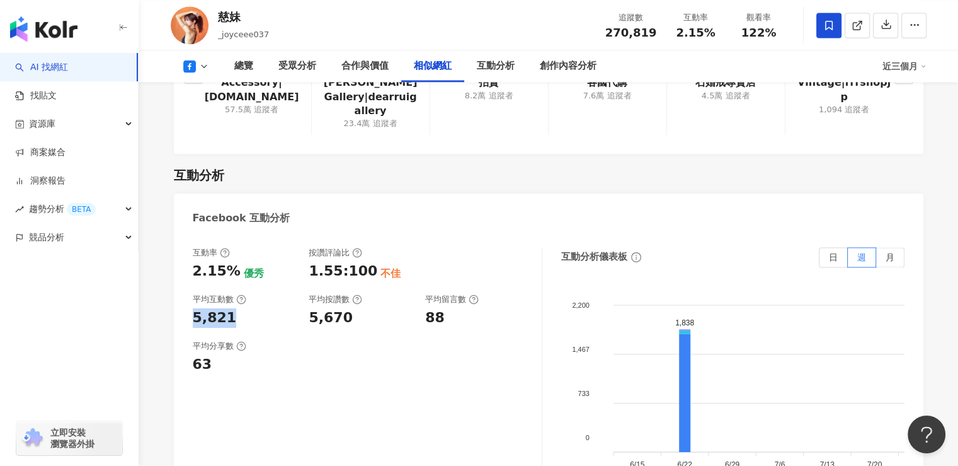
copy div "5,821"
click at [272, 359] on div "63" at bounding box center [245, 365] width 104 height 20
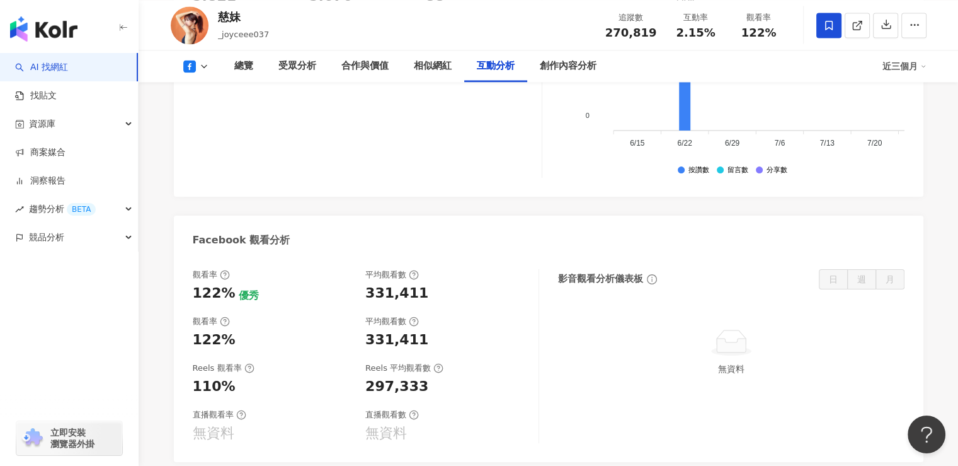
scroll to position [2269, 0]
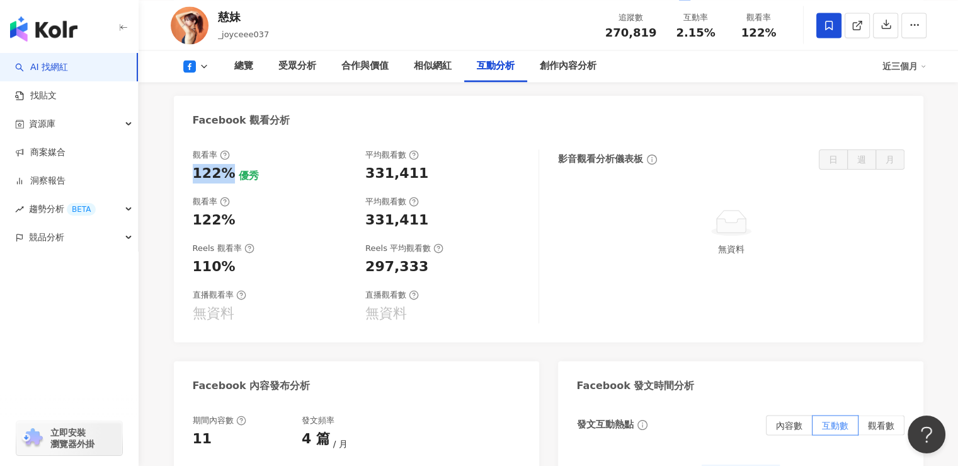
drag, startPoint x: 225, startPoint y: 162, endPoint x: 189, endPoint y: 159, distance: 36.1
click at [189, 159] on div "觀看率 122% 優秀 平均觀看數 331,411 觀看率 122% 平均觀看數 331,411 Reels 觀看率 110% Reels 平均觀看數 297…" at bounding box center [549, 239] width 750 height 205
copy div "122%"
drag, startPoint x: 424, startPoint y: 159, endPoint x: 365, endPoint y: 154, distance: 58.8
click at [365, 164] on div "331,411" at bounding box center [445, 174] width 161 height 20
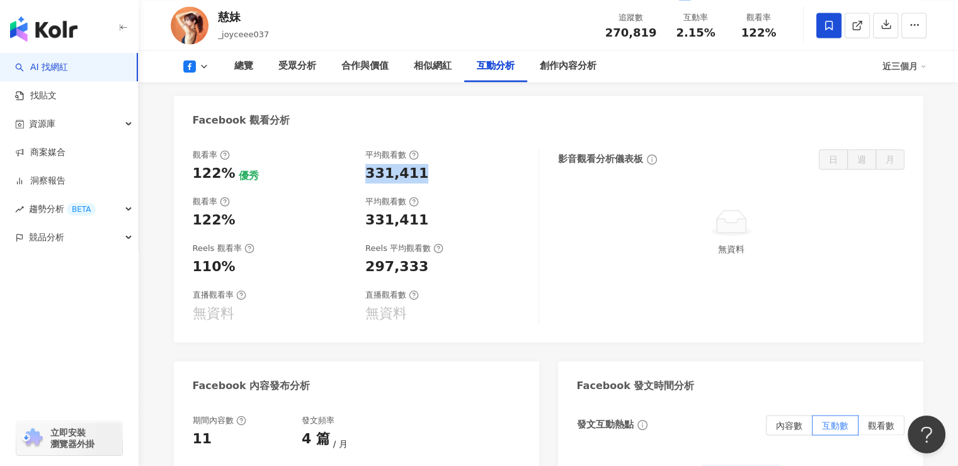
copy div "331,411"
click at [449, 220] on div "觀看率 122% 優秀 平均觀看數 331,411 觀看率 122% 平均觀看數 331,411 Reels 觀看率 110% Reels 平均觀看數 297…" at bounding box center [366, 236] width 347 height 174
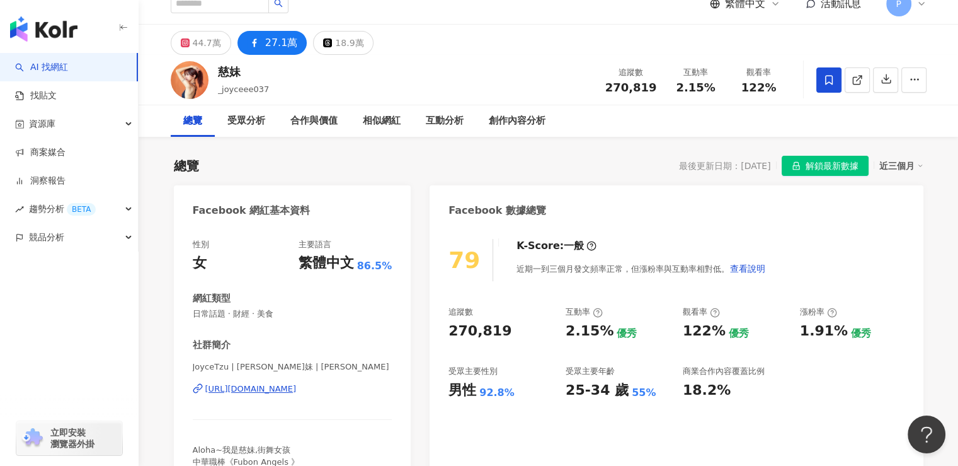
scroll to position [11, 0]
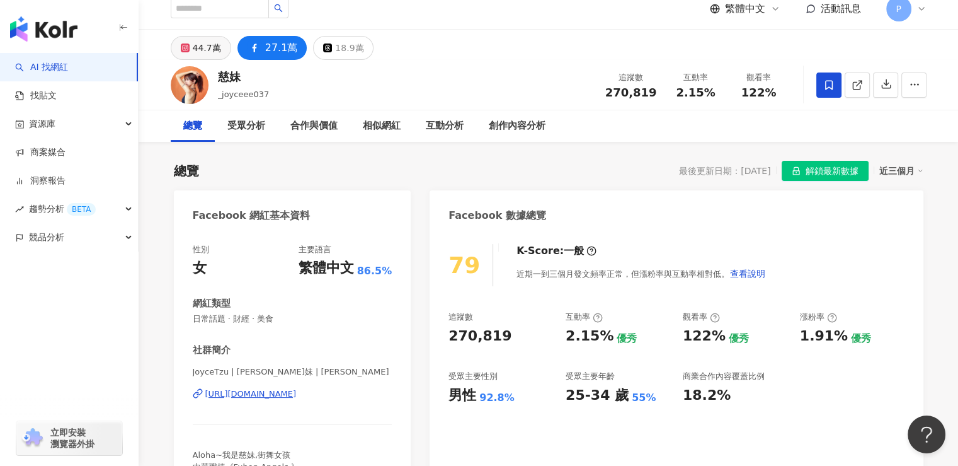
click at [189, 49] on button "44.7萬" at bounding box center [201, 48] width 60 height 24
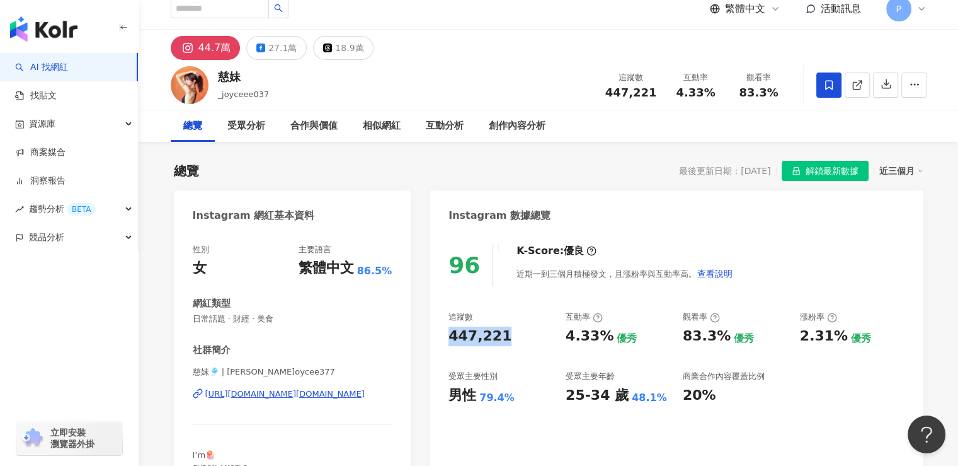
drag, startPoint x: 456, startPoint y: 335, endPoint x: 445, endPoint y: 335, distance: 10.7
click at [445, 335] on div "96 K-Score : 優良 近期一到三個月積極發文，且漲粉率與互動率高。 查看說明 追蹤數 447,221 互動率 4.33% 優秀 觀看率 83.3% …" at bounding box center [676, 372] width 493 height 283
drag, startPoint x: 452, startPoint y: 397, endPoint x: 507, endPoint y: 396, distance: 54.8
click at [507, 396] on div "男性 79.4%" at bounding box center [501, 396] width 105 height 20
copy div "男性 79.4%"
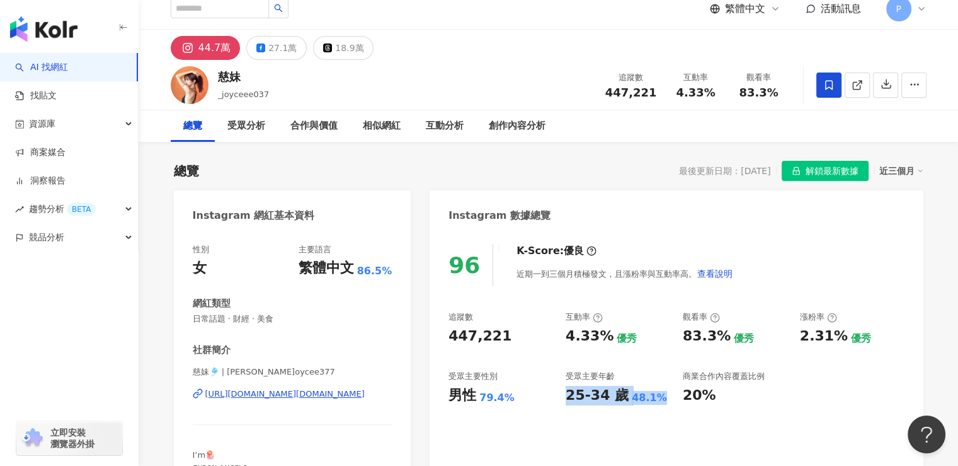
drag, startPoint x: 567, startPoint y: 396, endPoint x: 653, endPoint y: 408, distance: 87.8
click at [653, 408] on div "96 K-Score : 優良 近期一到三個月積極發文，且漲粉率與互動率高。 查看說明 追蹤數 447,221 互動率 4.33% 優秀 觀看率 83.3% …" at bounding box center [676, 372] width 493 height 283
copy div "25-34 歲 48.1%"
drag, startPoint x: 507, startPoint y: 340, endPoint x: 443, endPoint y: 333, distance: 64.6
click at [443, 333] on div "96 K-Score : 優良 近期一到三個月積極發文，且漲粉率與互動率高。 查看說明 追蹤數 447,221 互動率 4.33% 優秀 觀看率 83.3% …" at bounding box center [676, 372] width 493 height 283
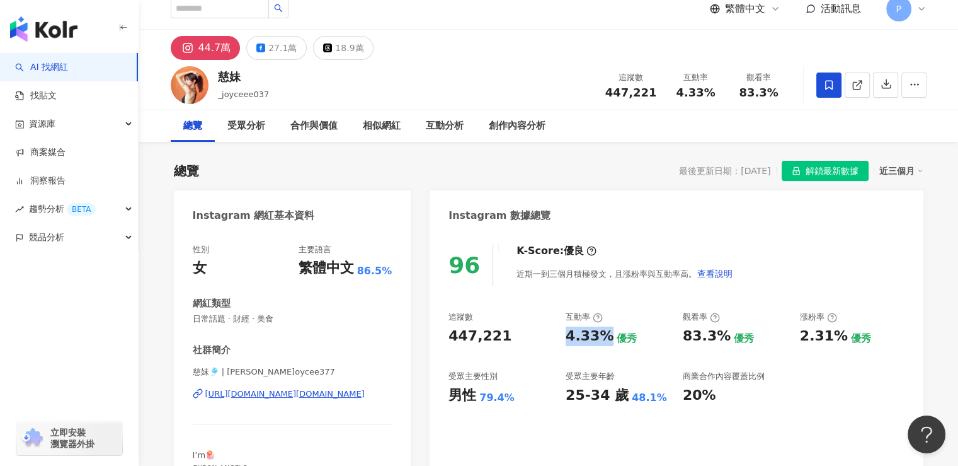
drag, startPoint x: 560, startPoint y: 336, endPoint x: 608, endPoint y: 341, distance: 48.8
click at [608, 341] on div "追蹤數 447,221 互動率 4.33% 優秀 觀看率 83.3% 優秀 漲粉率 2.31% 優秀 受眾主要性別 男性 79.4% 受眾主要年齡 25-34…" at bounding box center [677, 357] width 456 height 93
click at [570, 380] on div "受眾主要年齡" at bounding box center [590, 376] width 49 height 11
drag, startPoint x: 684, startPoint y: 342, endPoint x: 722, endPoint y: 341, distance: 37.2
click at [722, 341] on div "83.3%" at bounding box center [707, 336] width 48 height 20
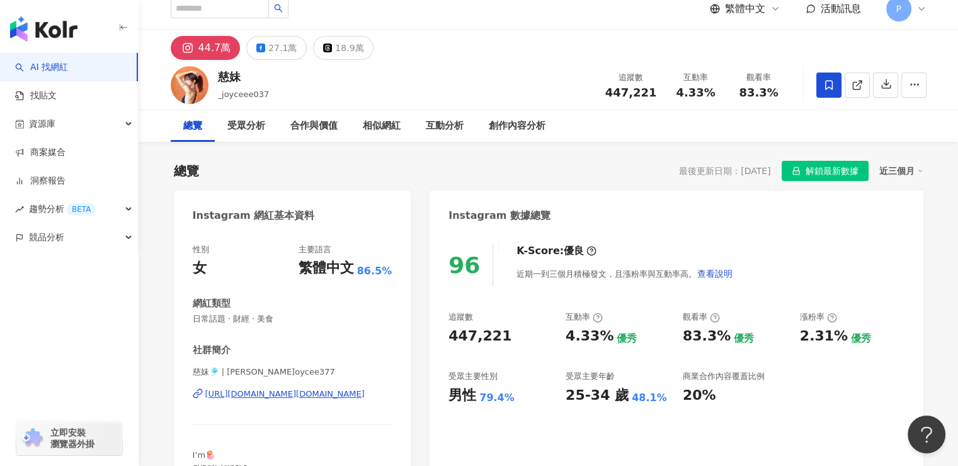
click at [567, 334] on div "4.33%" at bounding box center [590, 336] width 48 height 20
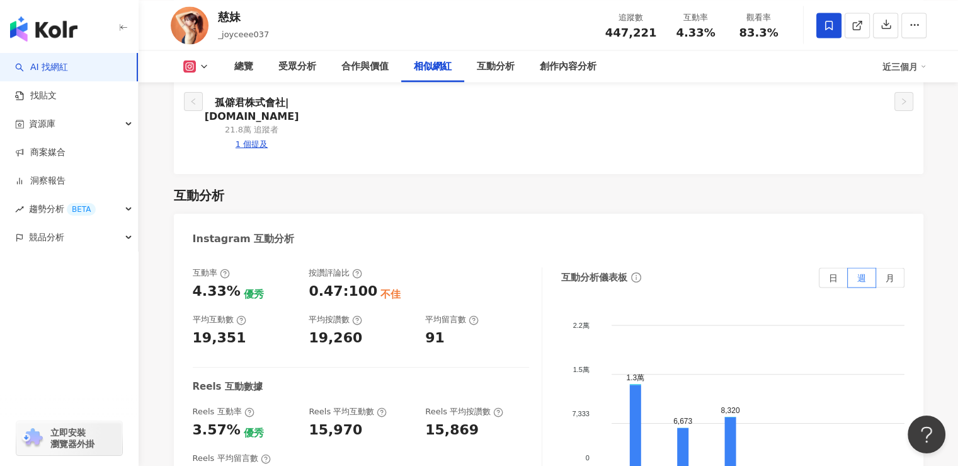
scroll to position [2406, 0]
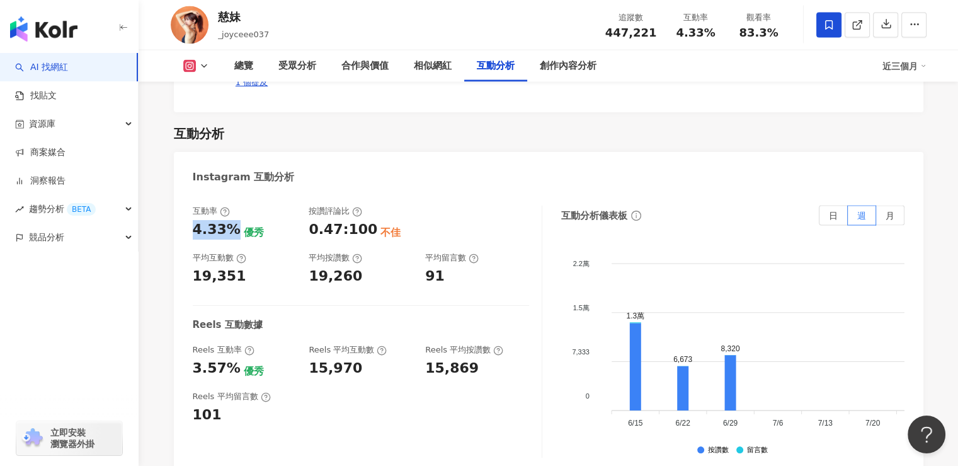
drag, startPoint x: 192, startPoint y: 194, endPoint x: 232, endPoint y: 196, distance: 40.4
click at [232, 205] on div "互動率 4.33% 優秀 按讚評論比 0.47:100 不佳 平均互動數 19,351 平均按讚數 19,260 平均留言數 91" at bounding box center [361, 245] width 337 height 81
click at [265, 205] on div "互動率" at bounding box center [245, 210] width 104 height 11
drag, startPoint x: 194, startPoint y: 190, endPoint x: 231, endPoint y: 189, distance: 37.2
click at [231, 193] on div "互動率 4.33% 優秀 按讚評論比 0.47:100 不佳 平均互動數 19,351 平均按讚數 19,260 平均留言數 91 Reels 互動數據 Re…" at bounding box center [549, 335] width 750 height 284
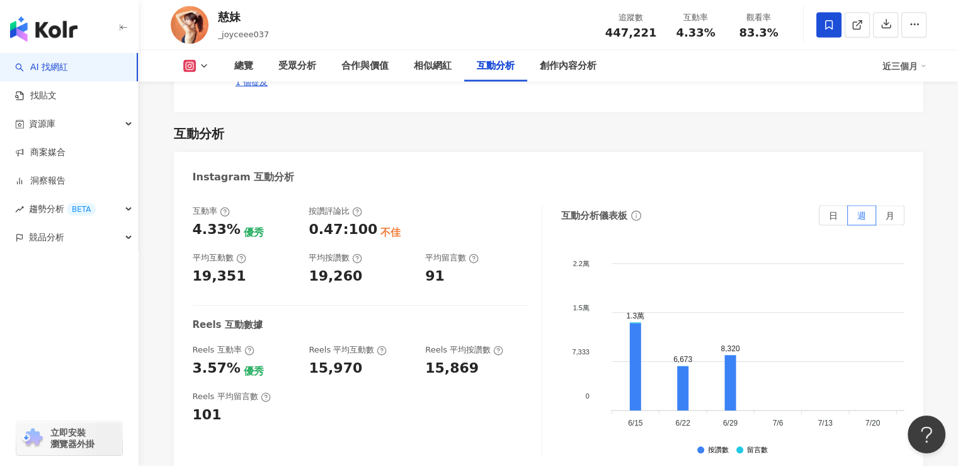
click at [240, 267] on div "19,351" at bounding box center [245, 277] width 104 height 20
drag, startPoint x: 251, startPoint y: 234, endPoint x: 179, endPoint y: 238, distance: 72.0
click at [179, 238] on div "互動率 4.33% 優秀 按讚評論比 0.47:100 不佳 平均互動數 19,351 平均按讚數 19,260 平均留言數 91 Reels 互動數據 Re…" at bounding box center [549, 335] width 750 height 284
drag, startPoint x: 233, startPoint y: 189, endPoint x: 192, endPoint y: 190, distance: 41.6
click at [192, 193] on div "互動率 4.33% 優秀 按讚評論比 0.47:100 不佳 平均互動數 19,351 平均按讚數 19,260 平均留言數 91 Reels 互動數據 Re…" at bounding box center [549, 335] width 750 height 284
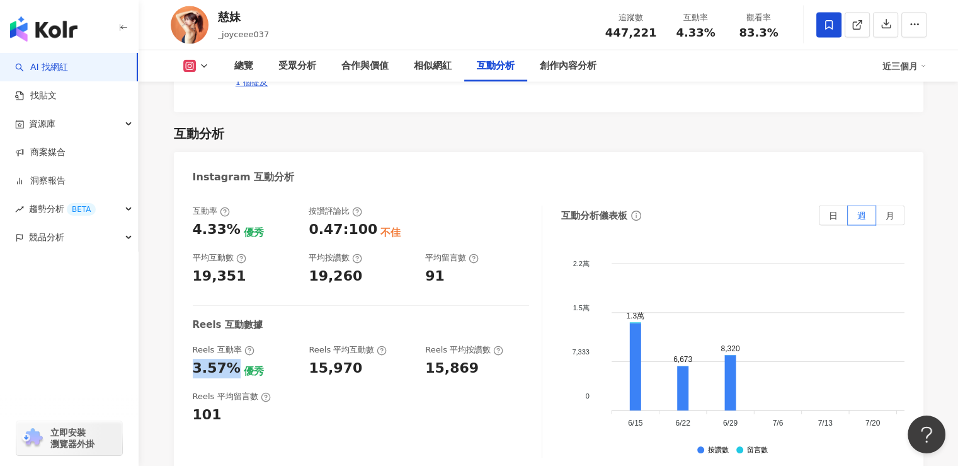
drag, startPoint x: 232, startPoint y: 326, endPoint x: 190, endPoint y: 326, distance: 42.2
click at [190, 326] on div "互動率 4.33% 優秀 按讚評論比 0.47:100 不佳 平均互動數 19,351 平均按讚數 19,260 平均留言數 91 Reels 互動數據 Re…" at bounding box center [549, 335] width 750 height 284
drag, startPoint x: 360, startPoint y: 330, endPoint x: 299, endPoint y: 330, distance: 61.1
click at [299, 344] on div "Reels 互動率 3.57% 優秀 Reels 平均互動數 15,970 Reels 平均按讚數 15,869" at bounding box center [361, 361] width 337 height 34
click at [316, 391] on div "Reels 平均留言數 101" at bounding box center [361, 408] width 337 height 34
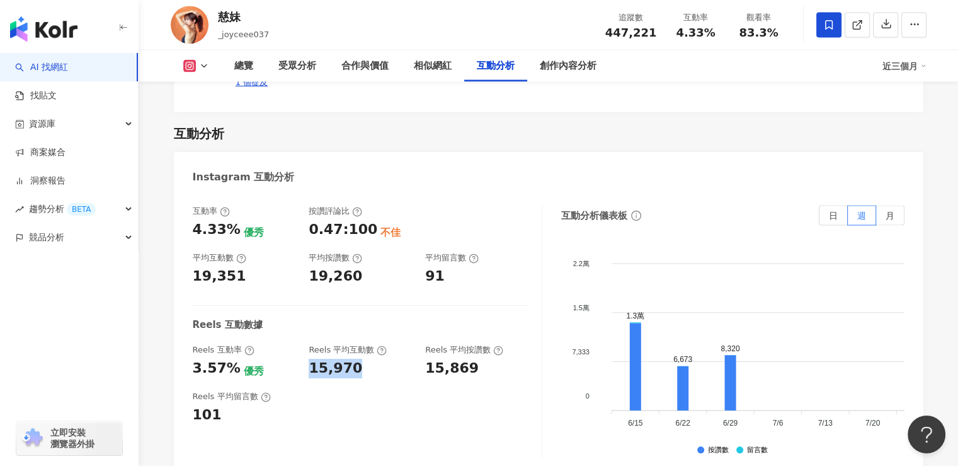
drag, startPoint x: 353, startPoint y: 330, endPoint x: 309, endPoint y: 330, distance: 43.5
click at [309, 359] on div "15,970" at bounding box center [336, 369] width 54 height 20
click at [372, 359] on div "15,970" at bounding box center [361, 369] width 104 height 20
drag, startPoint x: 356, startPoint y: 330, endPoint x: 313, endPoint y: 330, distance: 42.9
click at [313, 359] on div "15,970" at bounding box center [361, 369] width 104 height 20
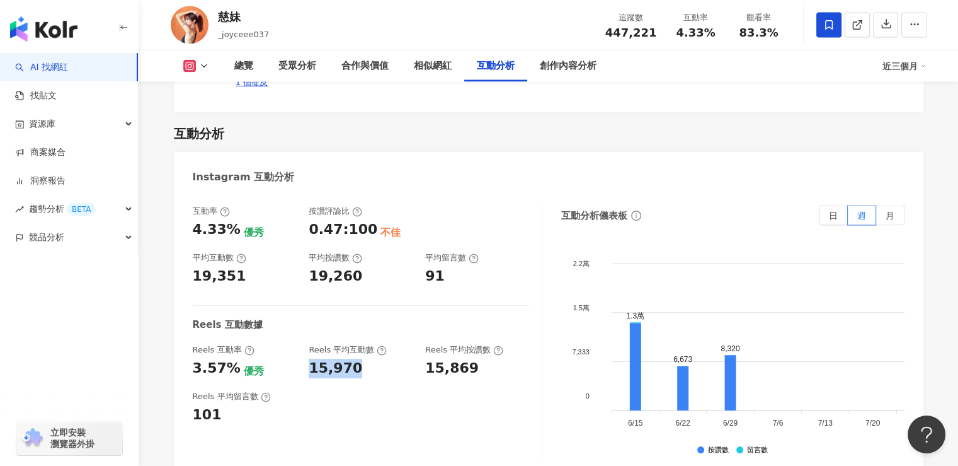
drag, startPoint x: 306, startPoint y: 330, endPoint x: 358, endPoint y: 333, distance: 52.4
click at [358, 344] on div "Reels 互動率 3.57% 優秀 Reels 平均互動數 15,970 Reels 平均按讚數 15,869" at bounding box center [361, 361] width 337 height 34
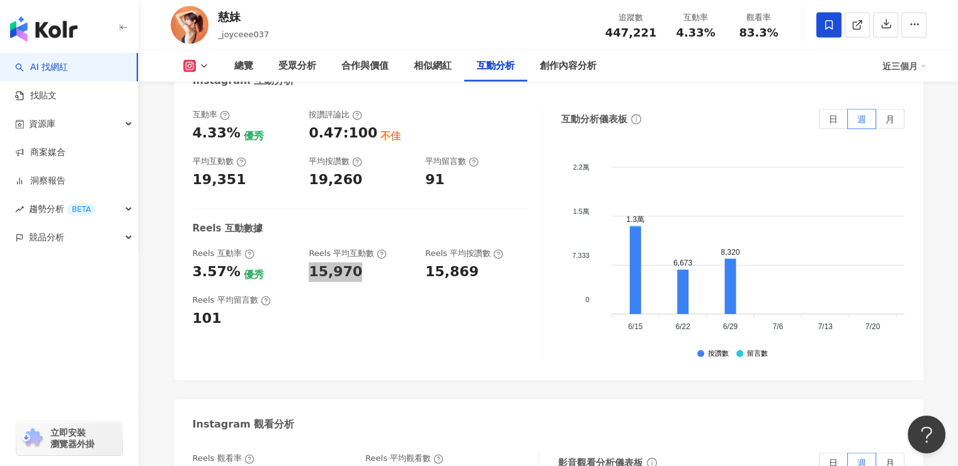
scroll to position [2595, 0]
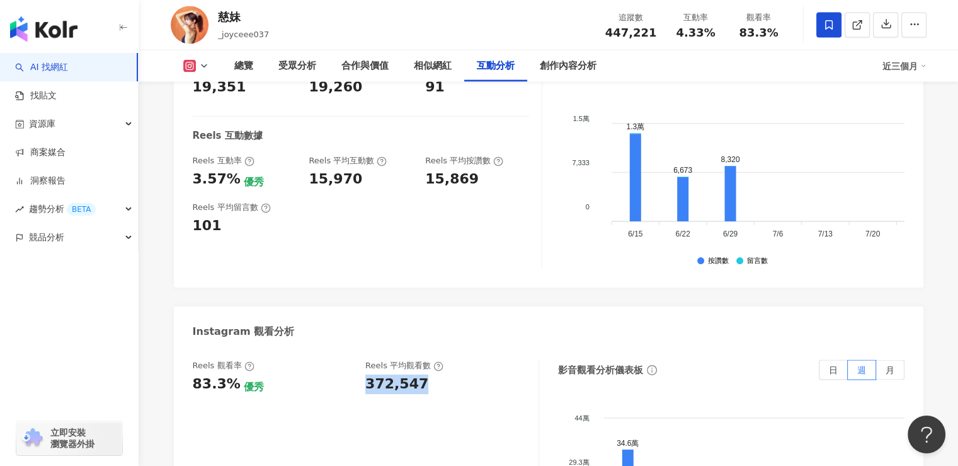
drag, startPoint x: 386, startPoint y: 341, endPoint x: 369, endPoint y: 340, distance: 17.7
click at [369, 374] on div "372,547" at bounding box center [445, 384] width 161 height 20
drag, startPoint x: 188, startPoint y: 141, endPoint x: 233, endPoint y: 139, distance: 45.4
click at [233, 139] on div "互動率 4.33% 優秀 按讚評論比 0.47:100 不佳 平均互動數 19,351 平均按讚數 19,260 平均留言數 91 Reels 互動數據 Re…" at bounding box center [549, 146] width 750 height 284
drag, startPoint x: 302, startPoint y: 142, endPoint x: 353, endPoint y: 142, distance: 50.4
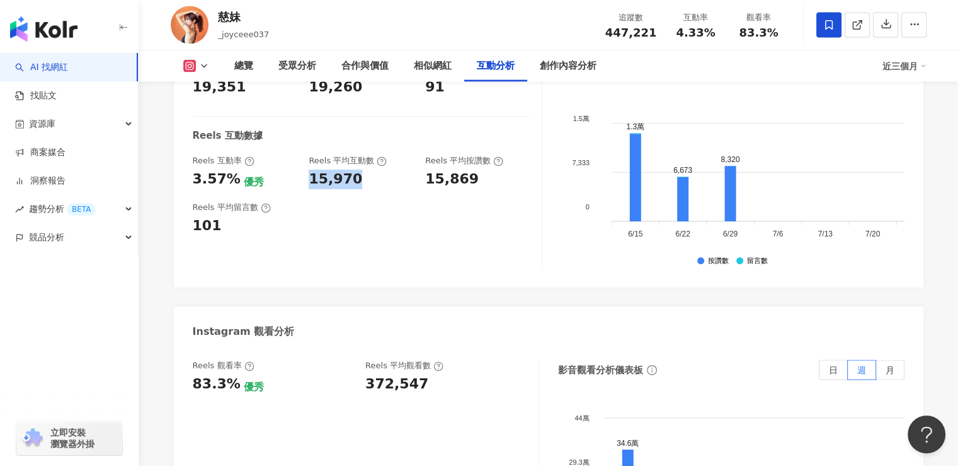
click at [353, 155] on div "Reels 互動率 3.57% 優秀 Reels 平均互動數 15,970 Reels 平均按讚數 15,869" at bounding box center [361, 172] width 337 height 34
click at [355, 170] on div "15,970" at bounding box center [361, 180] width 104 height 20
drag, startPoint x: 359, startPoint y: 142, endPoint x: 311, endPoint y: 142, distance: 47.9
click at [311, 170] on div "15,970" at bounding box center [361, 180] width 104 height 20
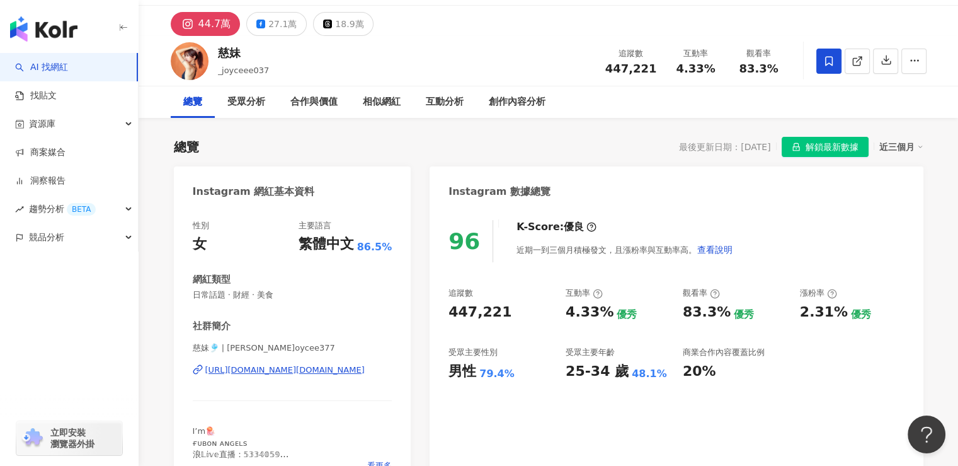
scroll to position [0, 0]
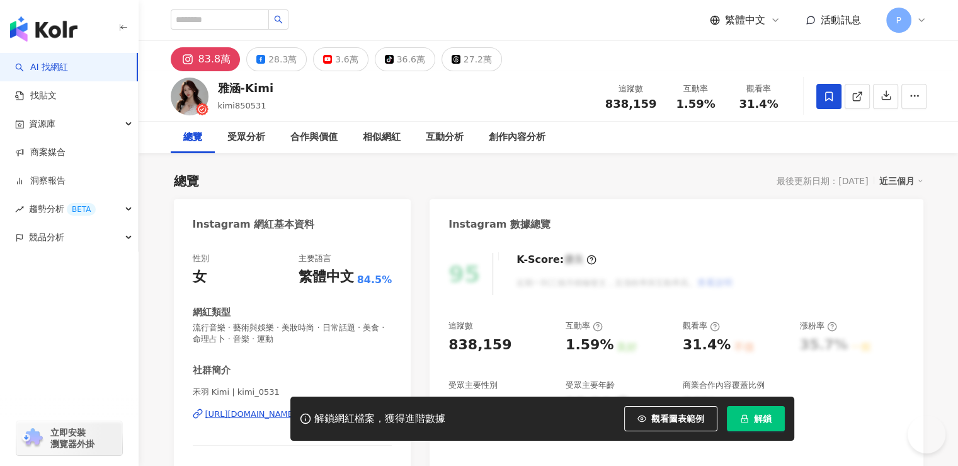
click at [748, 423] on icon "lock" at bounding box center [744, 418] width 9 height 9
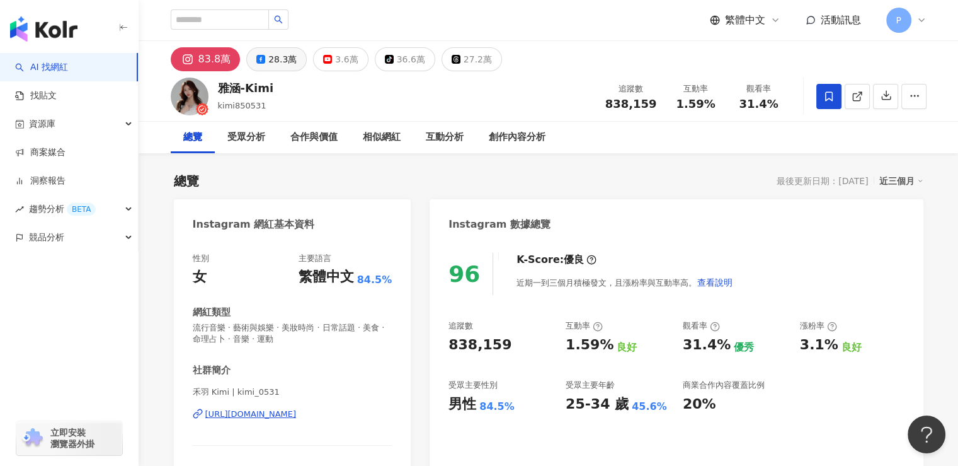
click at [250, 63] on button "28.3萬" at bounding box center [276, 59] width 60 height 24
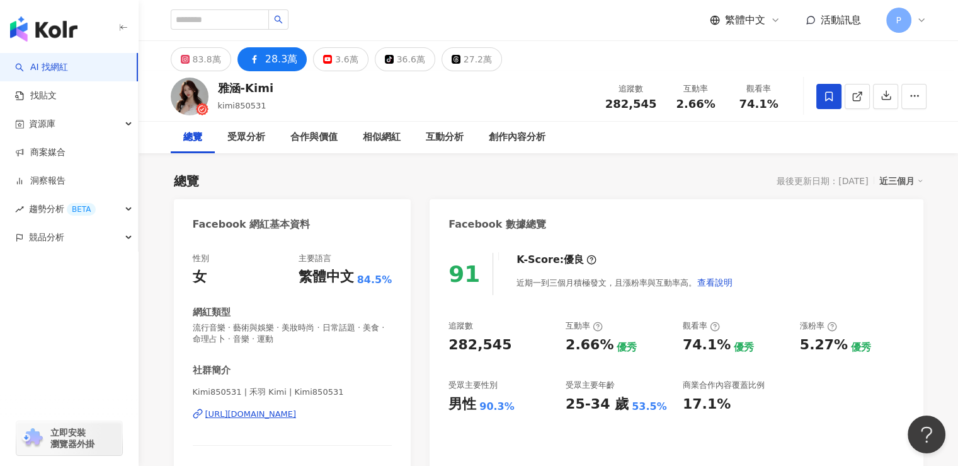
click at [449, 335] on div "282,545" at bounding box center [501, 345] width 105 height 20
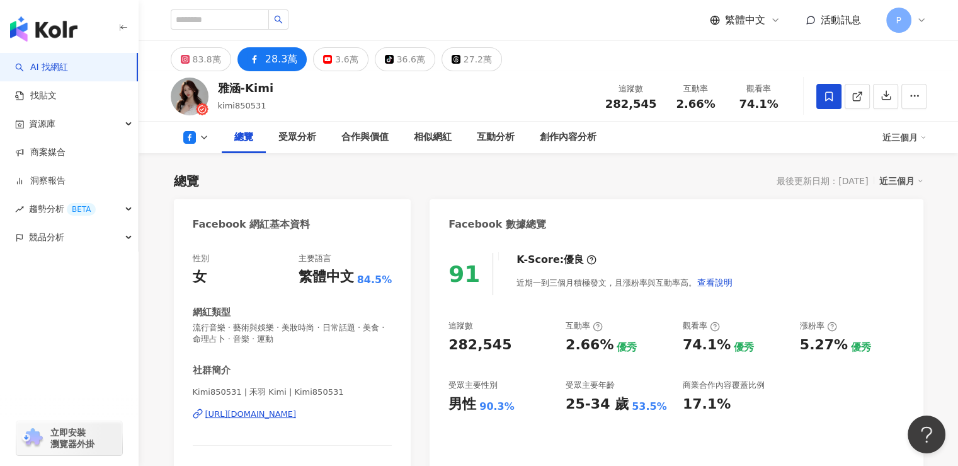
scroll to position [63, 0]
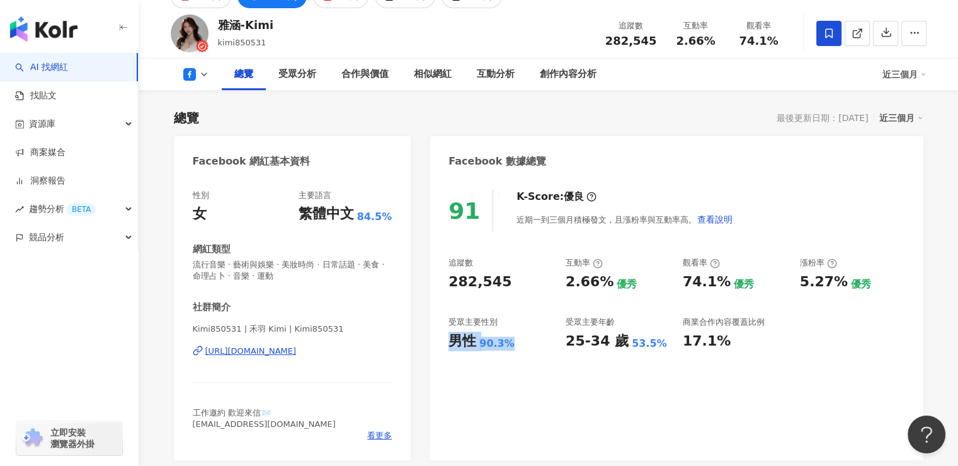
drag, startPoint x: 451, startPoint y: 346, endPoint x: 514, endPoint y: 346, distance: 63.0
click at [514, 346] on div "男性 90.3%" at bounding box center [501, 341] width 105 height 20
copy div "男性 90.3%"
drag, startPoint x: 565, startPoint y: 342, endPoint x: 662, endPoint y: 345, distance: 97.7
click at [662, 345] on div "追蹤數 282,545 互動率 2.66% 優秀 觀看率 74.1% 優秀 漲粉率 5.27% 優秀 受眾主要性別 男性 90.3% 受眾主要年齡 25-34…" at bounding box center [677, 303] width 456 height 93
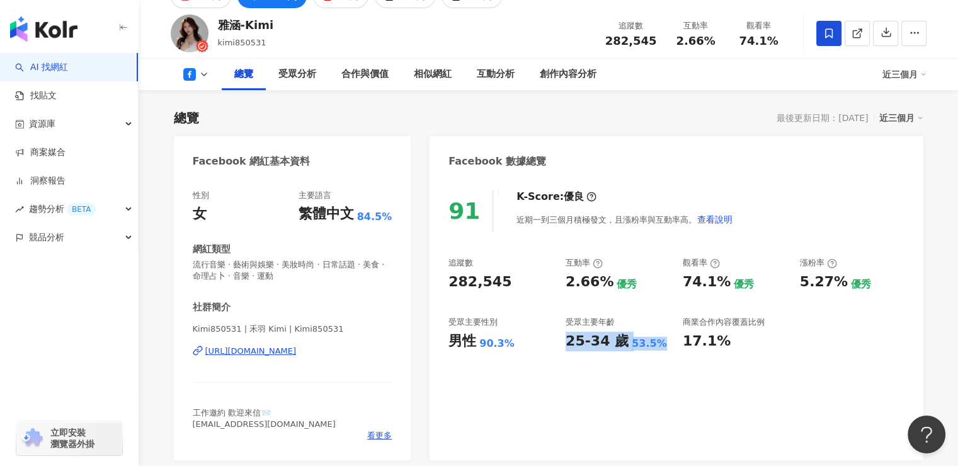
copy div "25-34 歲 53.5%"
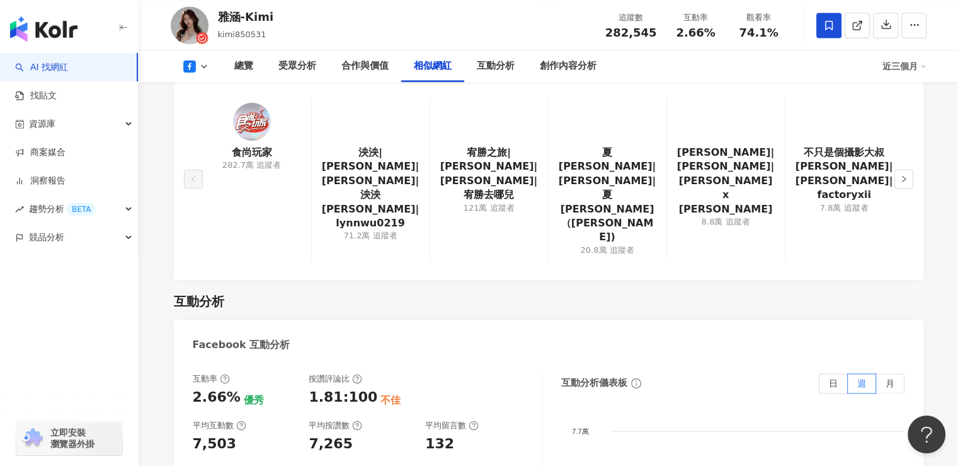
scroll to position [2080, 0]
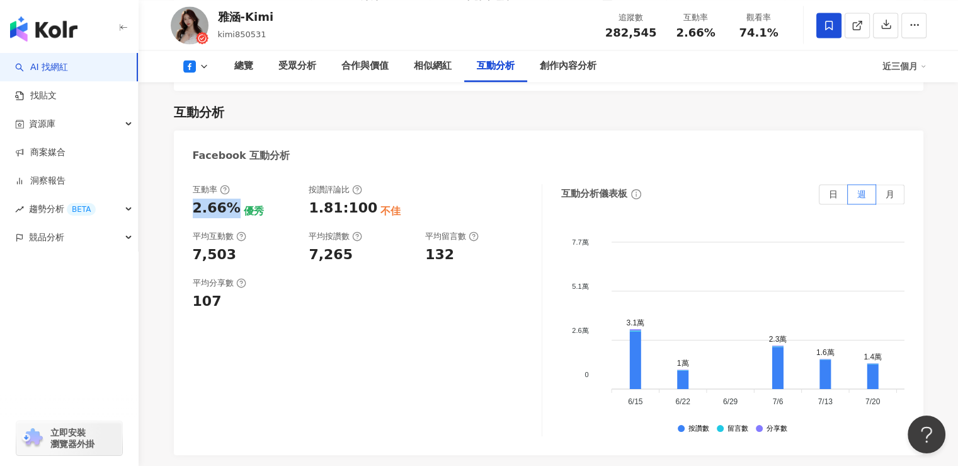
drag, startPoint x: 192, startPoint y: 132, endPoint x: 233, endPoint y: 135, distance: 41.1
click at [233, 171] on div "互動率 2.66% 優秀 按讚評論比 1.81:100 不佳 平均互動數 7,503 平均按讚數 7,265 平均留言數 132 平均分享數 107 互動分析…" at bounding box center [549, 313] width 750 height 284
copy div "2.66%"
click at [364, 284] on div "互動率 2.66% 優秀 按讚評論比 1.81:100 不佳 平均互動數 7,503 平均按讚數 7,265 平均留言數 132 平均分享數 107" at bounding box center [368, 310] width 350 height 252
drag, startPoint x: 239, startPoint y: 182, endPoint x: 192, endPoint y: 182, distance: 47.3
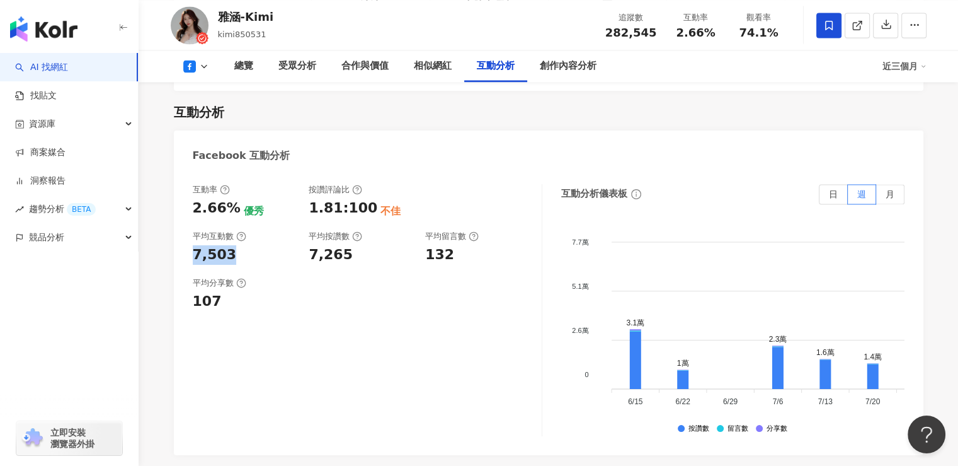
click at [193, 245] on div "7,503" at bounding box center [245, 255] width 104 height 20
copy div "7,503"
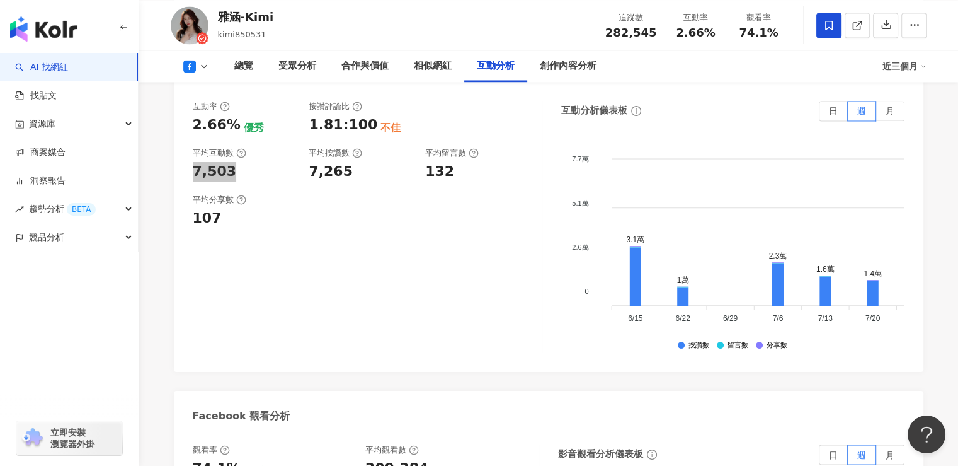
scroll to position [2332, 0]
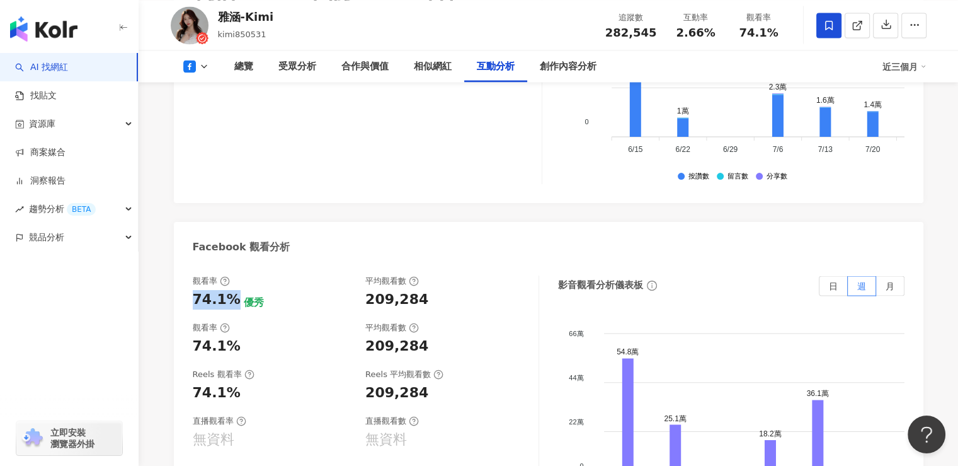
drag, startPoint x: 184, startPoint y: 227, endPoint x: 230, endPoint y: 226, distance: 46.0
click at [230, 263] on div "觀看率 74.1% 優秀 平均觀看數 209,284 觀看率 74.1% 平均觀看數 209,284 Reels 觀看率 74.1% Reels 平均觀看數 …" at bounding box center [549, 405] width 750 height 284
copy div "74.1%"
drag, startPoint x: 421, startPoint y: 233, endPoint x: 363, endPoint y: 231, distance: 58.0
click at [363, 275] on div "觀看率 74.1% 優秀 平均觀看數 209,284" at bounding box center [359, 292] width 333 height 34
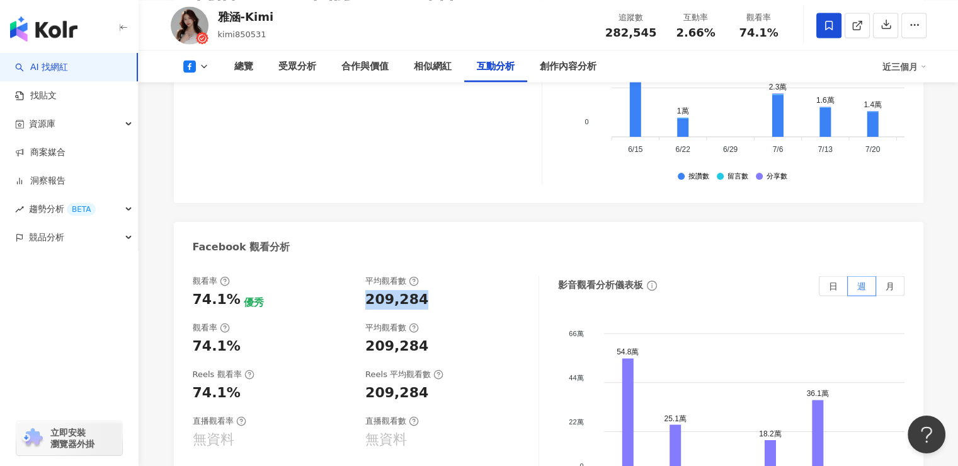
copy div "209,284"
click at [189, 263] on div "觀看率 74.1% 優秀 平均觀看數 209,284 觀看率 74.1% 平均觀看數 209,284 Reels 觀看率 74.1% Reels 平均觀看數 …" at bounding box center [549, 405] width 750 height 284
drag, startPoint x: 208, startPoint y: 226, endPoint x: 241, endPoint y: 228, distance: 32.8
click at [241, 263] on div "觀看率 74.1% 優秀 平均觀看數 209,284 觀看率 74.1% 平均觀看數 209,284 Reels 觀看率 74.1% Reels 平均觀看數 …" at bounding box center [549, 405] width 750 height 284
copy div "74.1%"
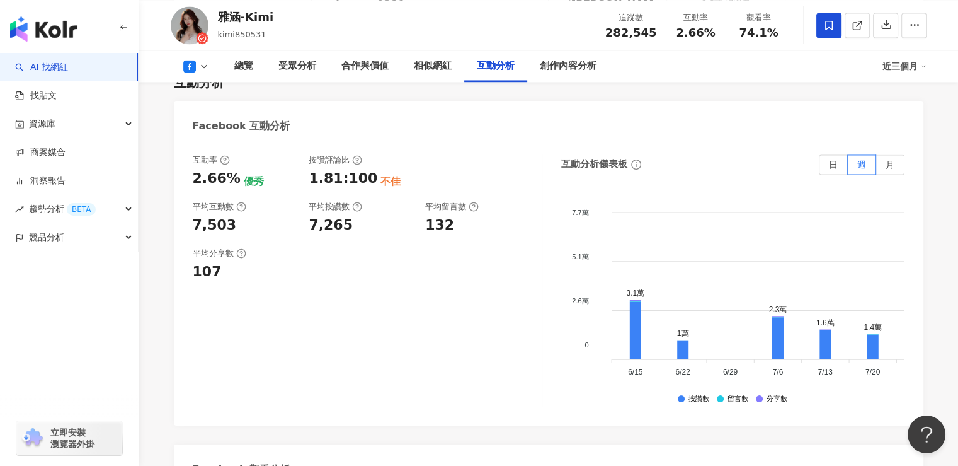
scroll to position [2080, 0]
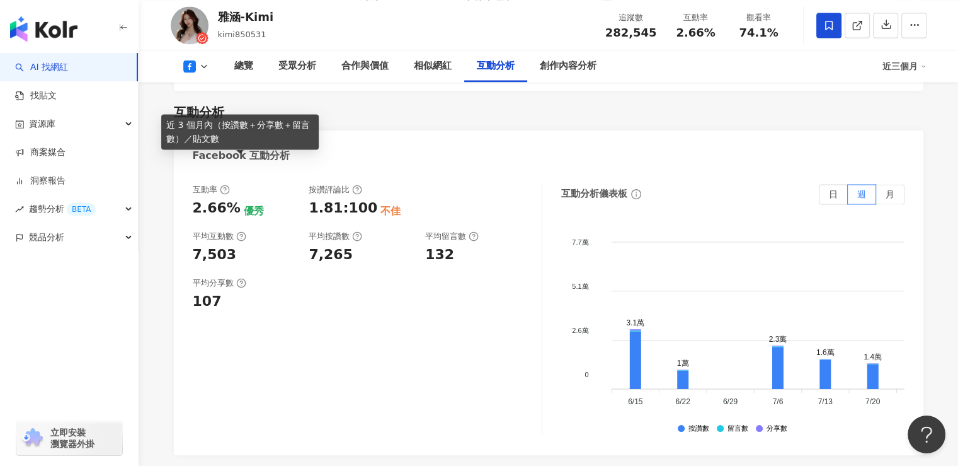
click at [338, 277] on div "平均分享數 107" at bounding box center [361, 294] width 337 height 34
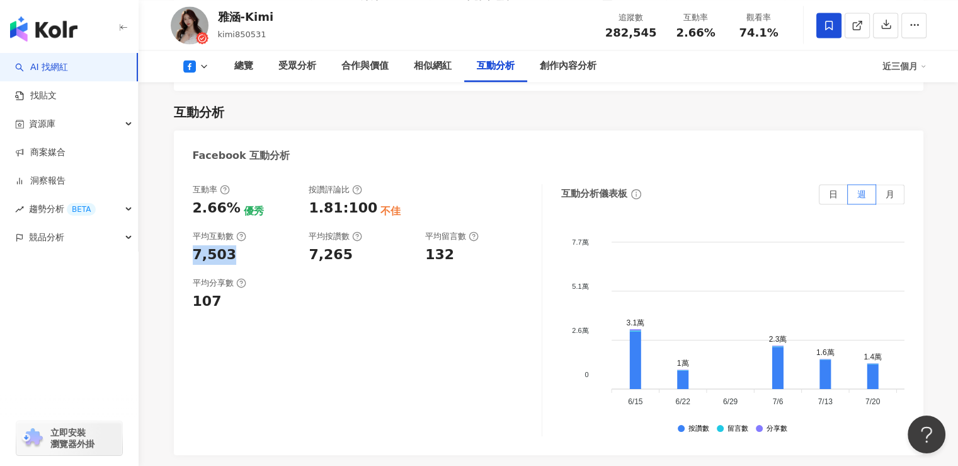
drag, startPoint x: 242, startPoint y: 180, endPoint x: 187, endPoint y: 178, distance: 54.9
click at [187, 178] on div "互動率 2.66% 優秀 按讚評論比 1.81:100 不佳 平均互動數 7,503 平均按讚數 7,265 平均留言數 132 平均分享數 107 互動分析…" at bounding box center [549, 313] width 750 height 284
copy div "7,503"
drag, startPoint x: 187, startPoint y: 134, endPoint x: 229, endPoint y: 139, distance: 43.1
click at [229, 171] on div "互動率 2.66% 優秀 按讚評論比 1.81:100 不佳 平均互動數 7,503 平均按讚數 7,265 平均留言數 132 平均分享數 107 互動分析…" at bounding box center [549, 313] width 750 height 284
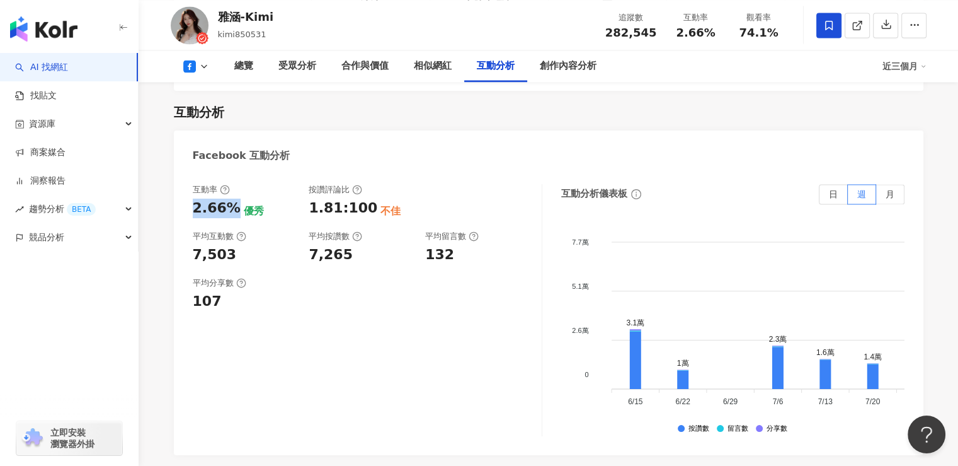
copy div "2.66%"
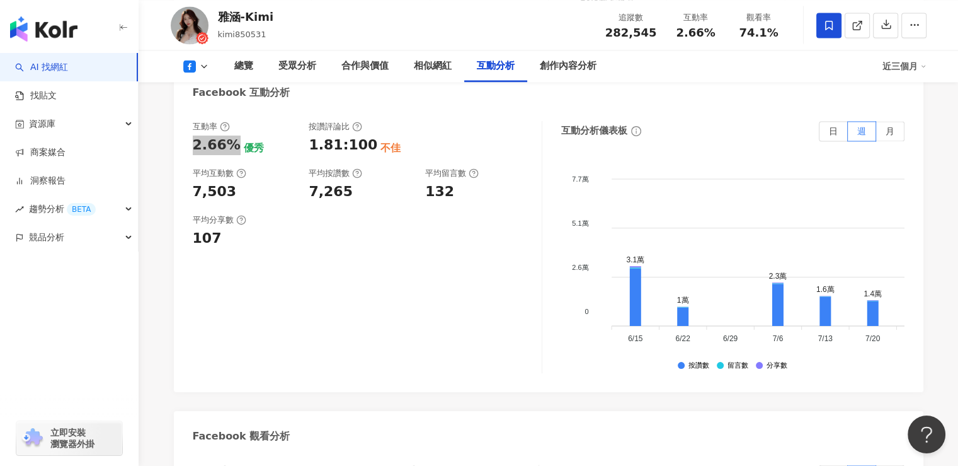
scroll to position [2395, 0]
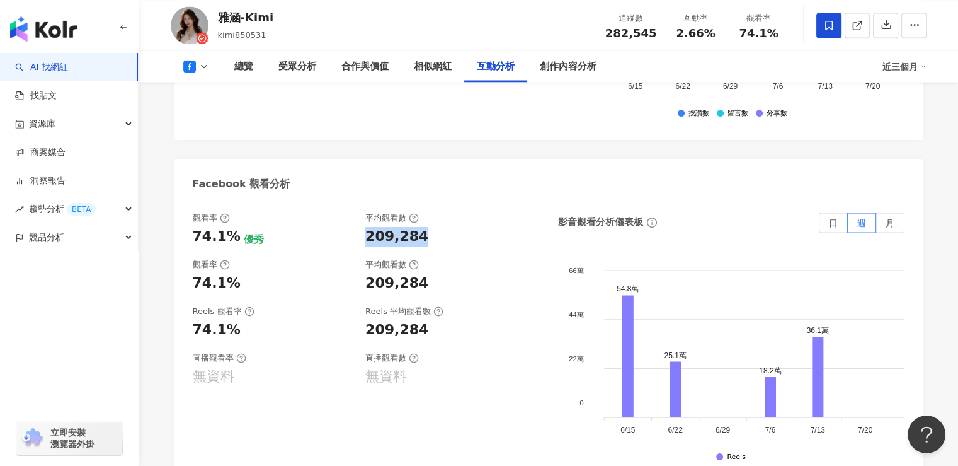
drag, startPoint x: 433, startPoint y: 164, endPoint x: 364, endPoint y: 164, distance: 68.7
click at [364, 212] on div "觀看率 74.1% 優秀 平均觀看數 209,284" at bounding box center [359, 229] width 333 height 34
copy div "209,284"
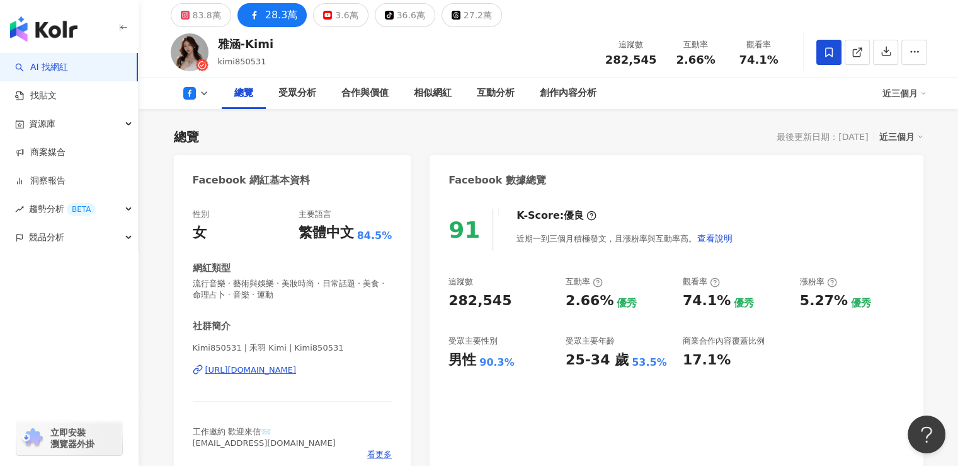
scroll to position [0, 0]
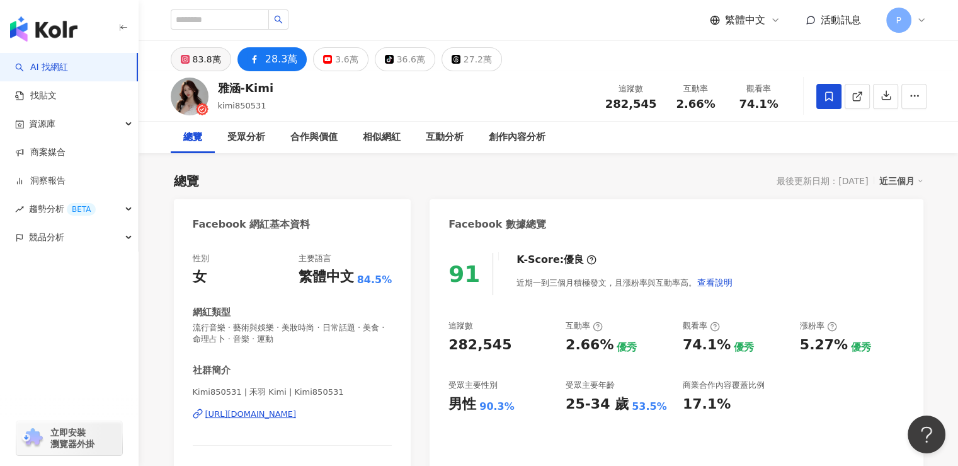
click at [199, 67] on div "83.8萬" at bounding box center [207, 59] width 28 height 18
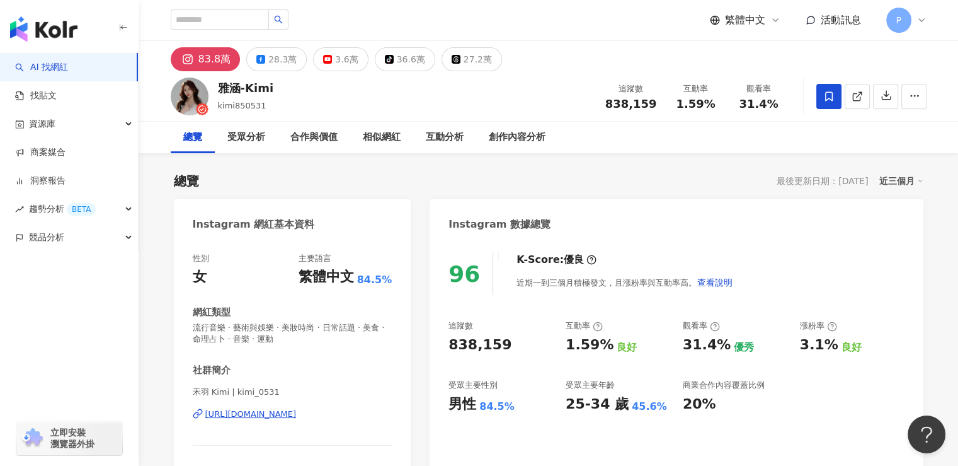
drag, startPoint x: 512, startPoint y: 288, endPoint x: 451, endPoint y: 283, distance: 61.3
click at [451, 335] on div "838,159" at bounding box center [501, 345] width 105 height 20
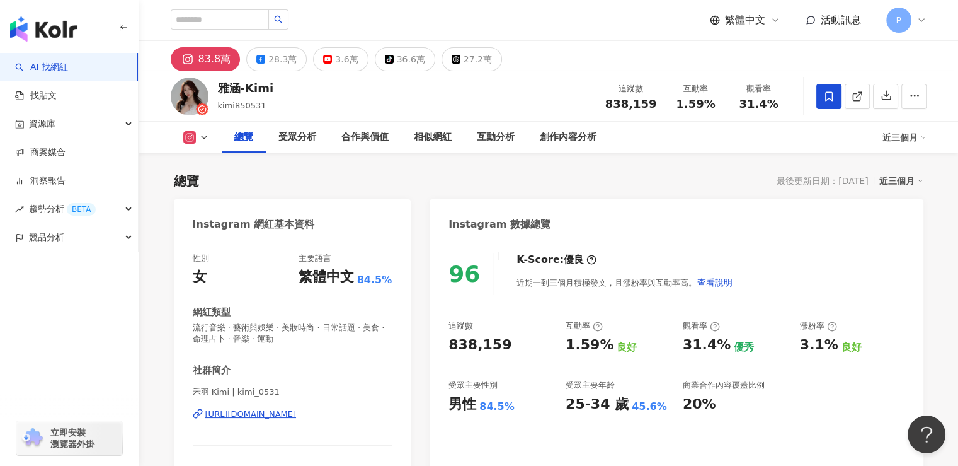
scroll to position [63, 0]
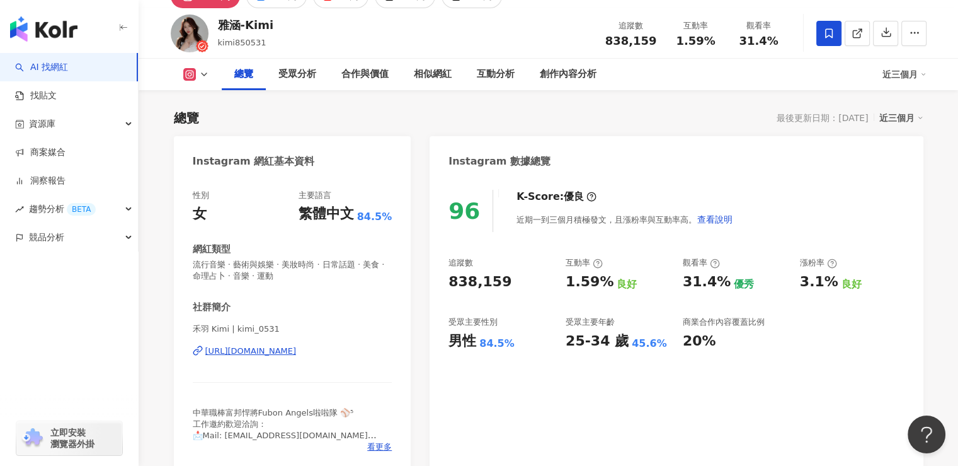
click at [569, 357] on div "96 K-Score : 優良 近期一到三個月積極發文，且漲粉率與互動率高。 查看說明 追蹤數 838,159 互動率 1.59% 良好 觀看率 31.4% …" at bounding box center [676, 324] width 493 height 294
drag, startPoint x: 451, startPoint y: 343, endPoint x: 514, endPoint y: 351, distance: 63.5
click at [514, 351] on div "96 K-Score : 優良 近期一到三個月積極發文，且漲粉率與互動率高。 查看說明 追蹤數 838,159 互動率 1.59% 良好 觀看率 31.4% …" at bounding box center [676, 324] width 493 height 294
drag, startPoint x: 564, startPoint y: 345, endPoint x: 655, endPoint y: 348, distance: 90.8
click at [655, 348] on div "追蹤數 838,159 互動率 1.59% 良好 觀看率 31.4% 優秀 漲粉率 3.1% 良好 受眾主要性別 男性 84.5% 受眾主要年齡 25-34 …" at bounding box center [677, 303] width 456 height 93
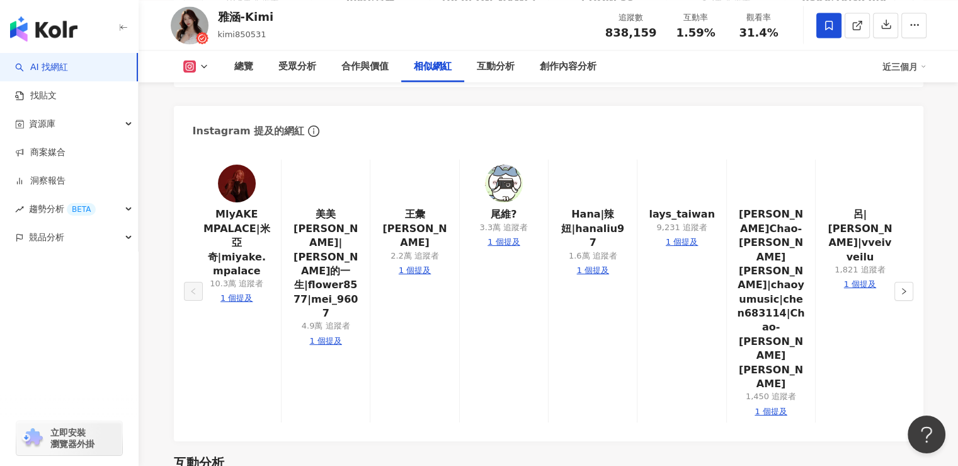
scroll to position [2584, 0]
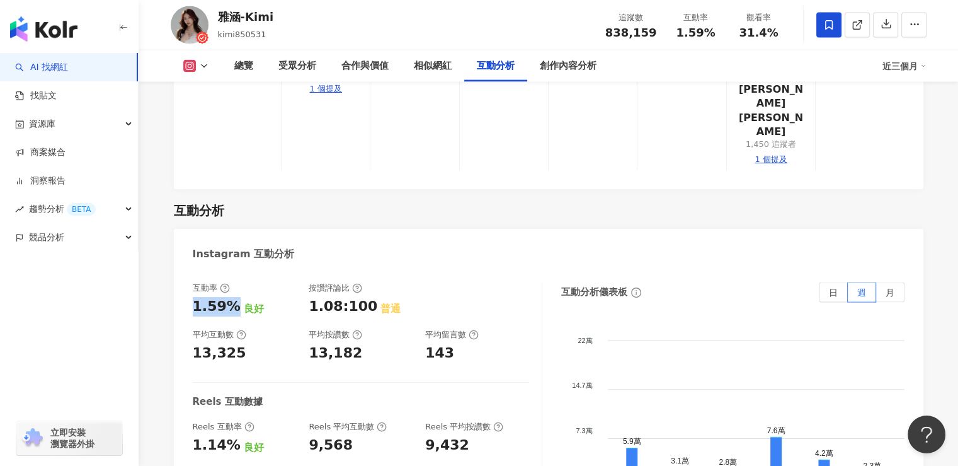
drag, startPoint x: 194, startPoint y: 180, endPoint x: 234, endPoint y: 180, distance: 39.7
click at [234, 297] on div "1.59%" at bounding box center [217, 307] width 48 height 20
drag, startPoint x: 237, startPoint y: 231, endPoint x: 186, endPoint y: 229, distance: 51.1
click at [186, 270] on div "互動率 1.59% 良好 按讚評論比 1.08:100 普通 平均互動數 13,325 平均按讚數 13,182 平均留言數 143 Reels 互動數據 R…" at bounding box center [549, 412] width 750 height 284
drag, startPoint x: 187, startPoint y: 326, endPoint x: 236, endPoint y: 326, distance: 48.5
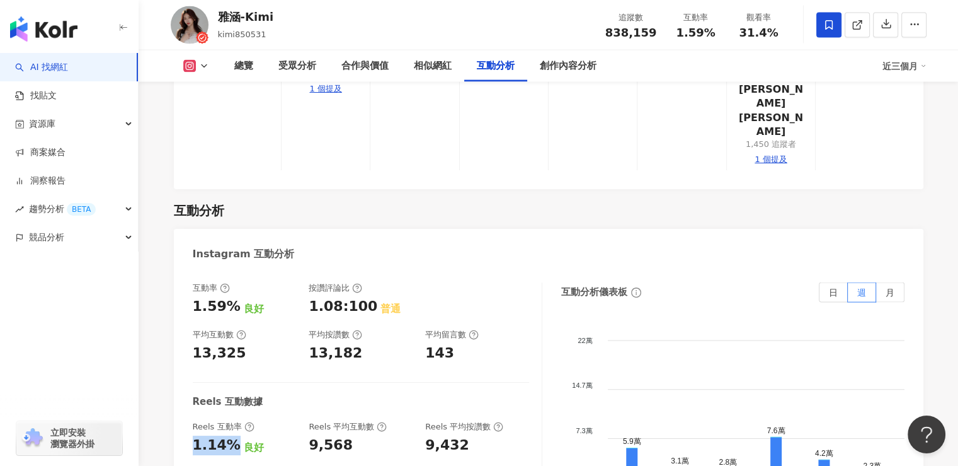
click at [236, 326] on div "互動率 1.59% 良好 按讚評論比 1.08:100 普通 平均互動數 13,325 平均按讚數 13,182 平均留言數 143 Reels 互動數據 R…" at bounding box center [549, 412] width 750 height 284
drag, startPoint x: 347, startPoint y: 323, endPoint x: 309, endPoint y: 323, distance: 37.8
click at [309, 435] on div "9,568" at bounding box center [361, 445] width 104 height 20
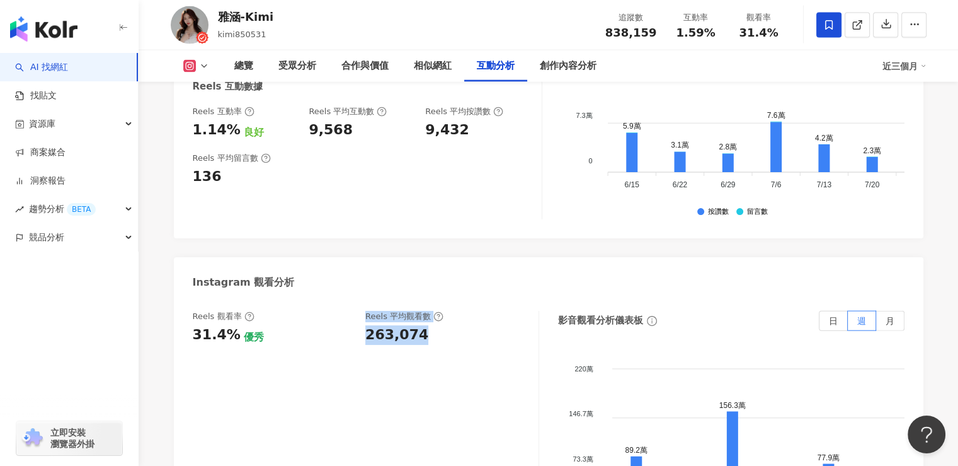
drag, startPoint x: 437, startPoint y: 215, endPoint x: 354, endPoint y: 210, distance: 83.3
click at [354, 311] on div "Reels 觀看率 31.4% 優秀 [PERSON_NAME] 平均觀看數 263,074" at bounding box center [359, 328] width 333 height 34
click at [367, 325] on div "263,074" at bounding box center [396, 335] width 63 height 20
drag, startPoint x: 425, startPoint y: 212, endPoint x: 368, endPoint y: 214, distance: 56.7
click at [368, 325] on div "263,074" at bounding box center [445, 335] width 161 height 20
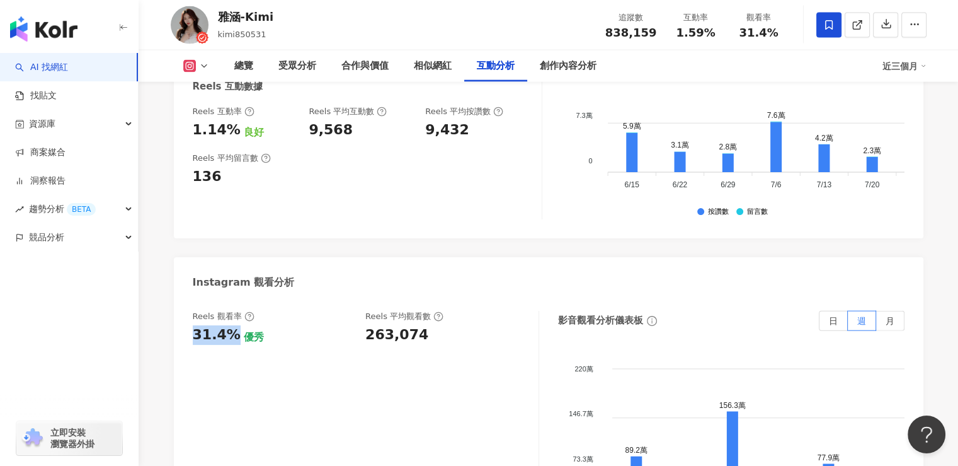
drag, startPoint x: 192, startPoint y: 210, endPoint x: 232, endPoint y: 210, distance: 40.3
click at [232, 298] on div "Reels 觀看率 31.4% 優秀 Reels 平均觀看數 263,074 影音觀看分析儀表板 日 週 月 220萬 220萬 146.7萬 146.7萬 …" at bounding box center [549, 440] width 750 height 284
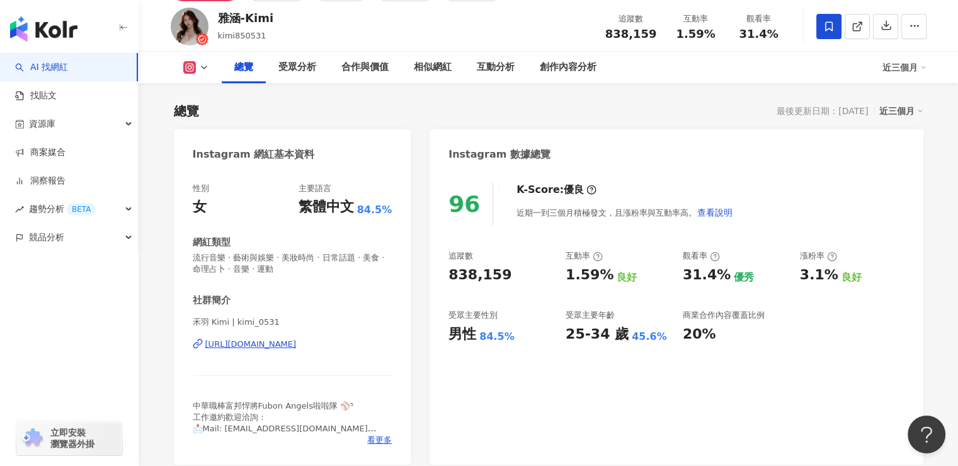
scroll to position [0, 0]
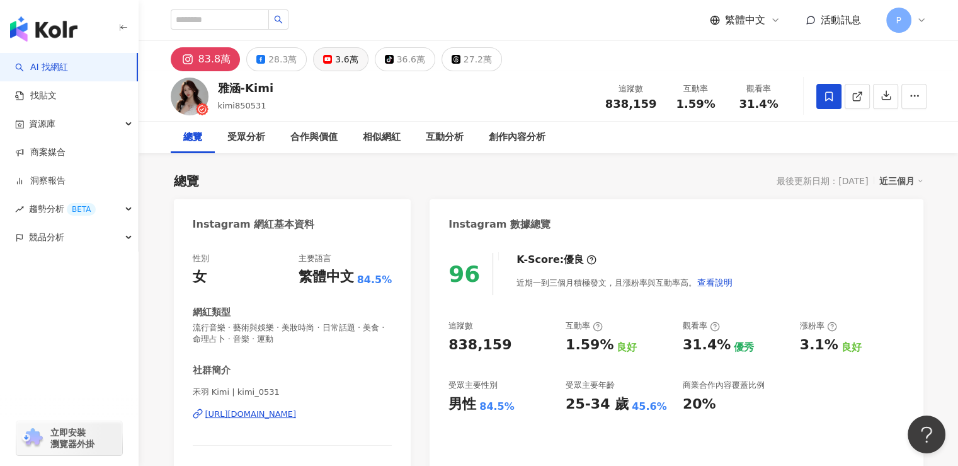
click at [333, 68] on button "3.6萬" at bounding box center [340, 59] width 55 height 24
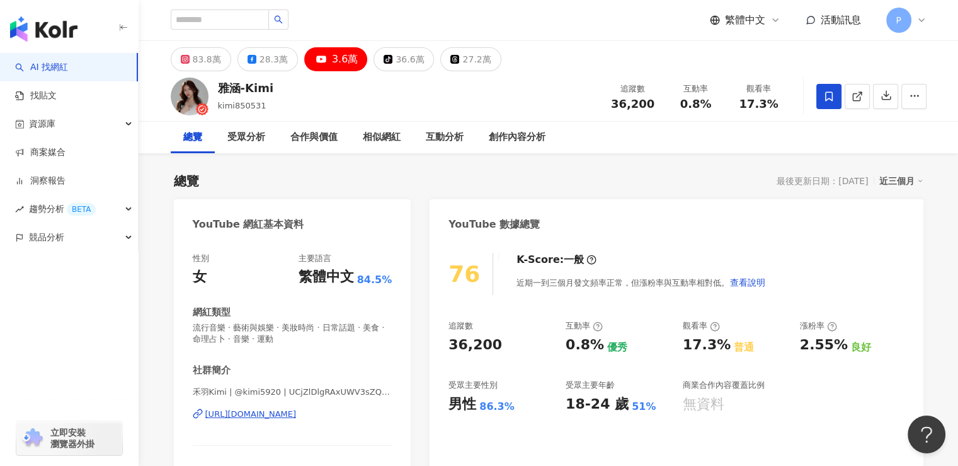
click at [452, 335] on div "36,200" at bounding box center [501, 345] width 105 height 20
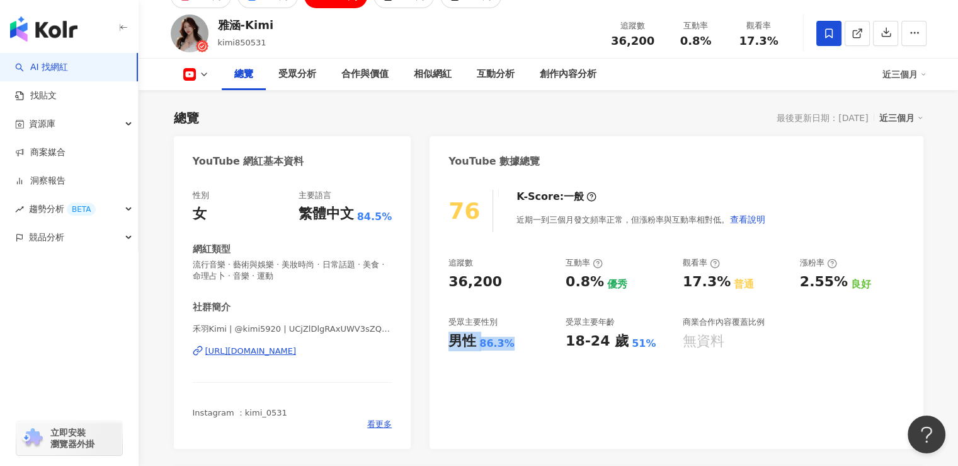
drag, startPoint x: 450, startPoint y: 353, endPoint x: 514, endPoint y: 353, distance: 63.6
click at [514, 353] on div "76 K-Score : 一般 近期一到三個月發文頻率正常，但漲粉率與互動率相對低。 查看說明 追蹤數 36,200 互動率 0.8% 優秀 觀看率 17.3…" at bounding box center [676, 313] width 493 height 272
drag, startPoint x: 567, startPoint y: 344, endPoint x: 648, endPoint y: 347, distance: 80.7
click at [648, 347] on div "追蹤數 36,200 互動率 0.8% 優秀 觀看率 17.3% 普通 漲粉率 2.55% 良好 受眾主要性別 男性 86.3% 受眾主要年齡 18-24 歲…" at bounding box center [677, 303] width 456 height 93
click at [638, 404] on div "76 K-Score : 一般 近期一到三個月發文頻率正常，但漲粉率與互動率相對低。 查看說明 追蹤數 36,200 互動率 0.8% 優秀 觀看率 17.3…" at bounding box center [676, 313] width 493 height 272
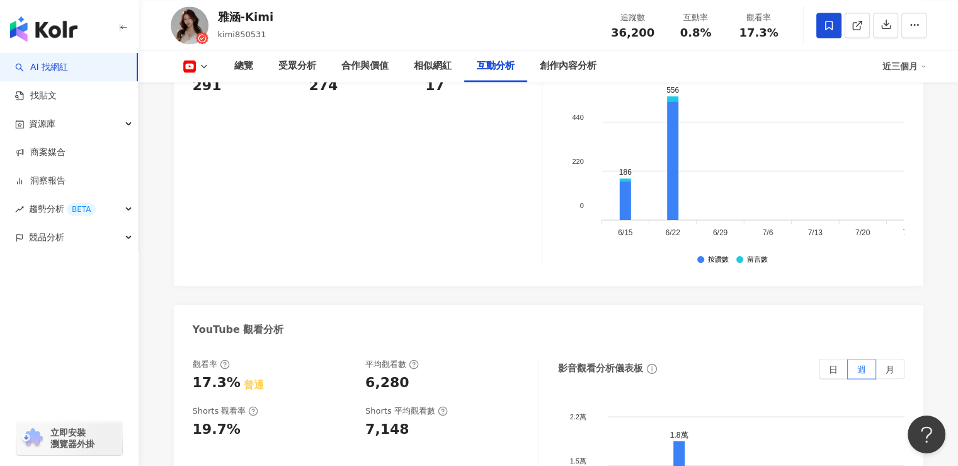
scroll to position [2269, 0]
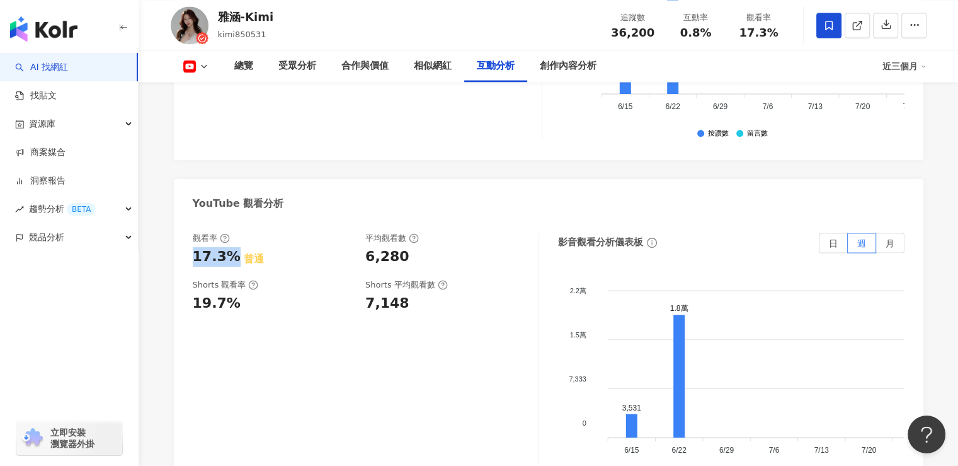
drag, startPoint x: 196, startPoint y: 250, endPoint x: 236, endPoint y: 250, distance: 39.7
click at [236, 250] on div "17.3% 普通" at bounding box center [273, 257] width 161 height 20
copy div "17.3%"
drag, startPoint x: 406, startPoint y: 245, endPoint x: 368, endPoint y: 245, distance: 37.8
click at [368, 247] on div "6,280" at bounding box center [445, 257] width 161 height 20
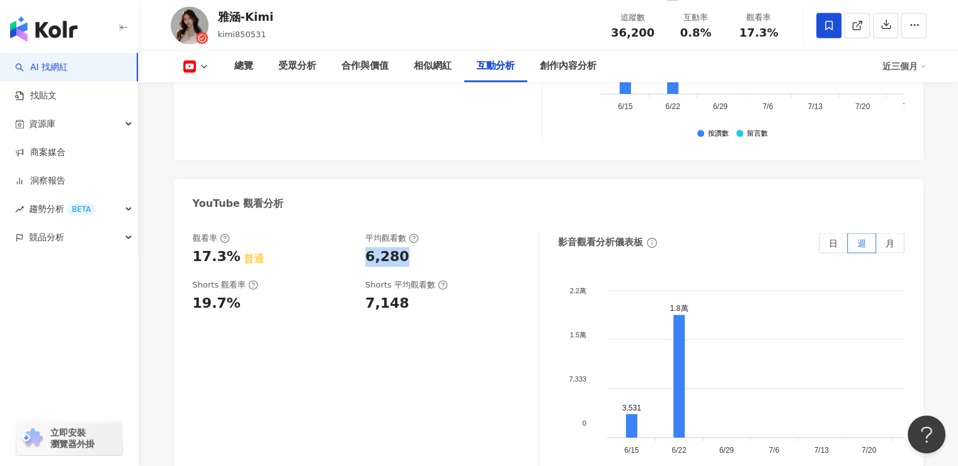
copy div "6,280"
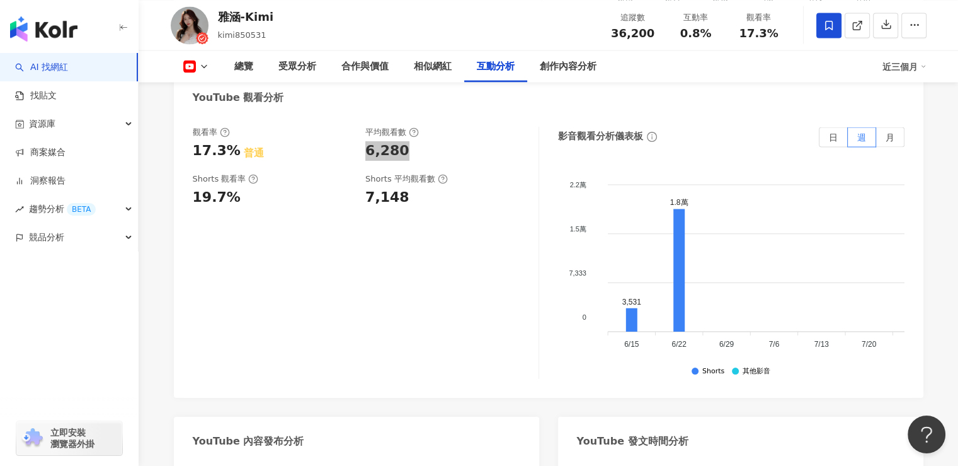
scroll to position [2206, 0]
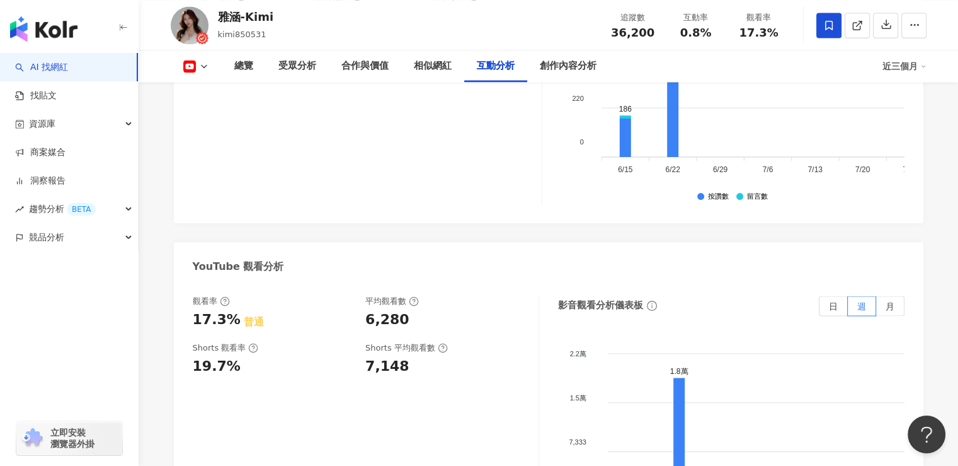
click at [282, 397] on div "觀看率 17.3% 普通 平均觀看數 6,280 Shorts 觀看率 19.7% Shorts 平均觀看數 7,148" at bounding box center [366, 422] width 347 height 252
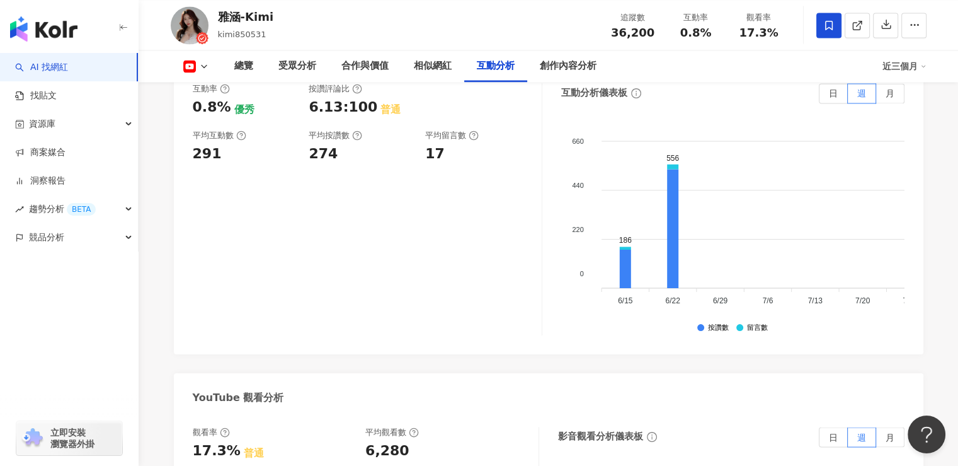
scroll to position [2017, 0]
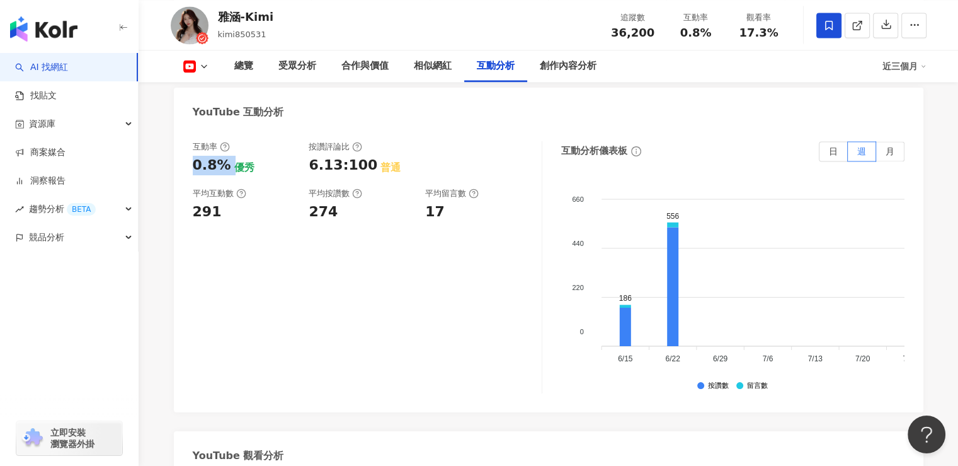
drag, startPoint x: 187, startPoint y: 156, endPoint x: 229, endPoint y: 156, distance: 42.9
click at [229, 156] on div "互動率 0.8% 優秀 按讚評論比 6.13:100 普通 平均互動數 291 平均按讚數 274 平均留言數 17 互動分析儀表板 日 週 月 660 66…" at bounding box center [549, 271] width 750 height 284
copy div "0.8%"
drag, startPoint x: 216, startPoint y: 202, endPoint x: 190, endPoint y: 202, distance: 25.8
click at [190, 202] on div "互動率 0.8% 優秀 按讚評論比 6.13:100 普通 平均互動數 291 平均按讚數 274 平均留言數 17 互動分析儀表板 日 週 月 660 66…" at bounding box center [549, 271] width 750 height 284
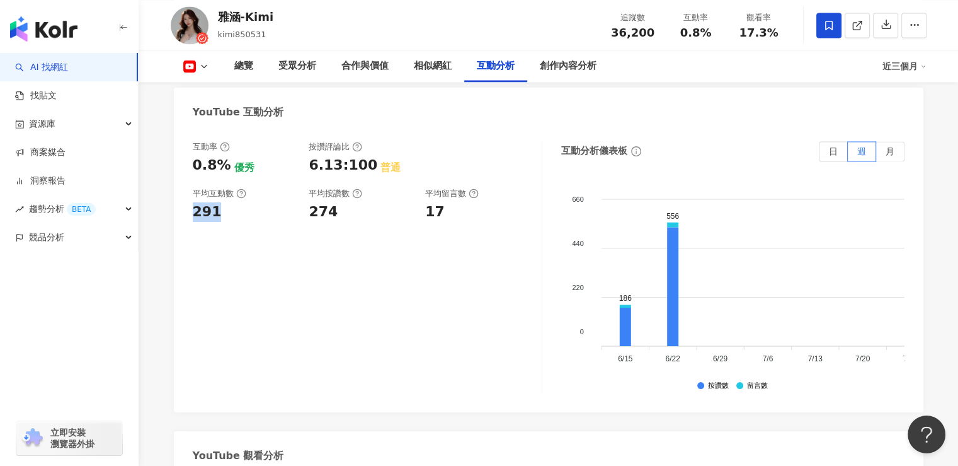
copy div "291"
